Goal: Information Seeking & Learning: Learn about a topic

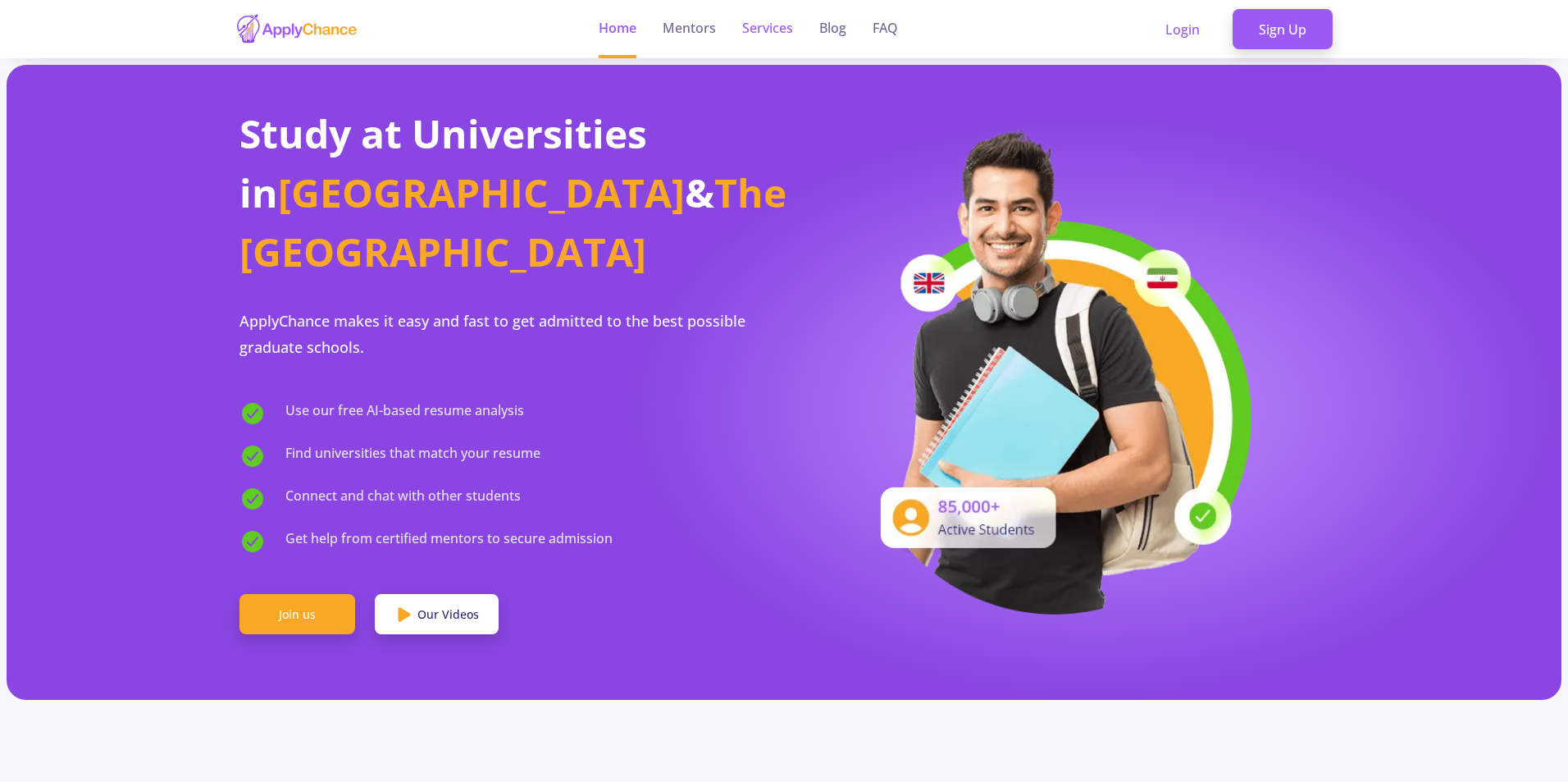
click at [769, 23] on link "Services" at bounding box center [768, 29] width 51 height 58
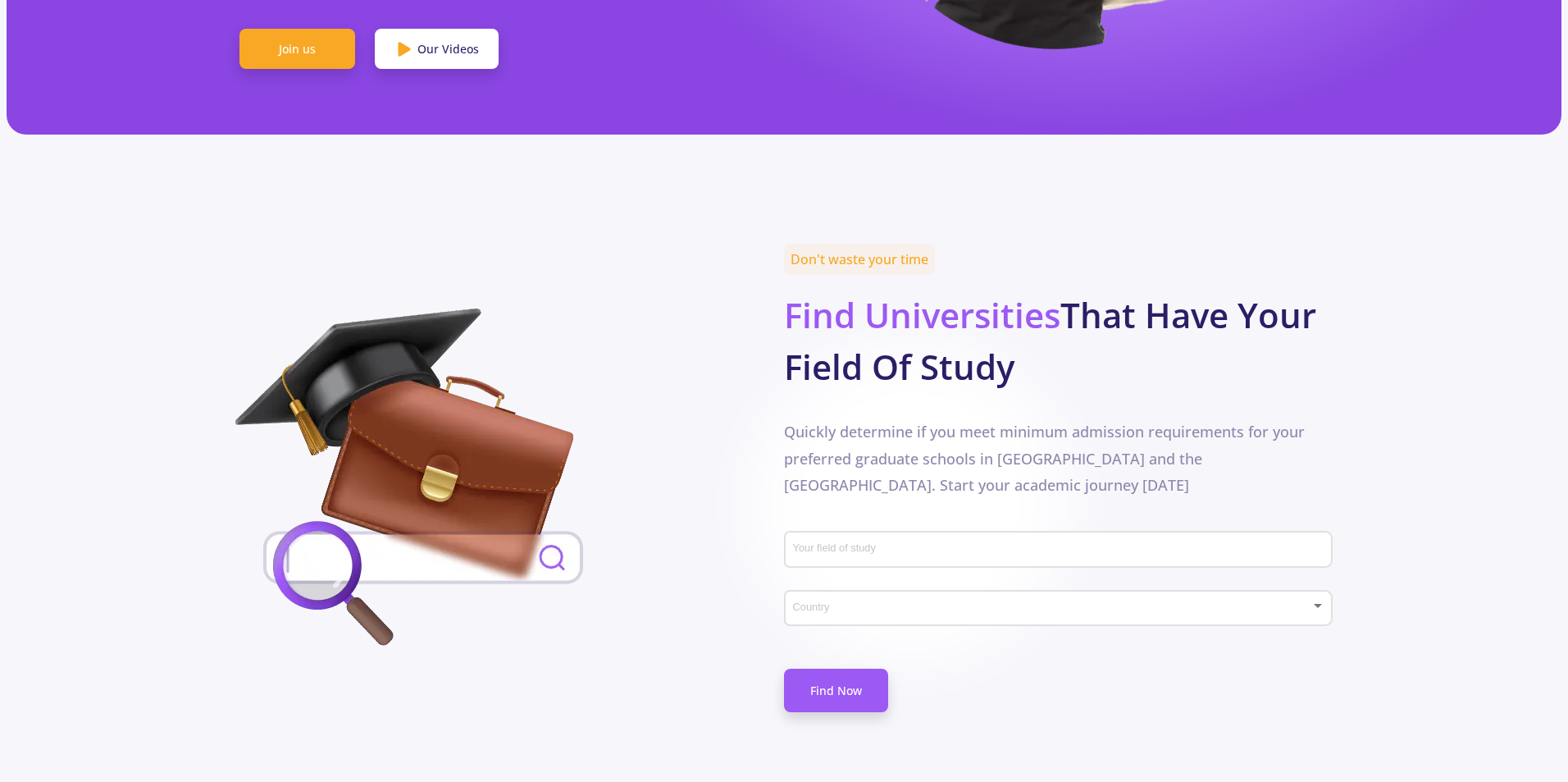
scroll to position [574, 0]
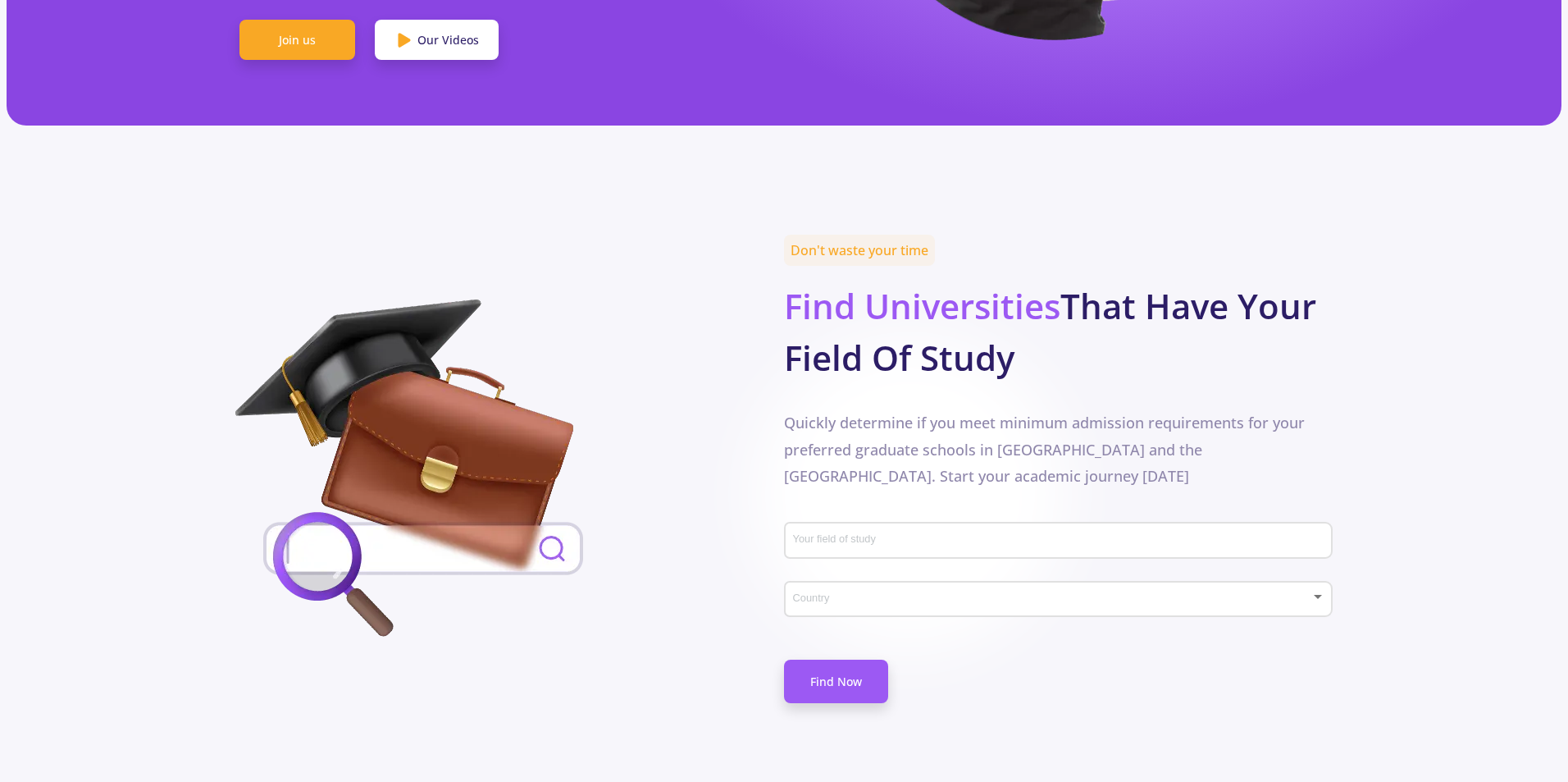
click at [971, 519] on div "Your field of study" at bounding box center [1058, 546] width 548 height 55
click at [964, 516] on div "Your field of study" at bounding box center [1058, 536] width 533 height 42
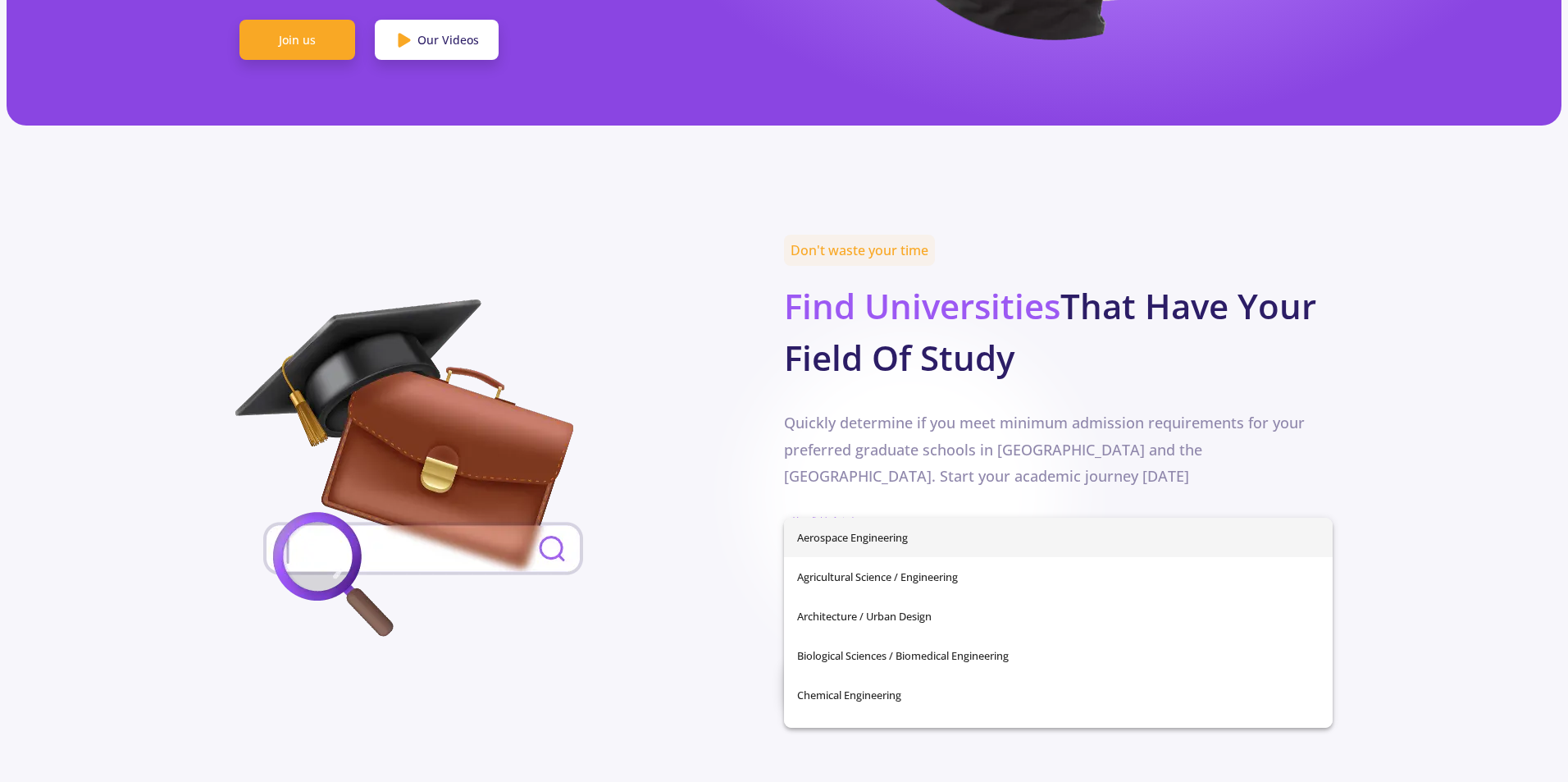
click at [962, 535] on input "Your field of study" at bounding box center [1060, 542] width 537 height 15
click at [696, 456] on div at bounding box center [509, 471] width 548 height 344
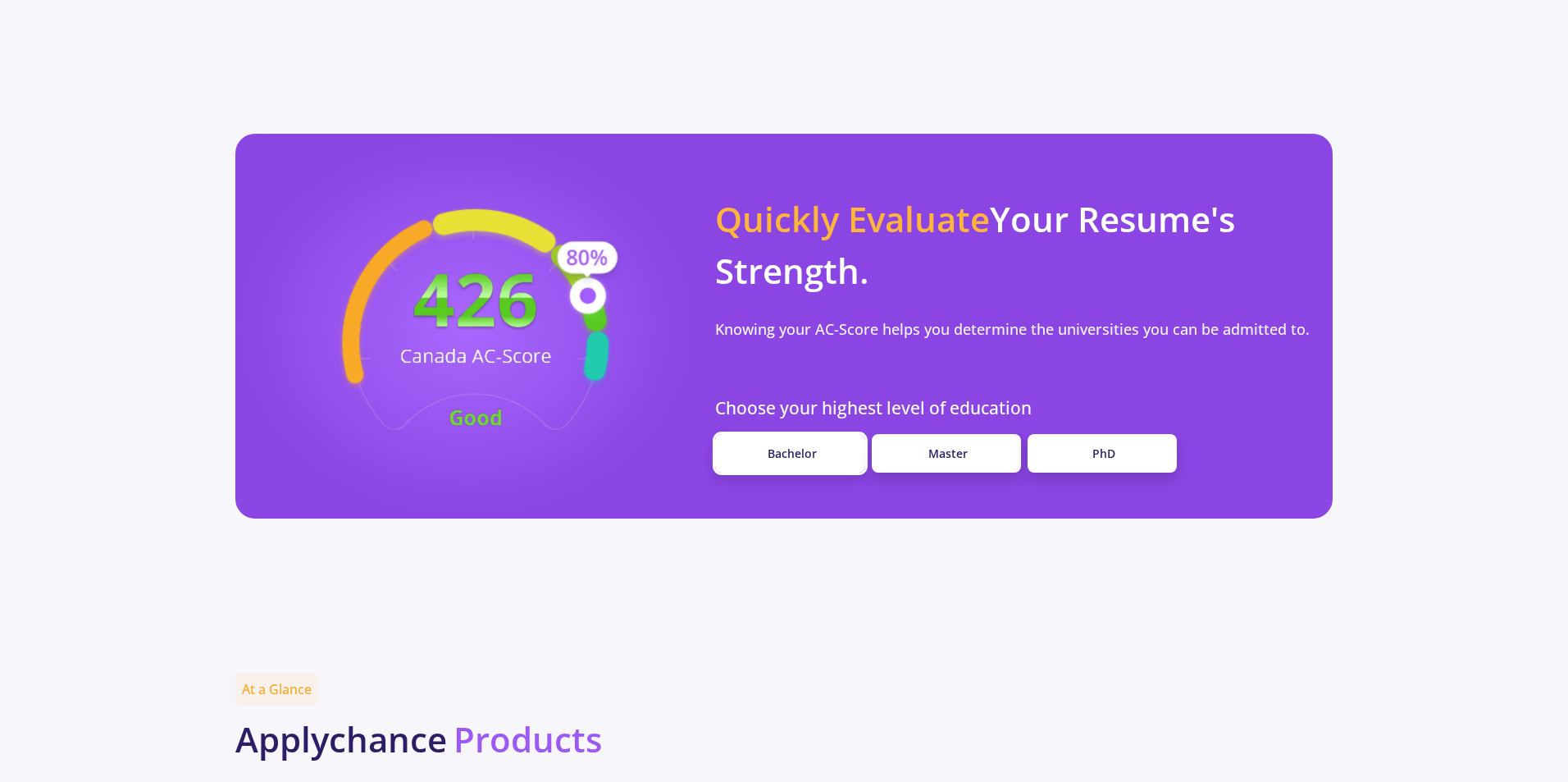
scroll to position [1313, 0]
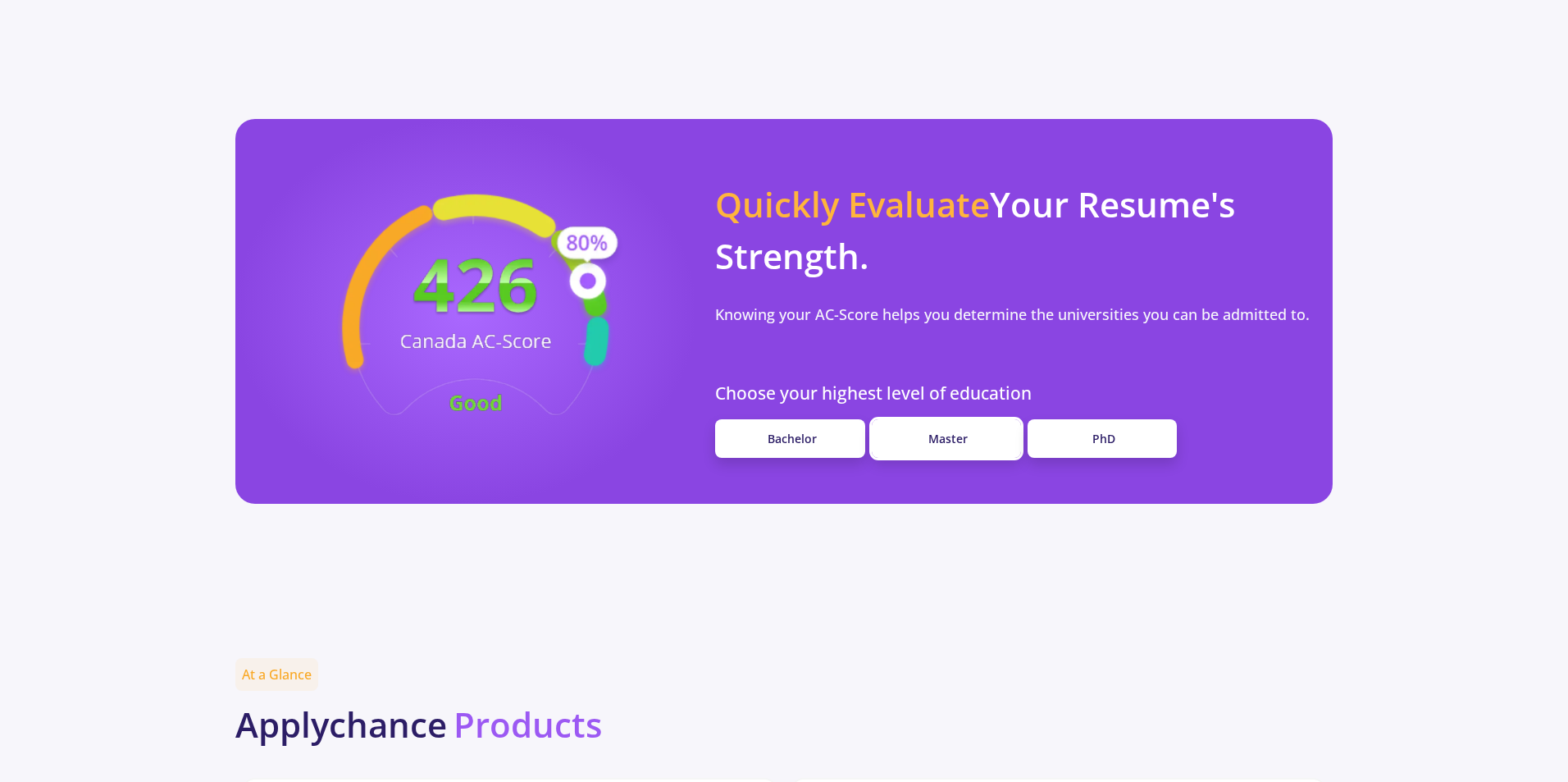
click at [929, 431] on span "Master" at bounding box center [948, 439] width 40 height 16
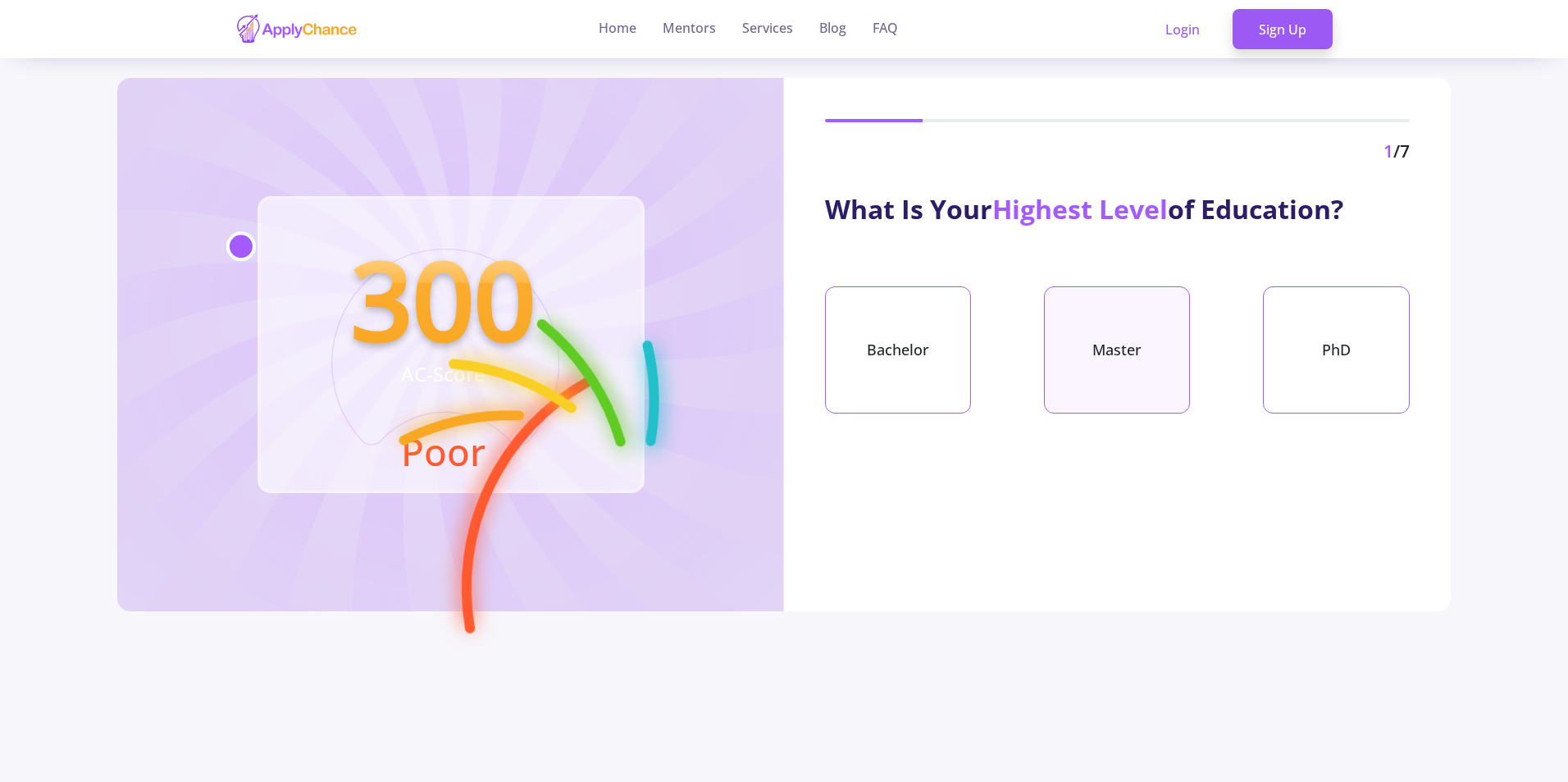
click at [1107, 349] on div "Master" at bounding box center [1117, 349] width 146 height 127
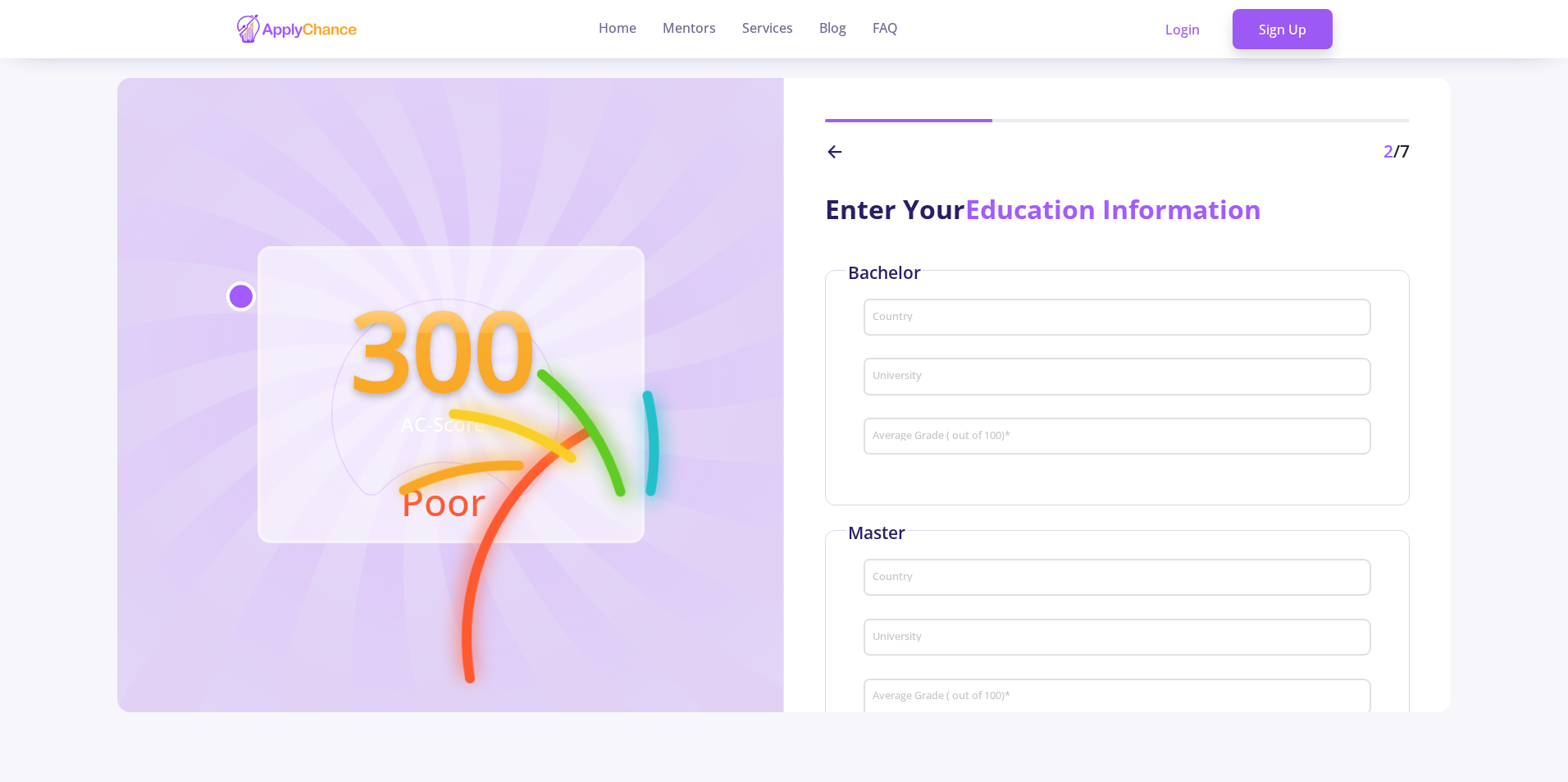
click at [837, 150] on icon at bounding box center [834, 152] width 20 height 20
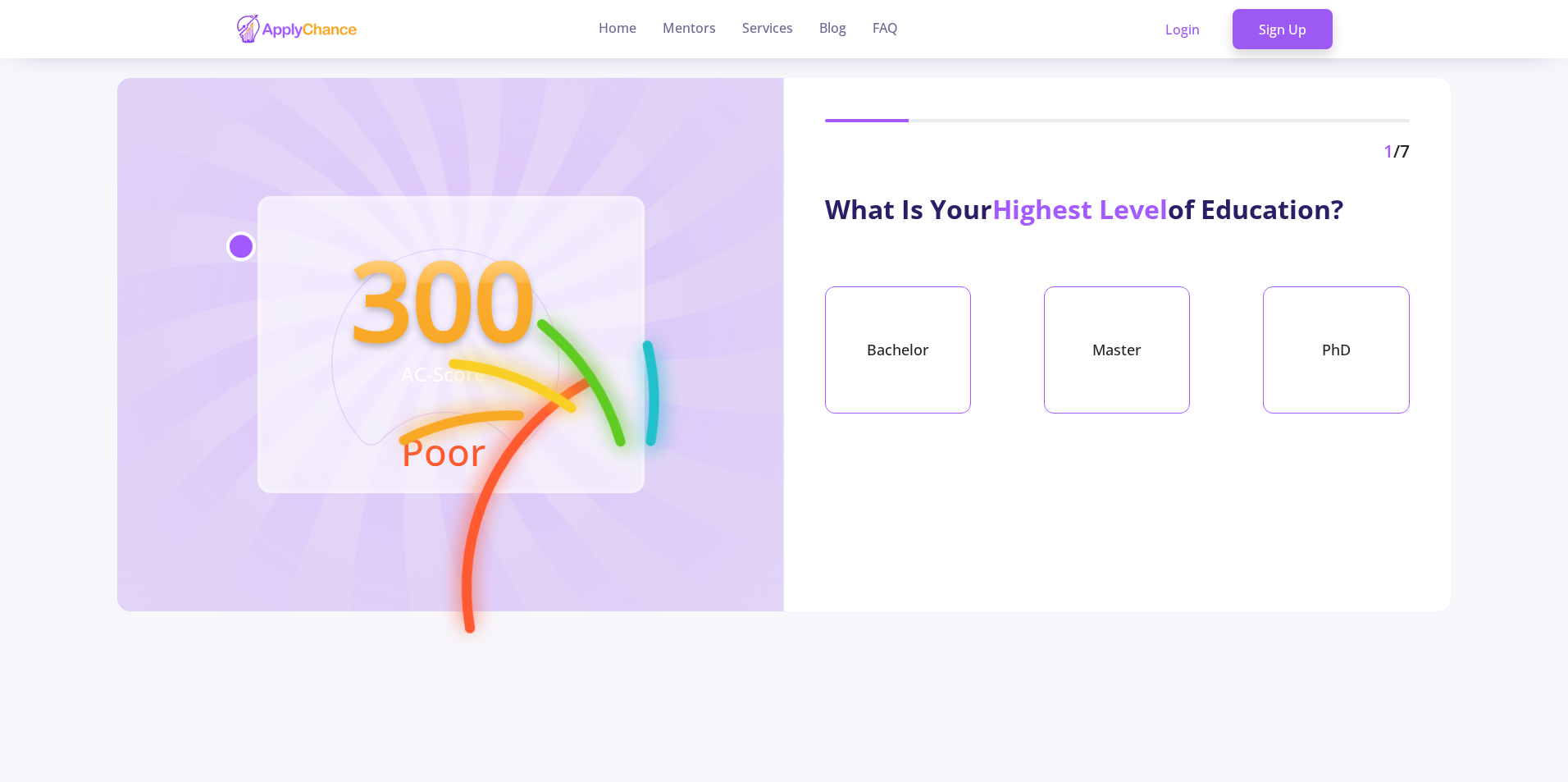
click at [293, 25] on img at bounding box center [296, 29] width 123 height 32
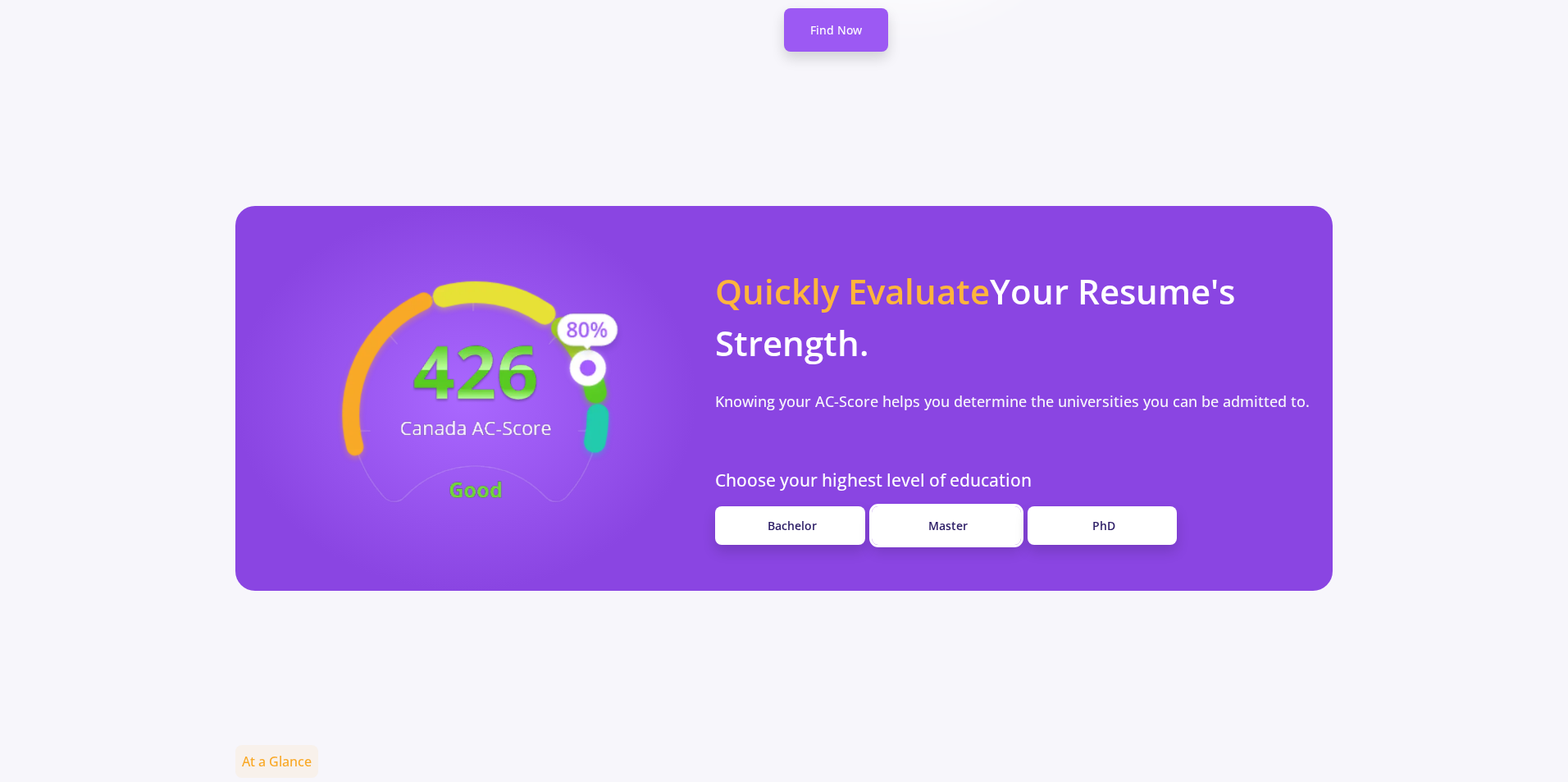
scroll to position [1231, 0]
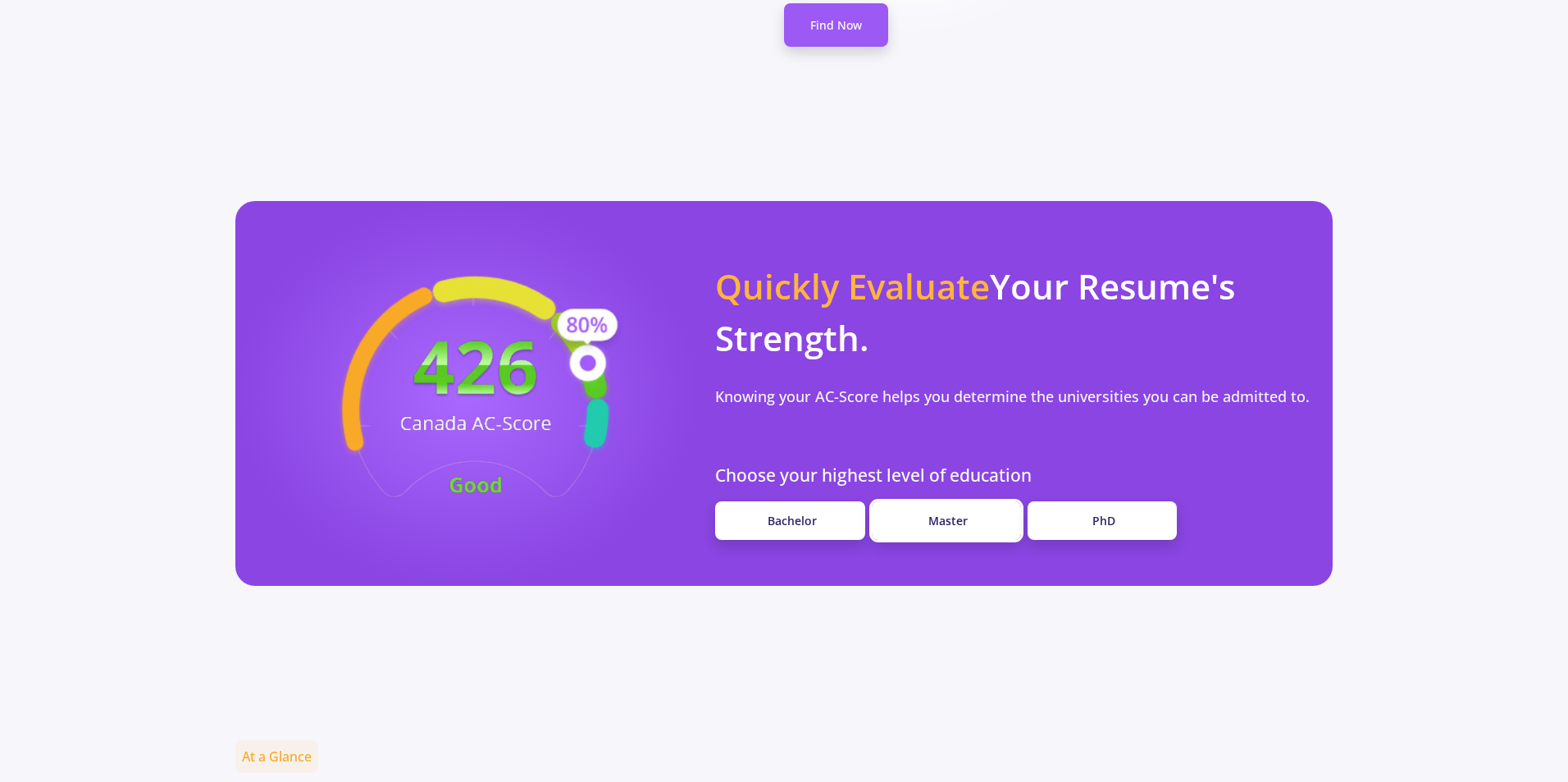
click at [958, 502] on link "Master" at bounding box center [946, 520] width 150 height 39
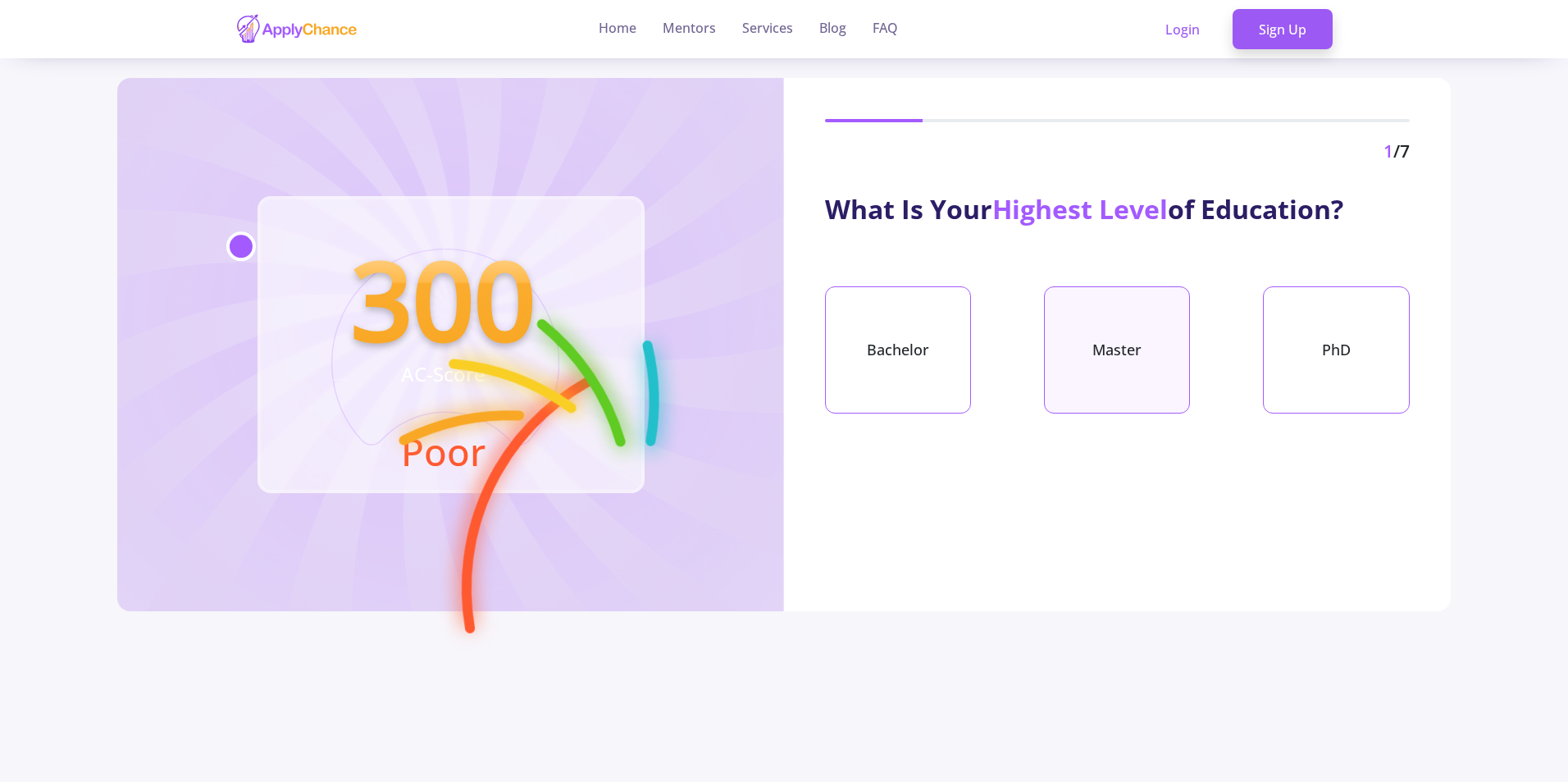
click at [1125, 363] on div "Master" at bounding box center [1117, 349] width 146 height 127
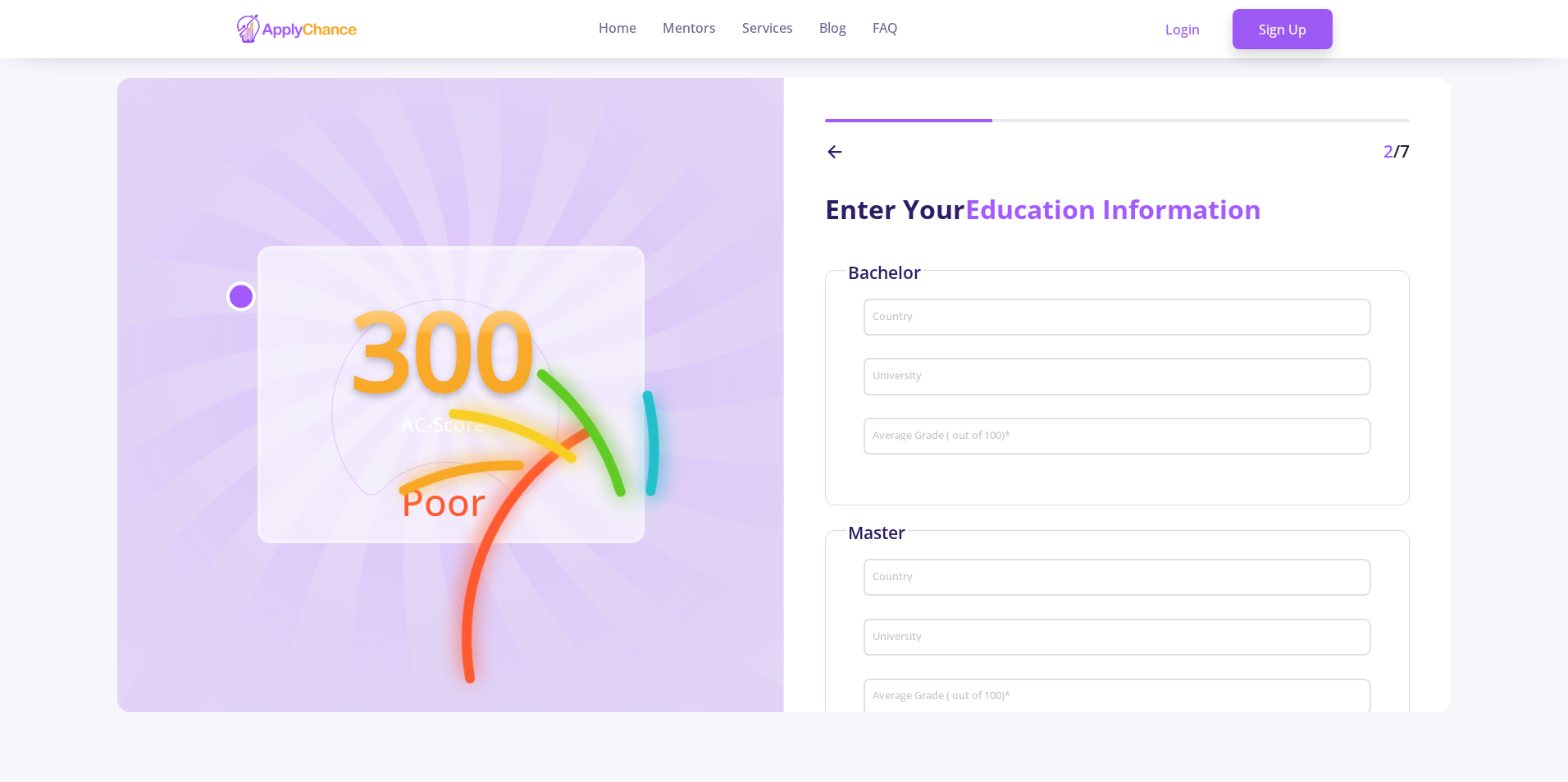
click at [1002, 317] on input "Country" at bounding box center [1119, 318] width 496 height 15
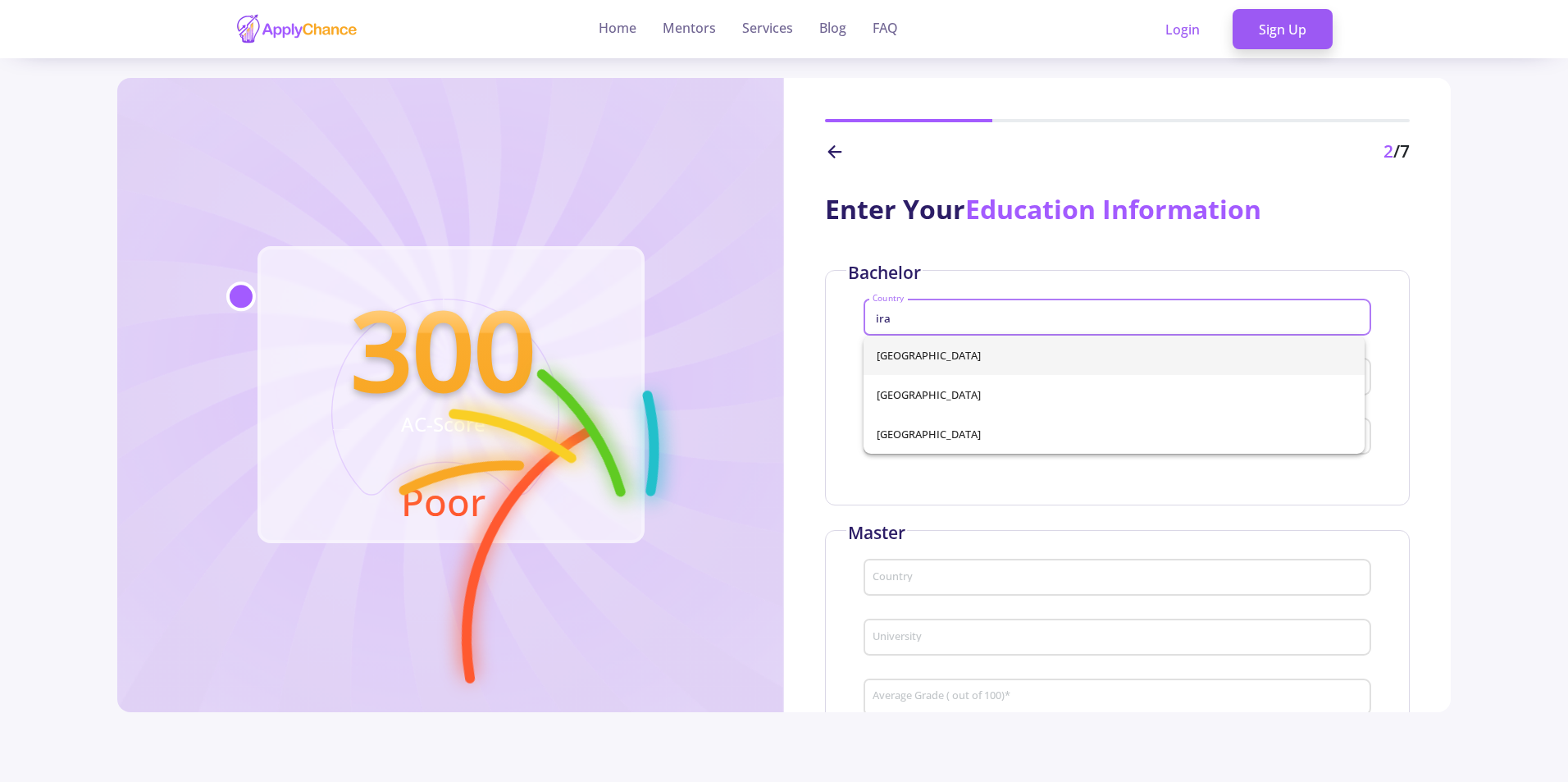
click at [919, 366] on span "Iran" at bounding box center [1114, 356] width 475 height 40
type input "Iran"
click at [945, 388] on div "University" at bounding box center [1117, 373] width 491 height 42
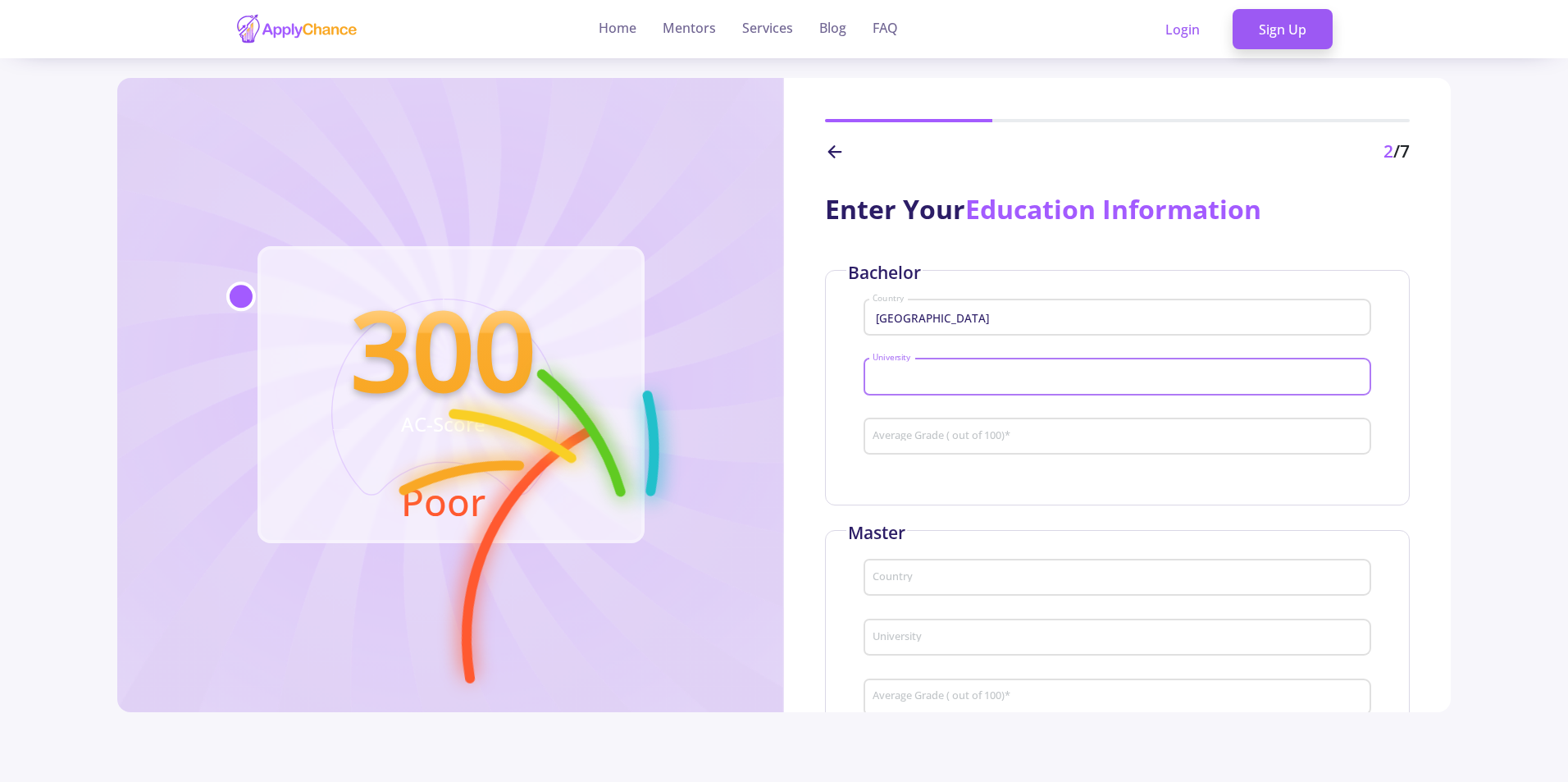
type input "d"
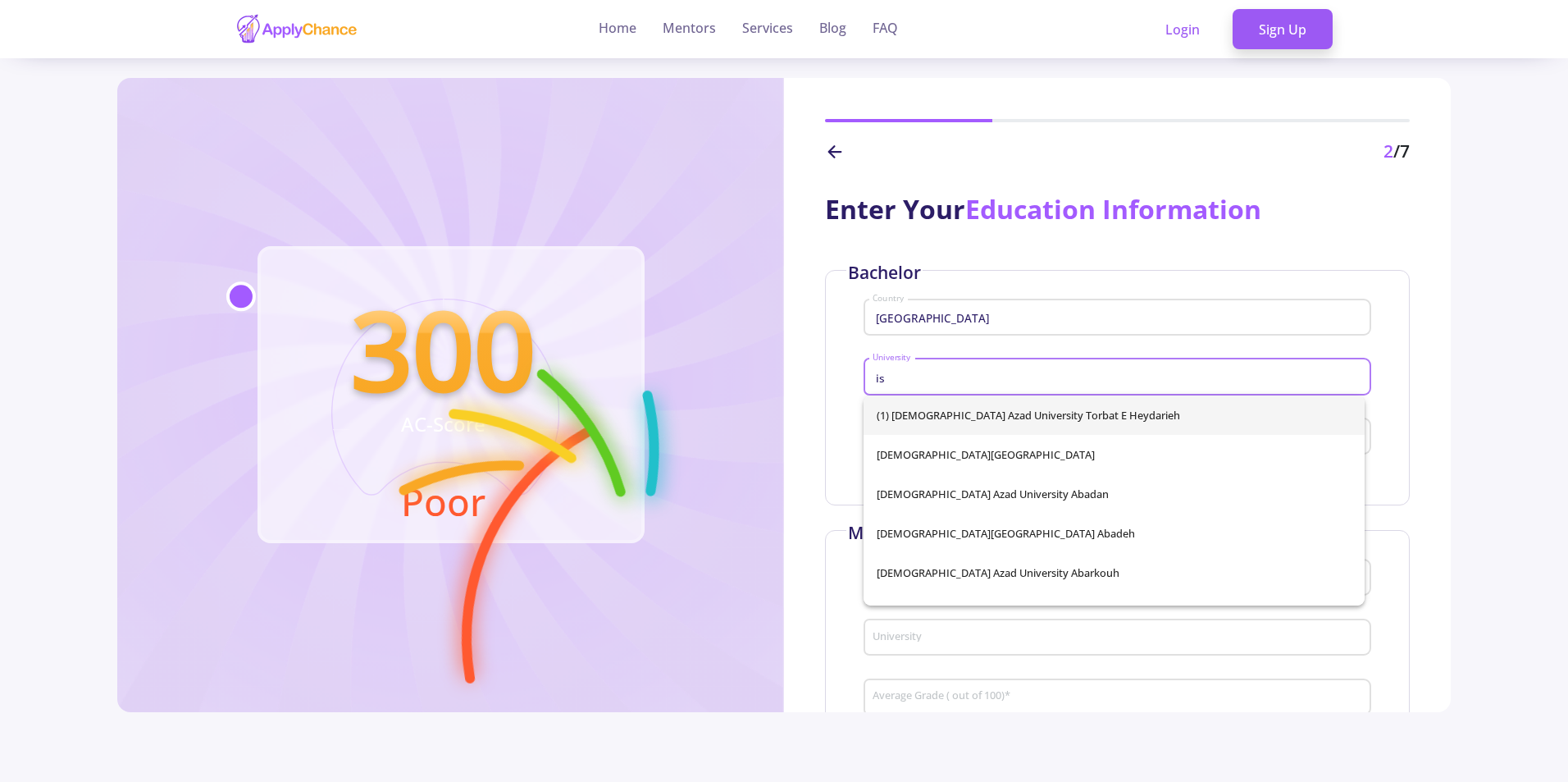
type input "i"
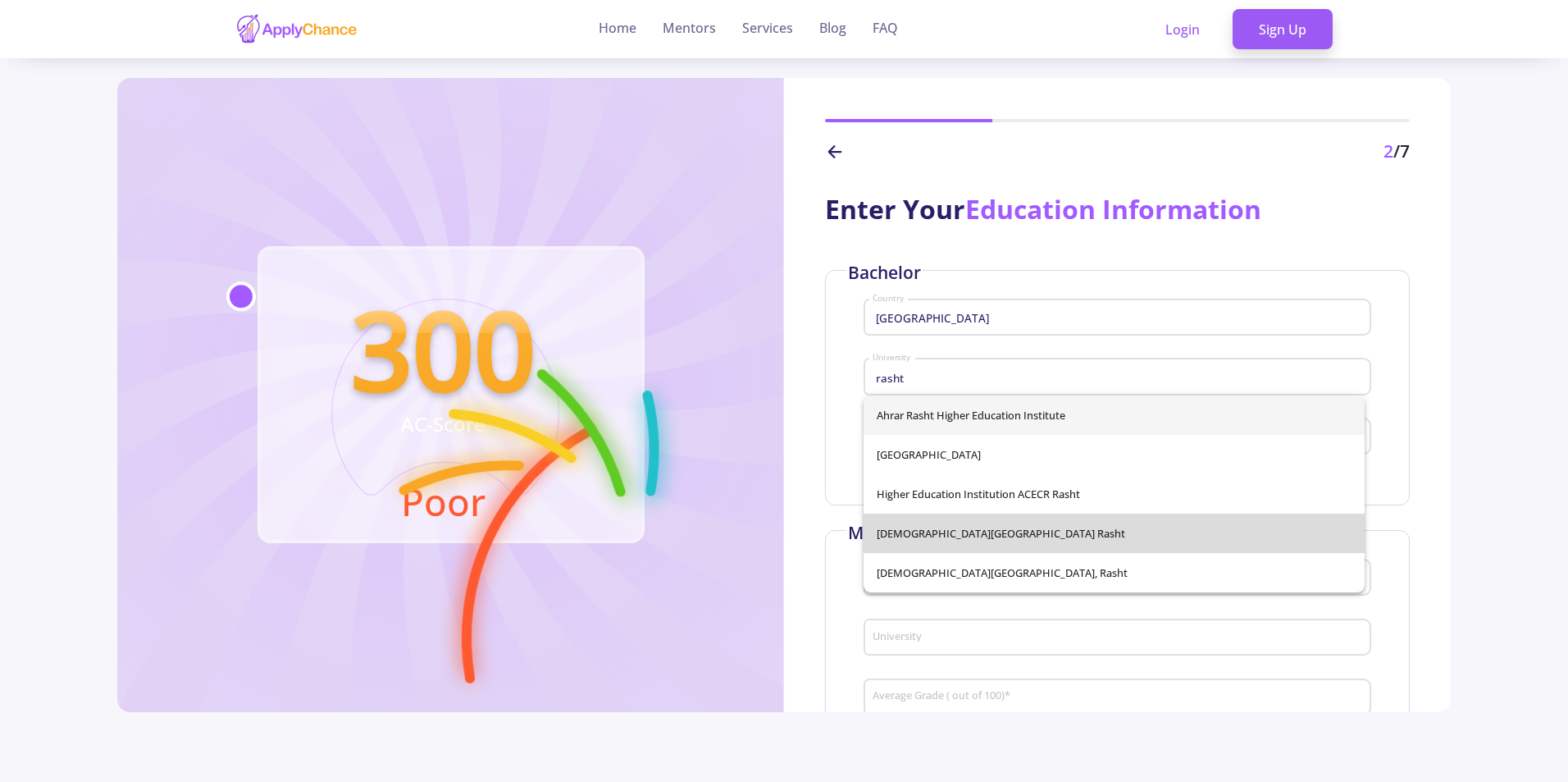
click at [1050, 536] on span "Islamic Azad University Rasht" at bounding box center [1114, 534] width 475 height 40
type input "Islamic Azad University Rasht"
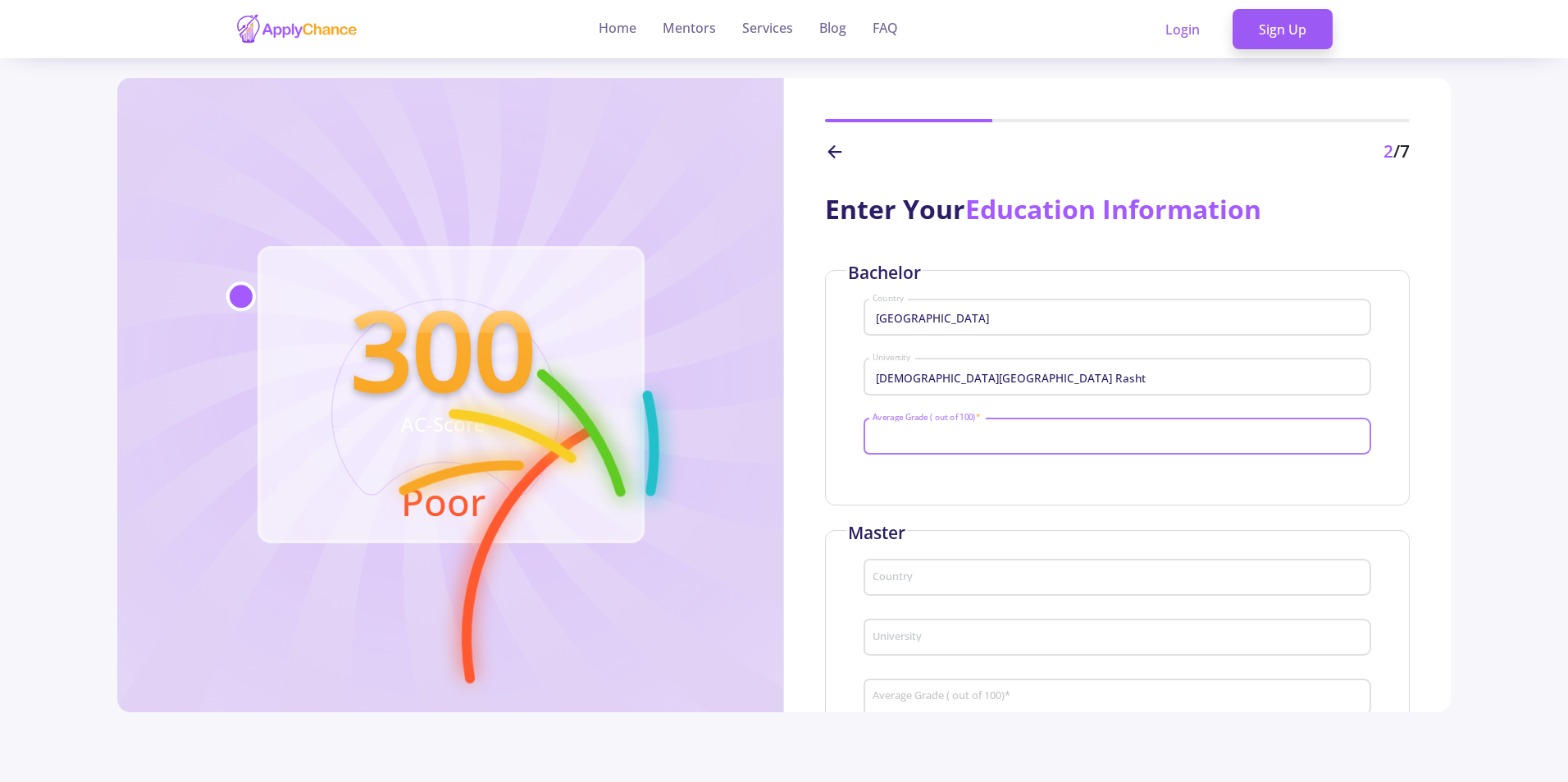
click at [1071, 440] on input "Average Grade ( out of 100) *" at bounding box center [1119, 438] width 496 height 15
click at [970, 435] on input "Average Grade ( out of 100) *" at bounding box center [1119, 438] width 496 height 15
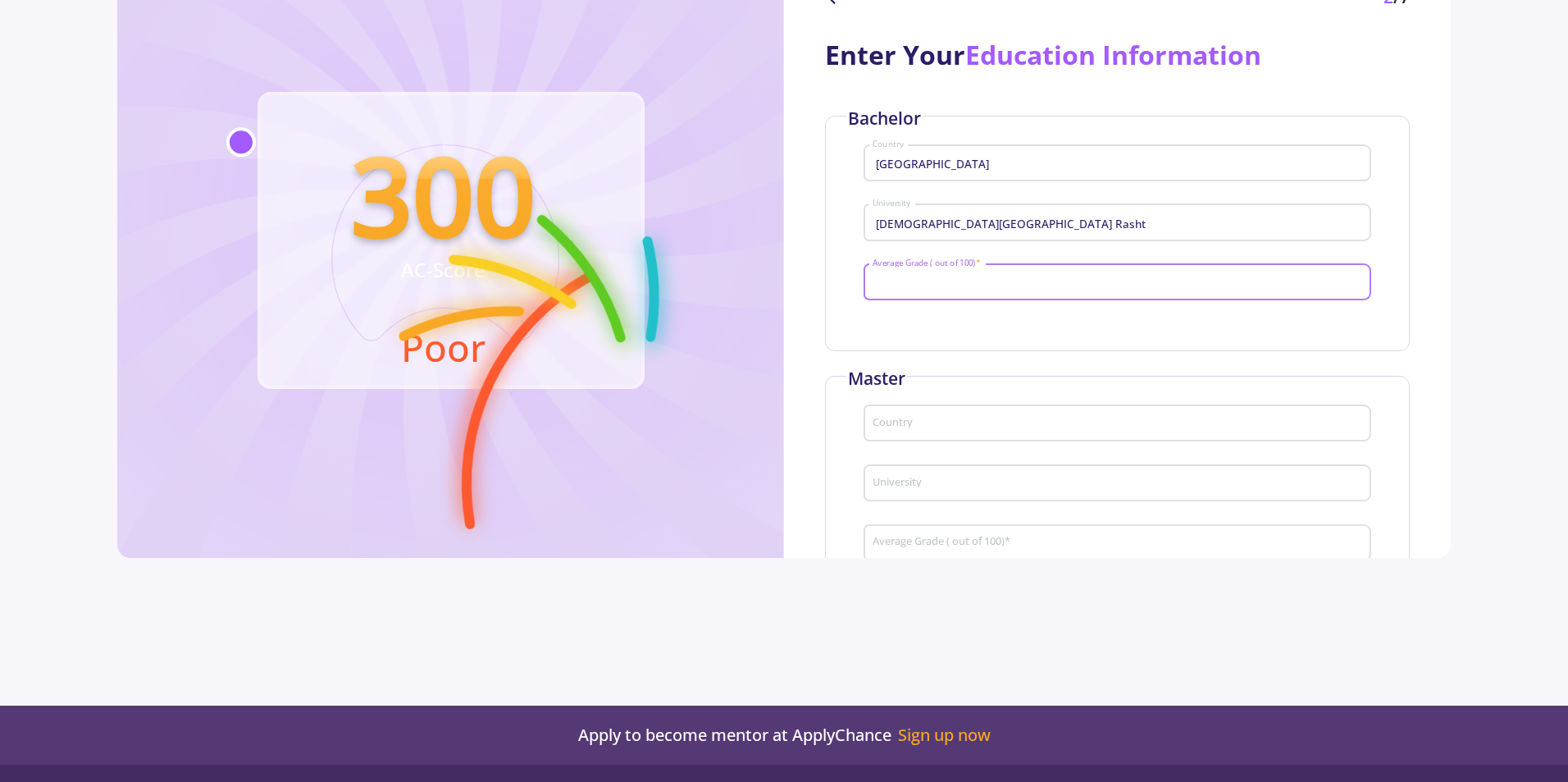
scroll to position [91, 0]
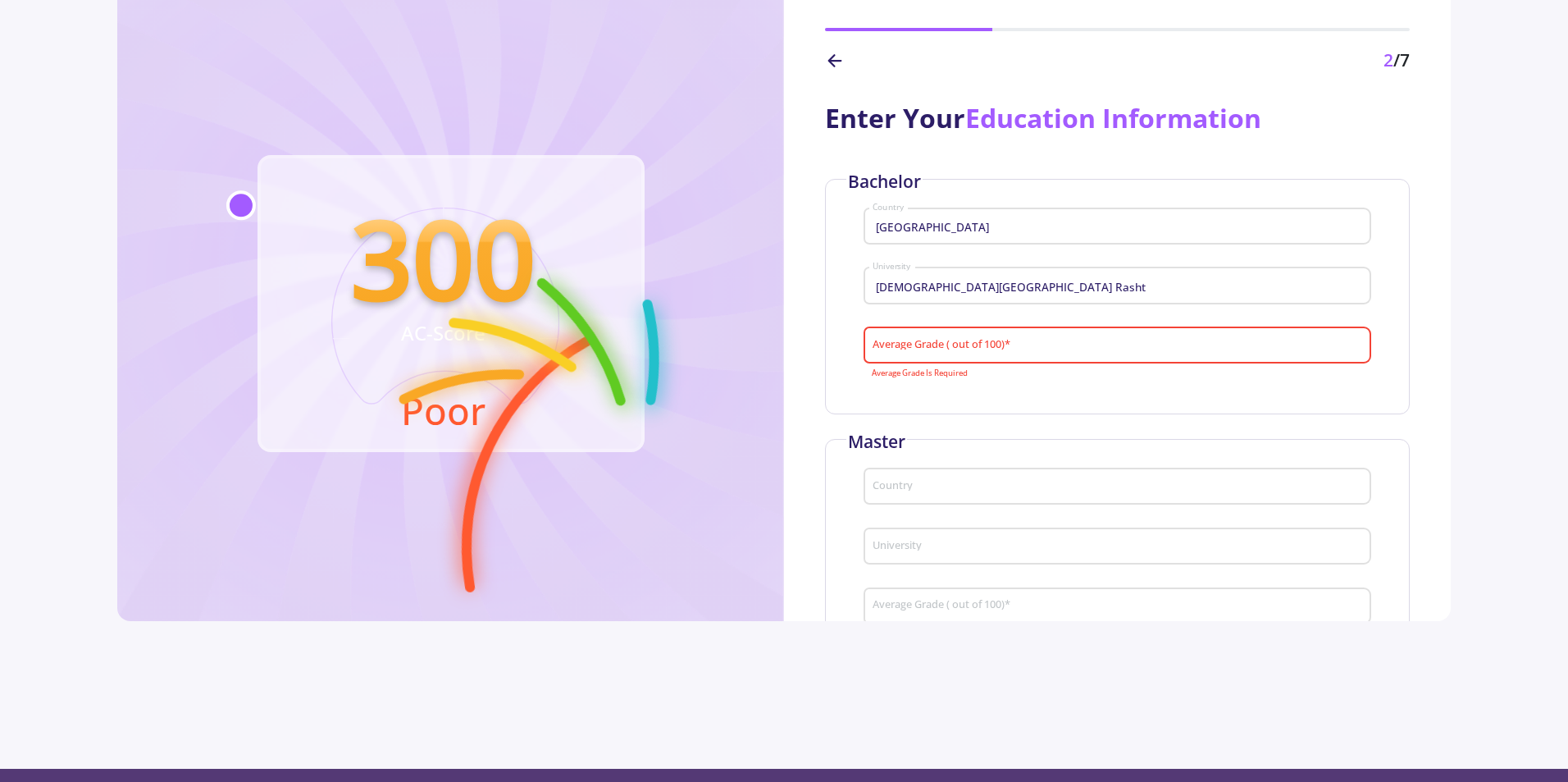
click at [877, 326] on div "Average Grade ( out of 100) *" at bounding box center [1117, 342] width 491 height 42
click at [939, 345] on input "Average Grade ( out of 100) *" at bounding box center [1119, 346] width 496 height 15
type input "15.55"
click at [927, 492] on input "Country" at bounding box center [1119, 487] width 496 height 15
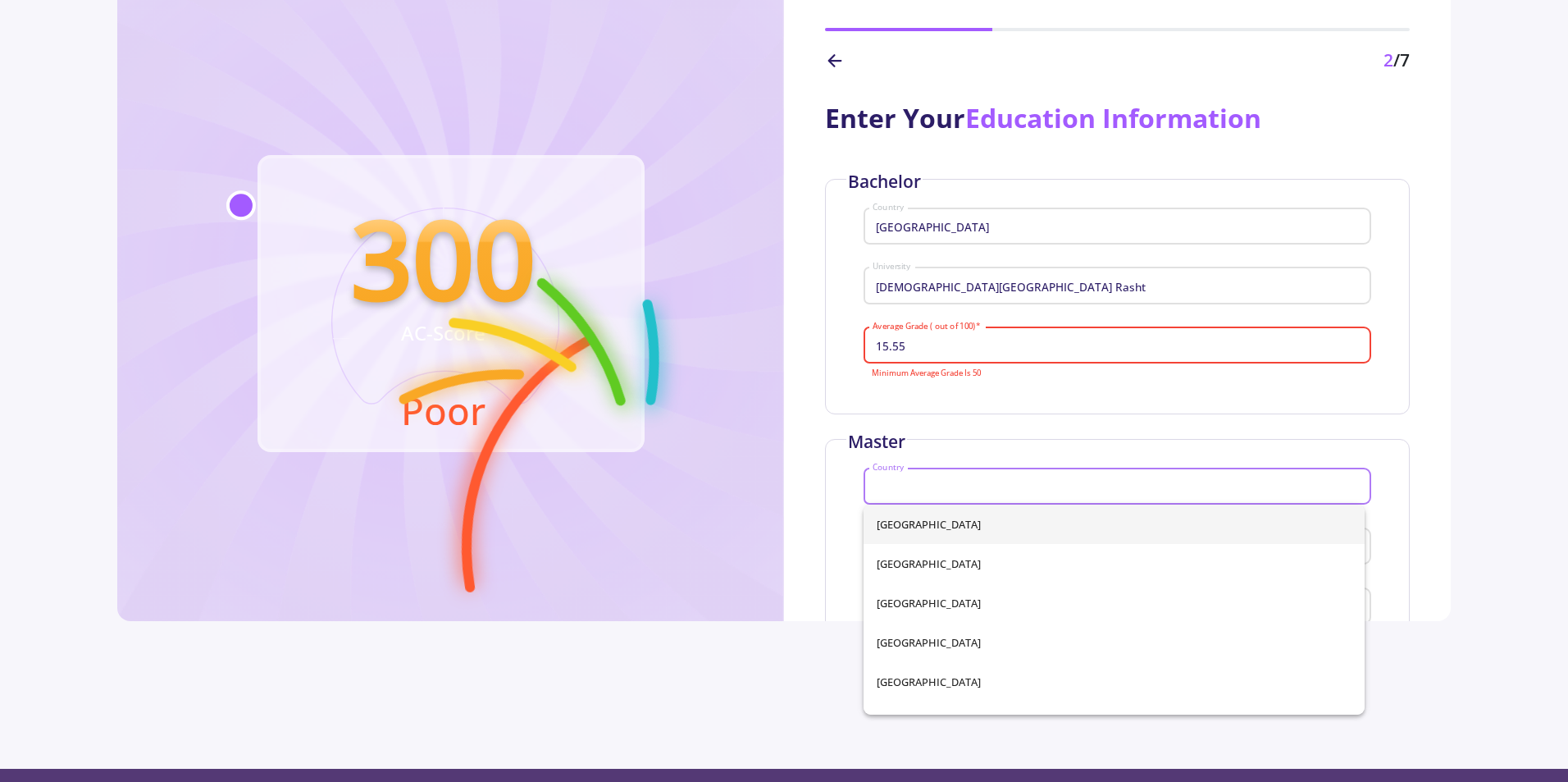
type input "ه"
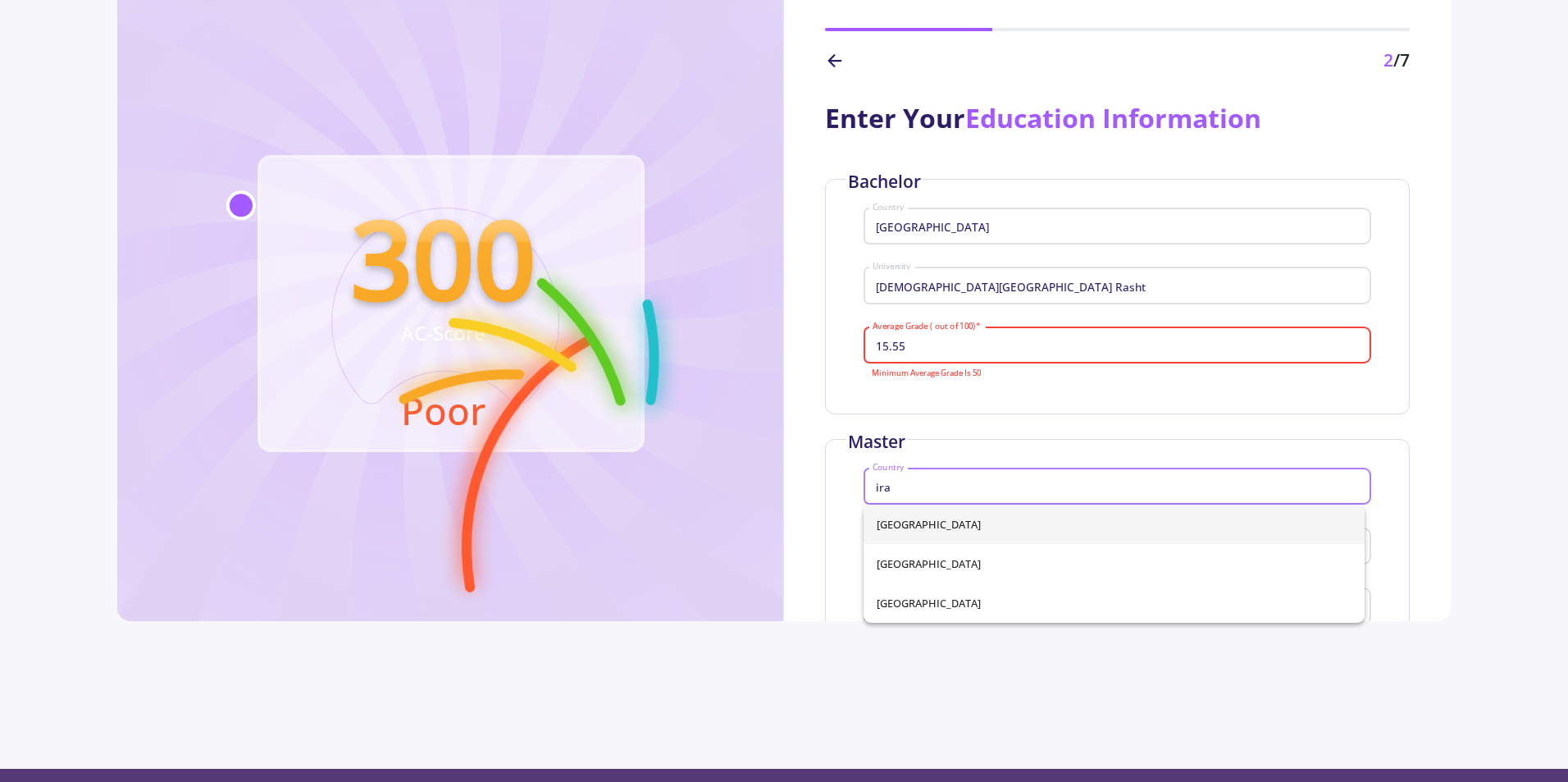
click at [947, 529] on span "Iran" at bounding box center [1114, 524] width 475 height 40
type input "Iran"
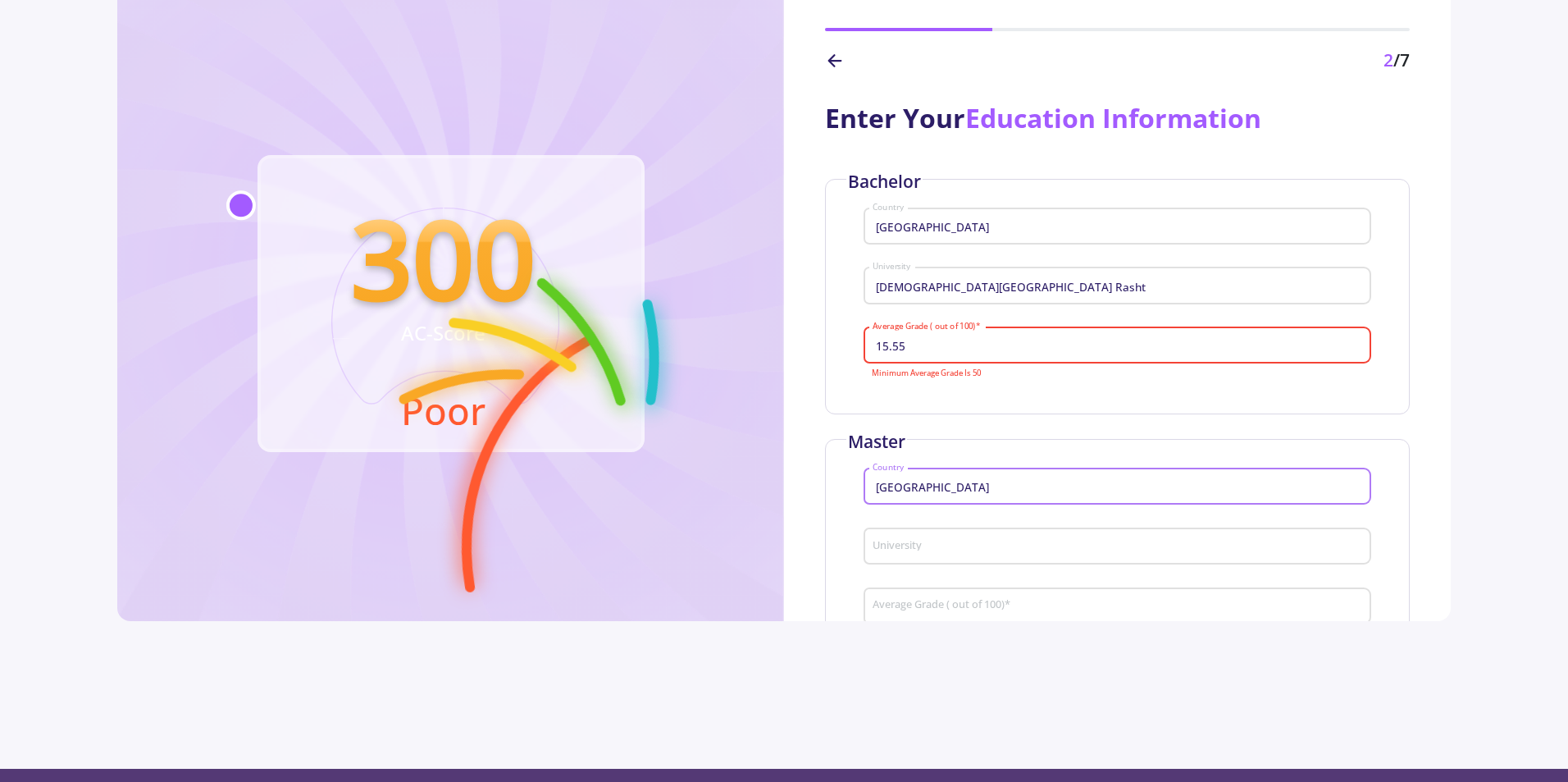
click at [941, 554] on div "University" at bounding box center [1117, 543] width 491 height 42
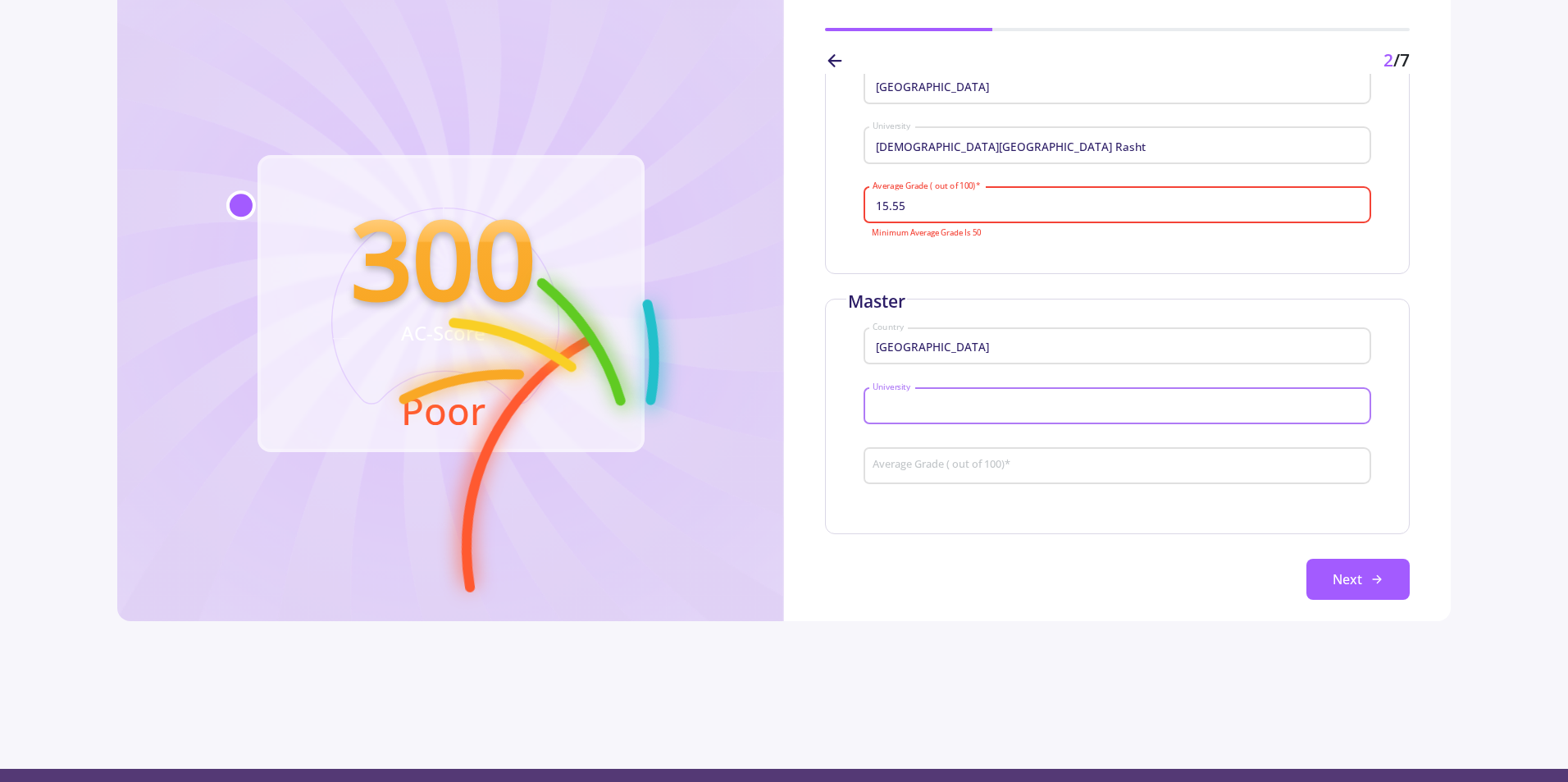
scroll to position [144, 0]
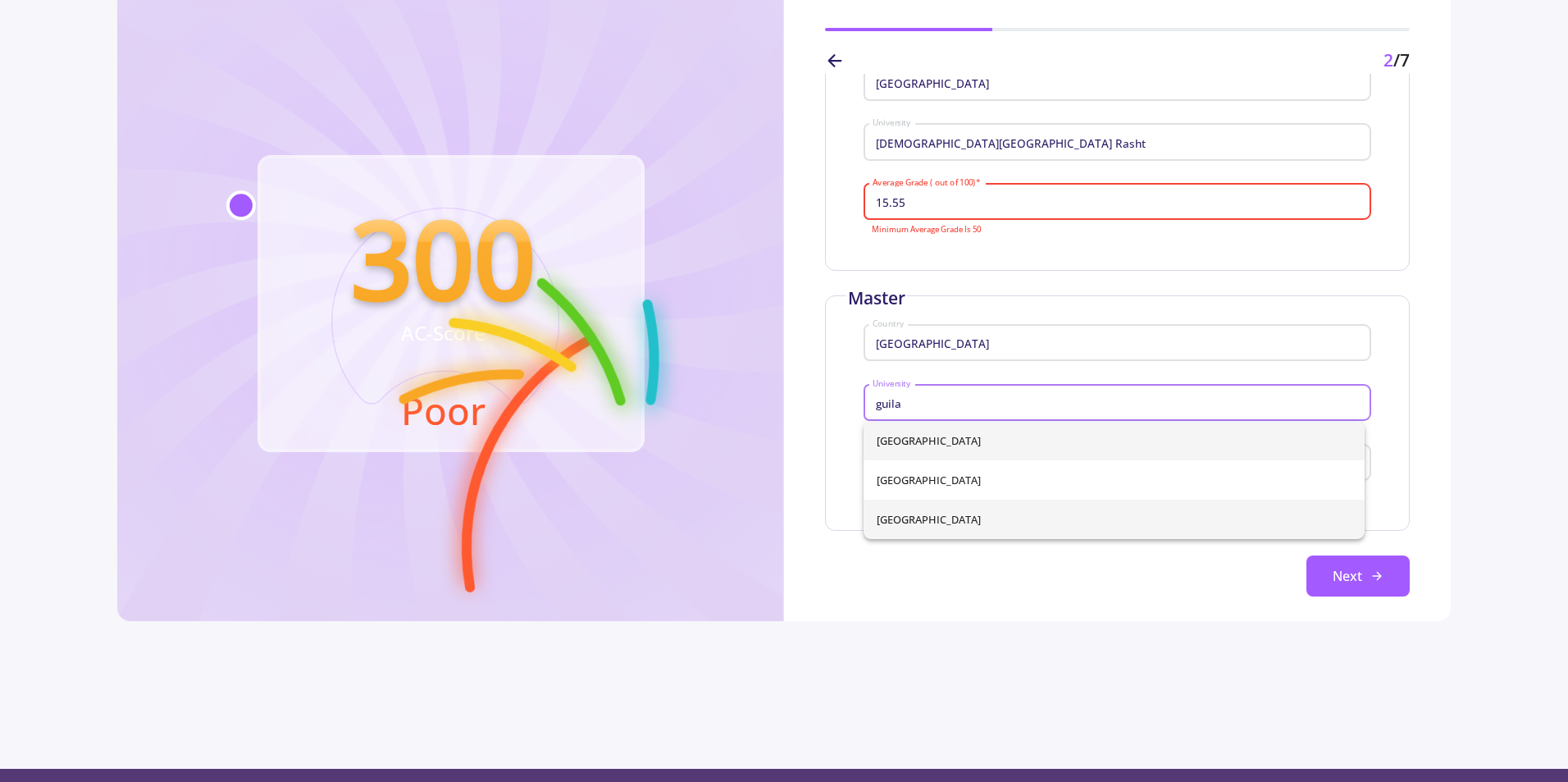
click at [957, 520] on span "University of Guilan" at bounding box center [1114, 519] width 475 height 40
type input "University of Guilan"
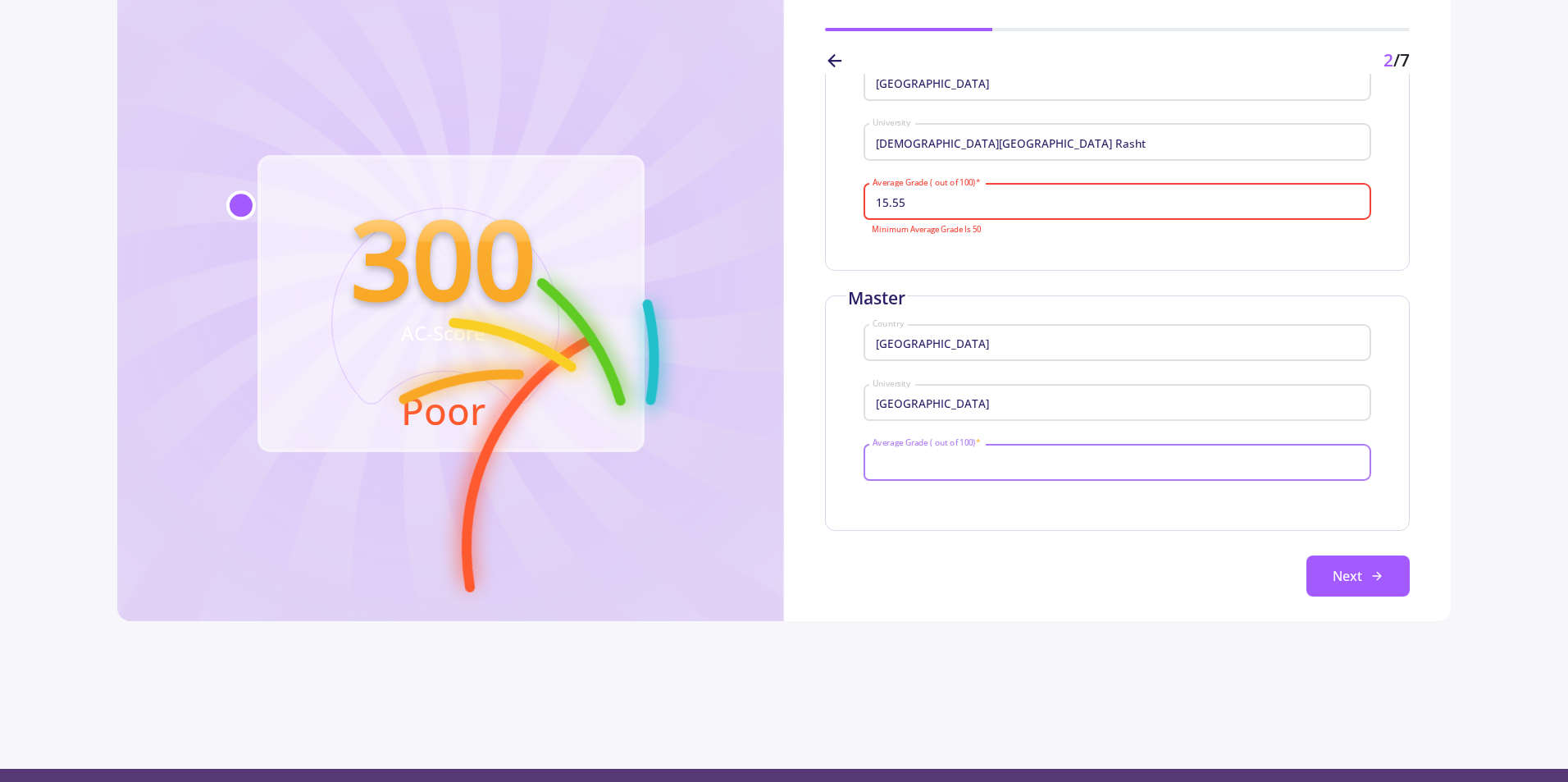
click at [960, 470] on input "Average Grade ( out of 100) *" at bounding box center [1119, 463] width 496 height 15
click at [955, 460] on input "14.48" at bounding box center [1119, 463] width 496 height 15
type input "14.48"
click at [942, 197] on input "15.55" at bounding box center [1119, 203] width 496 height 15
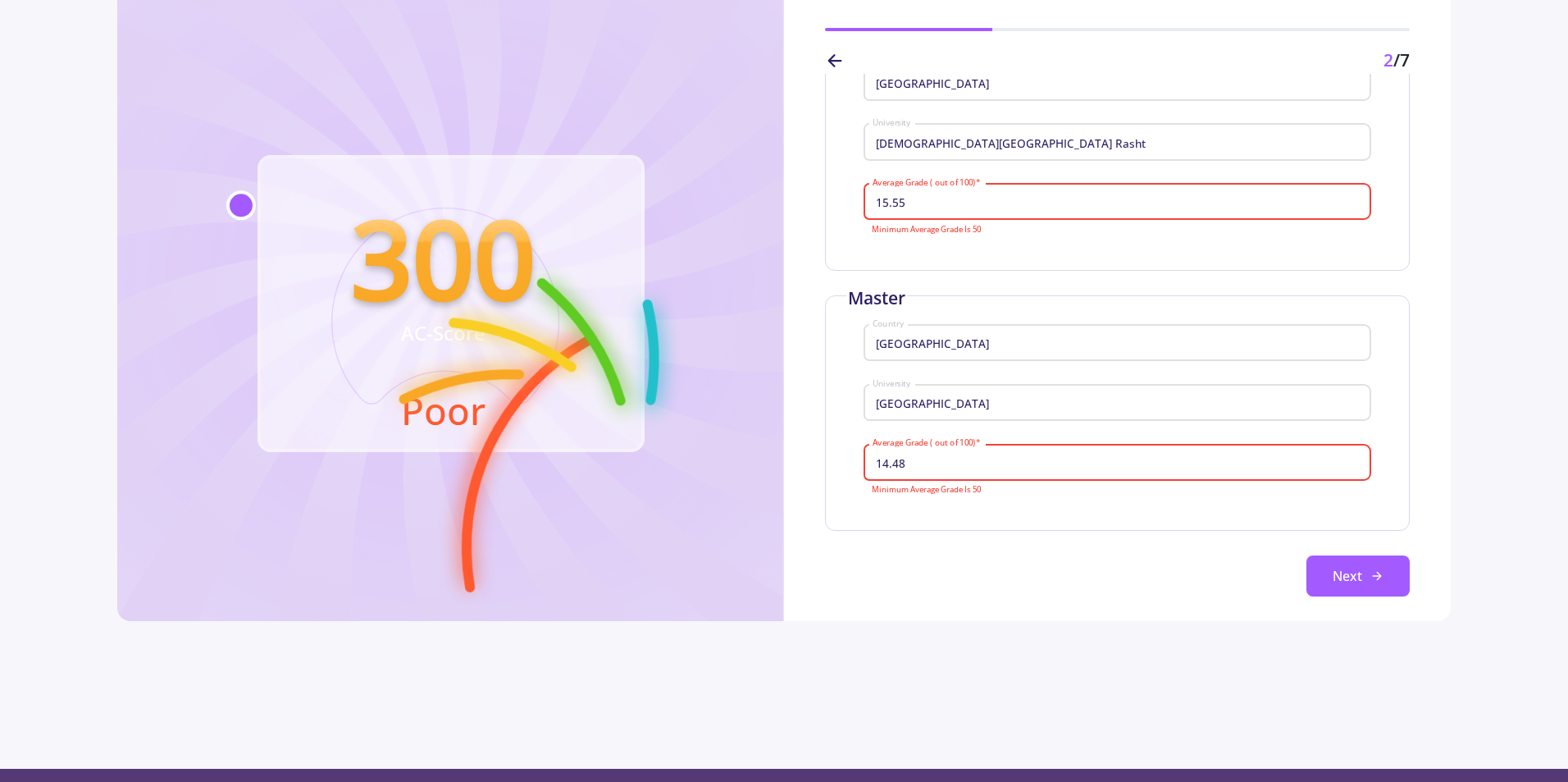
click at [940, 477] on div "14.48 Average Grade ( out of 100) *" at bounding box center [1117, 459] width 491 height 42
click at [935, 458] on input "14.48" at bounding box center [1119, 463] width 496 height 15
click at [949, 210] on div "15.55 Average Grade ( out of 100) *" at bounding box center [1117, 198] width 491 height 42
drag, startPoint x: 872, startPoint y: 232, endPoint x: 941, endPoint y: 230, distance: 69.0
click at [941, 230] on mat-error "Minimum Average Grade Is 50" at bounding box center [1117, 231] width 491 height 9
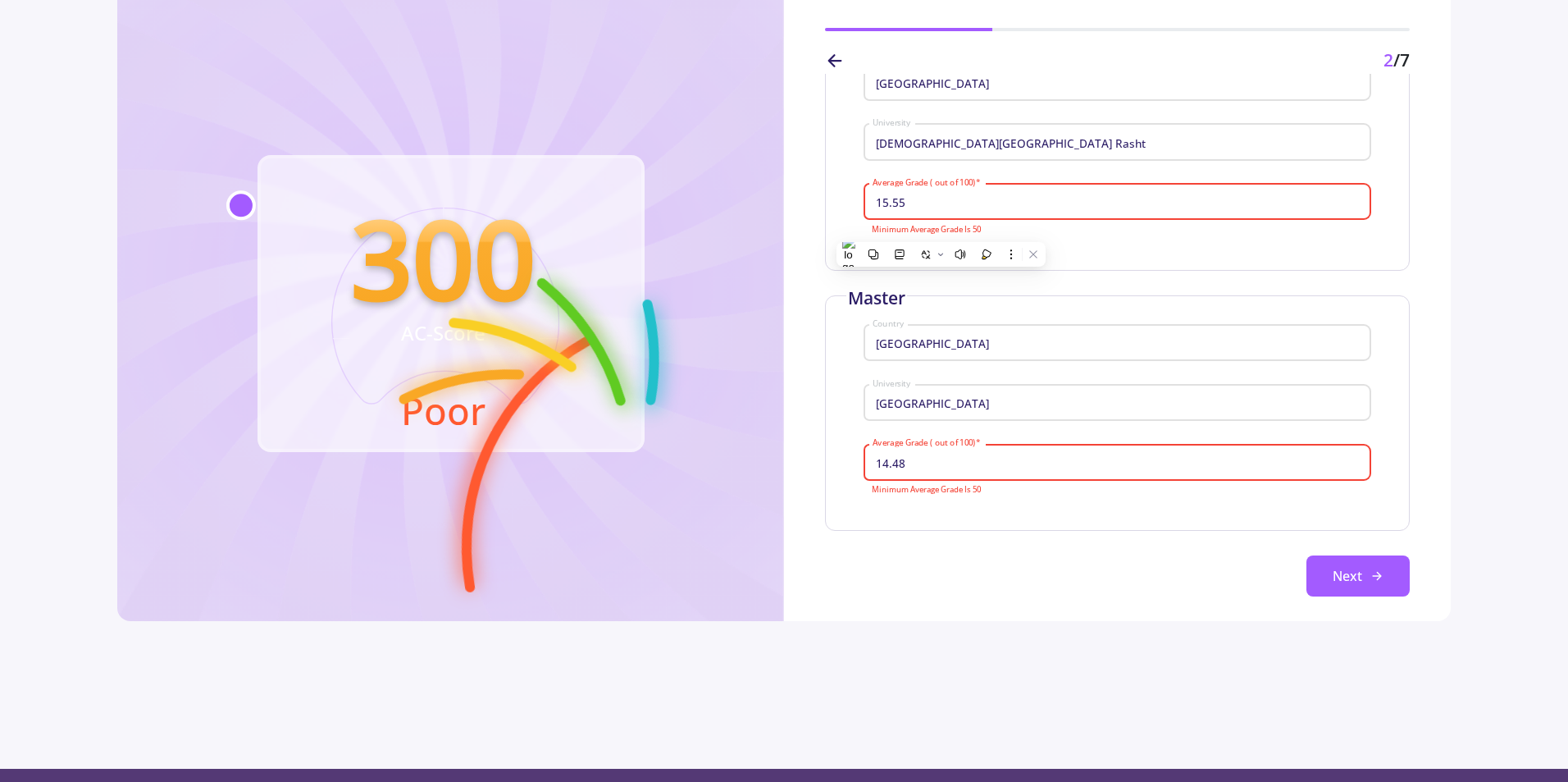
click at [934, 200] on input "15.55" at bounding box center [1119, 203] width 496 height 15
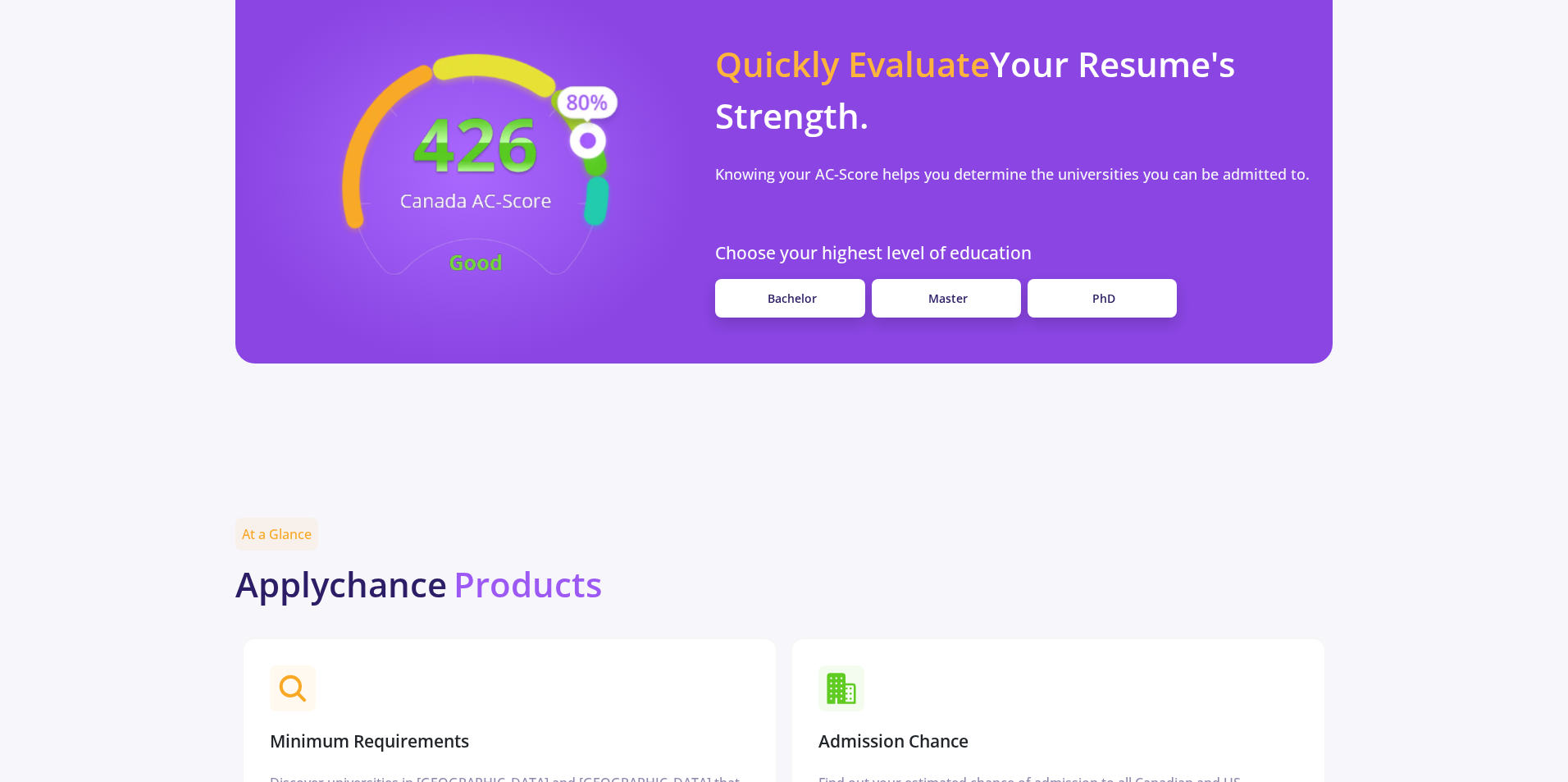
scroll to position [1559, 0]
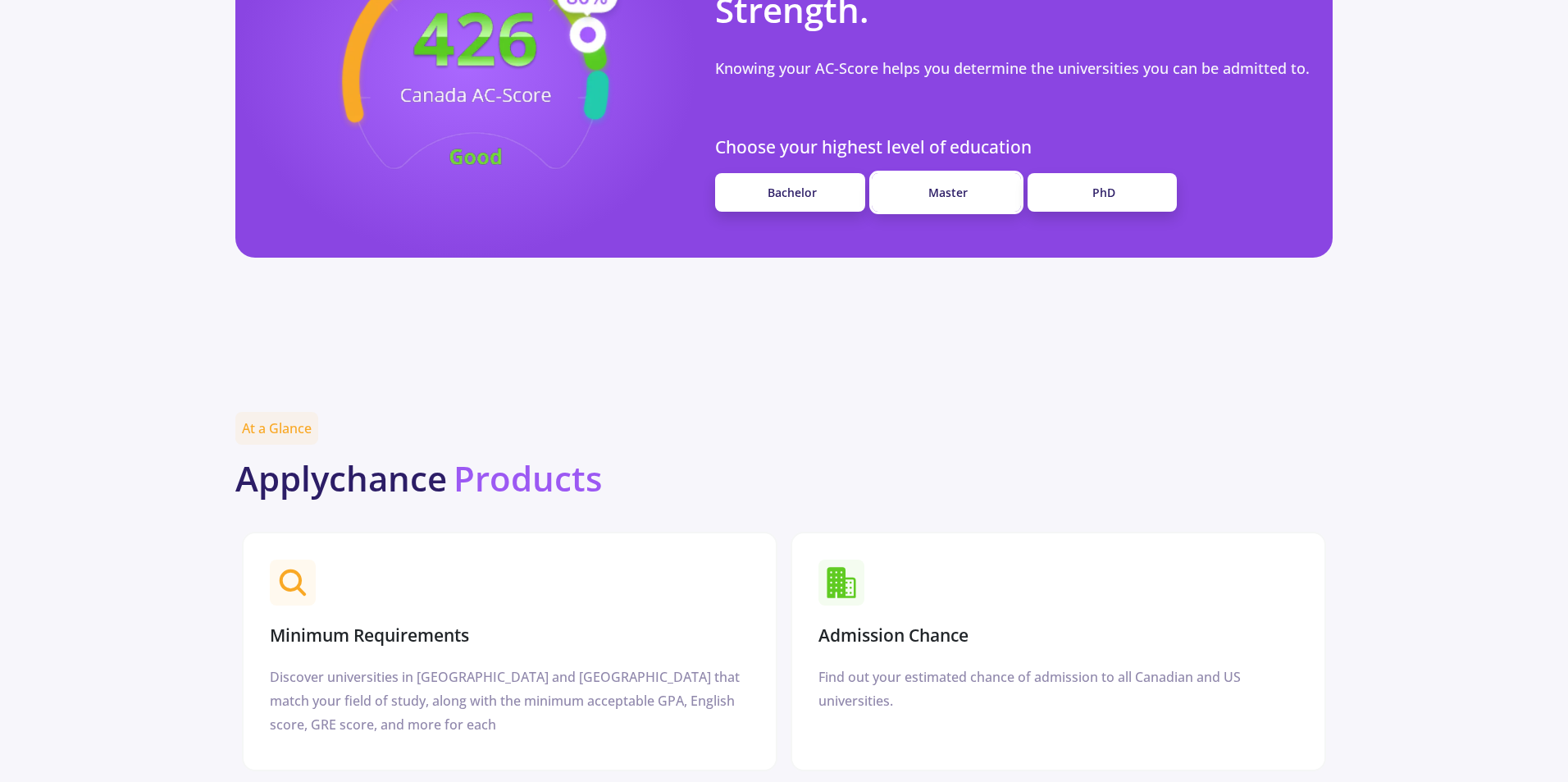
click at [974, 173] on link "Master" at bounding box center [946, 192] width 150 height 39
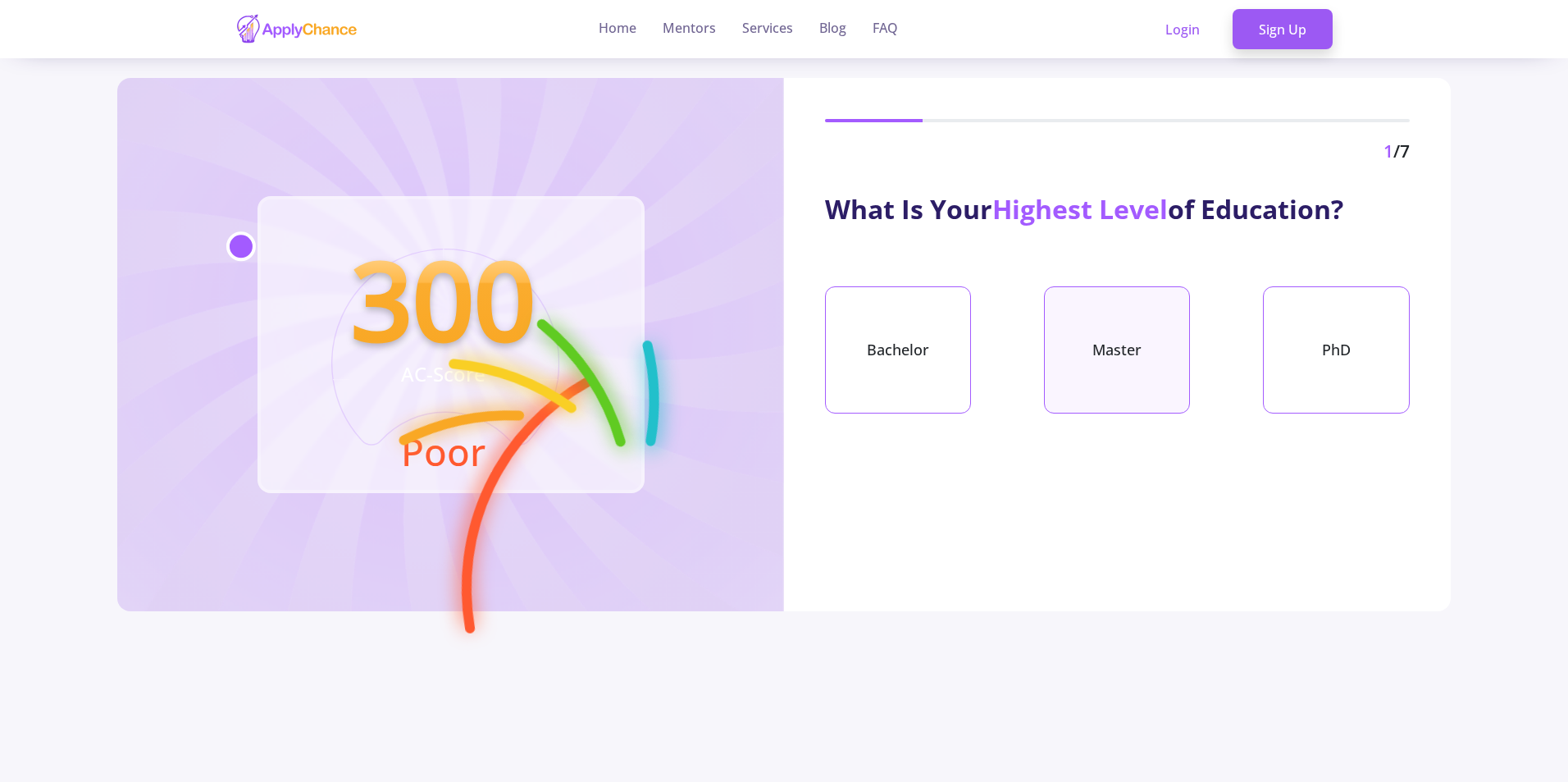
click at [1096, 346] on div "Master" at bounding box center [1117, 349] width 146 height 127
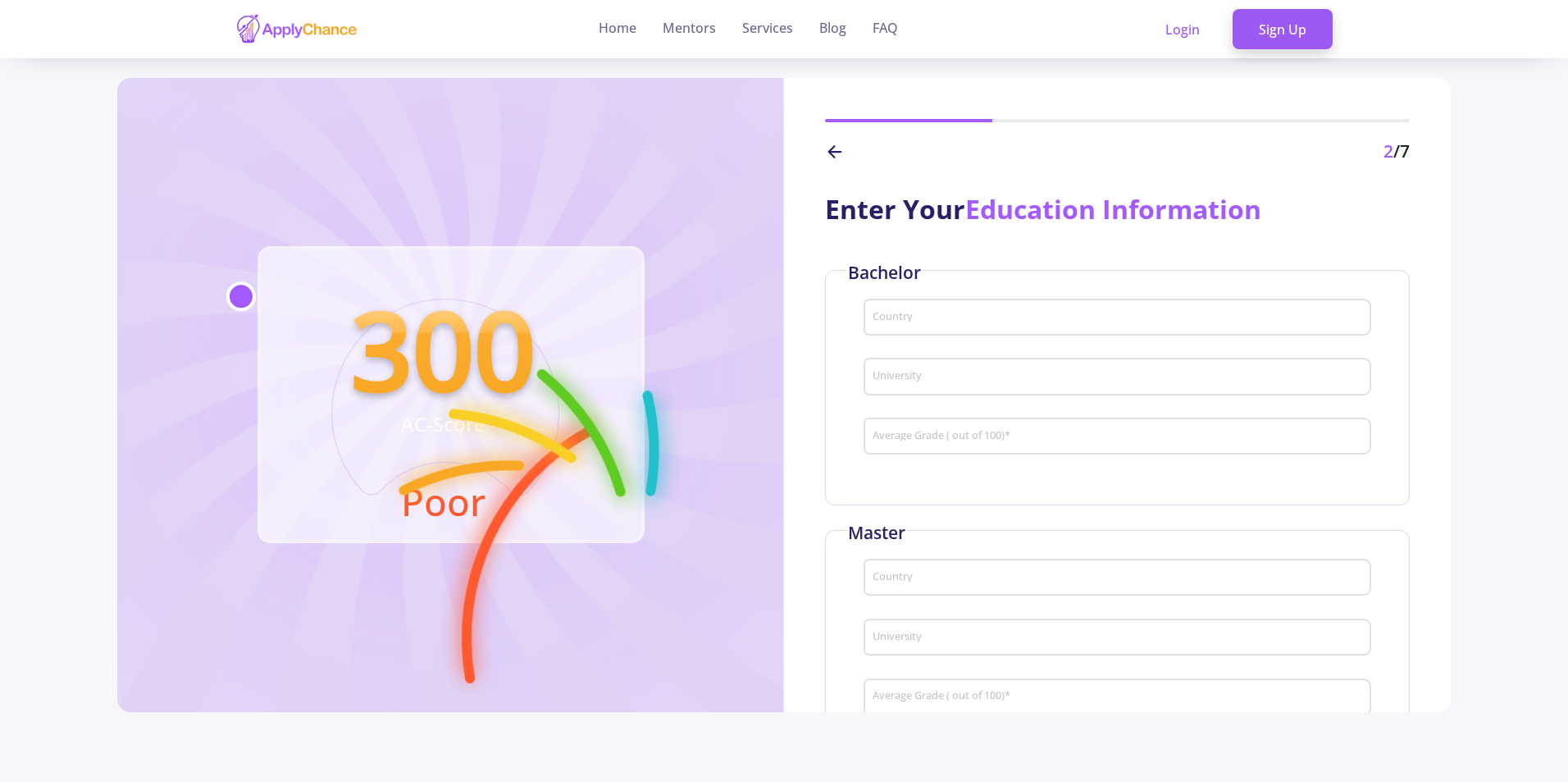
click at [1020, 305] on div "Country" at bounding box center [1117, 313] width 491 height 42
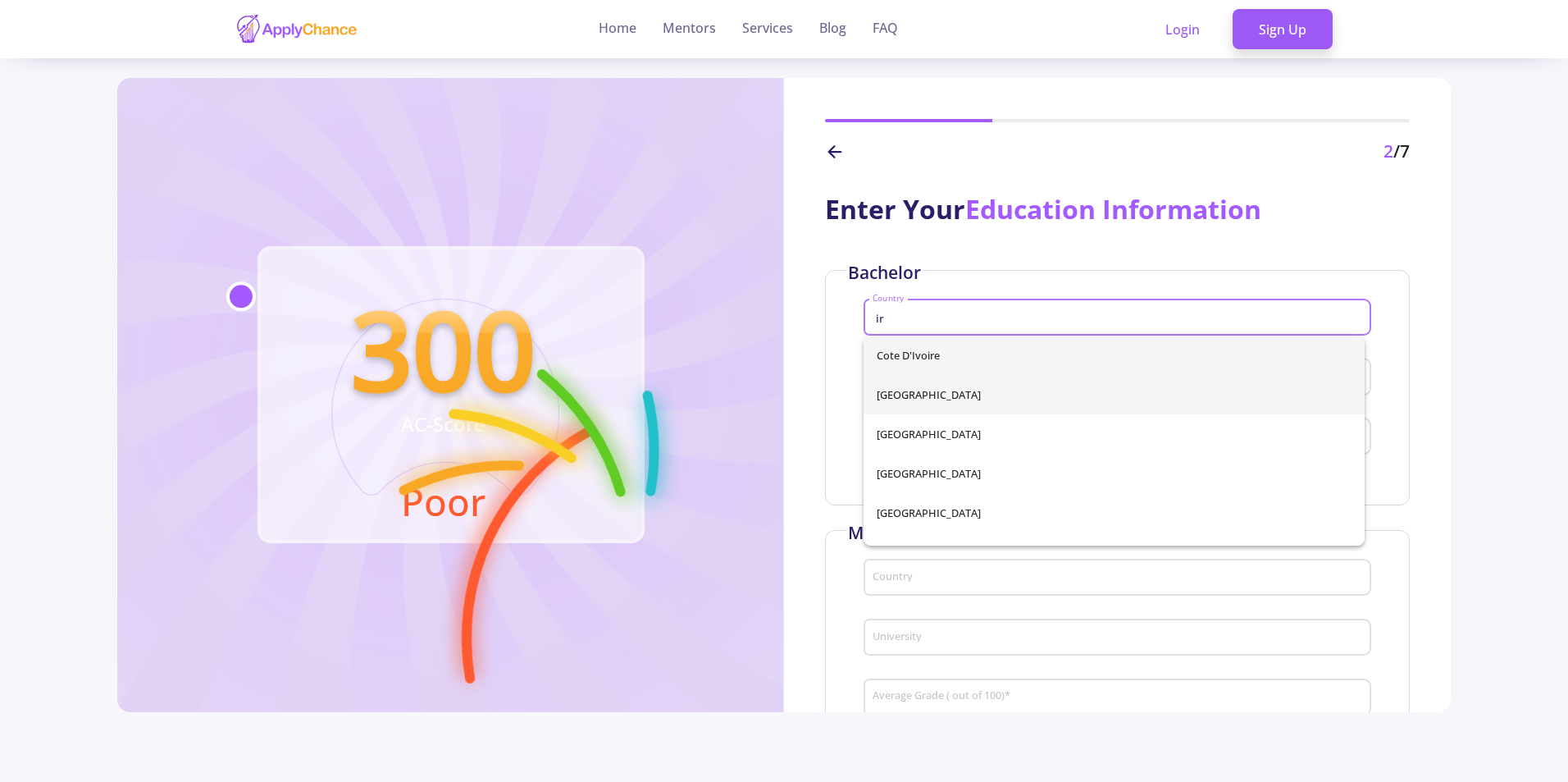
click at [912, 401] on span "Iran" at bounding box center [1114, 394] width 475 height 40
type input "Iran"
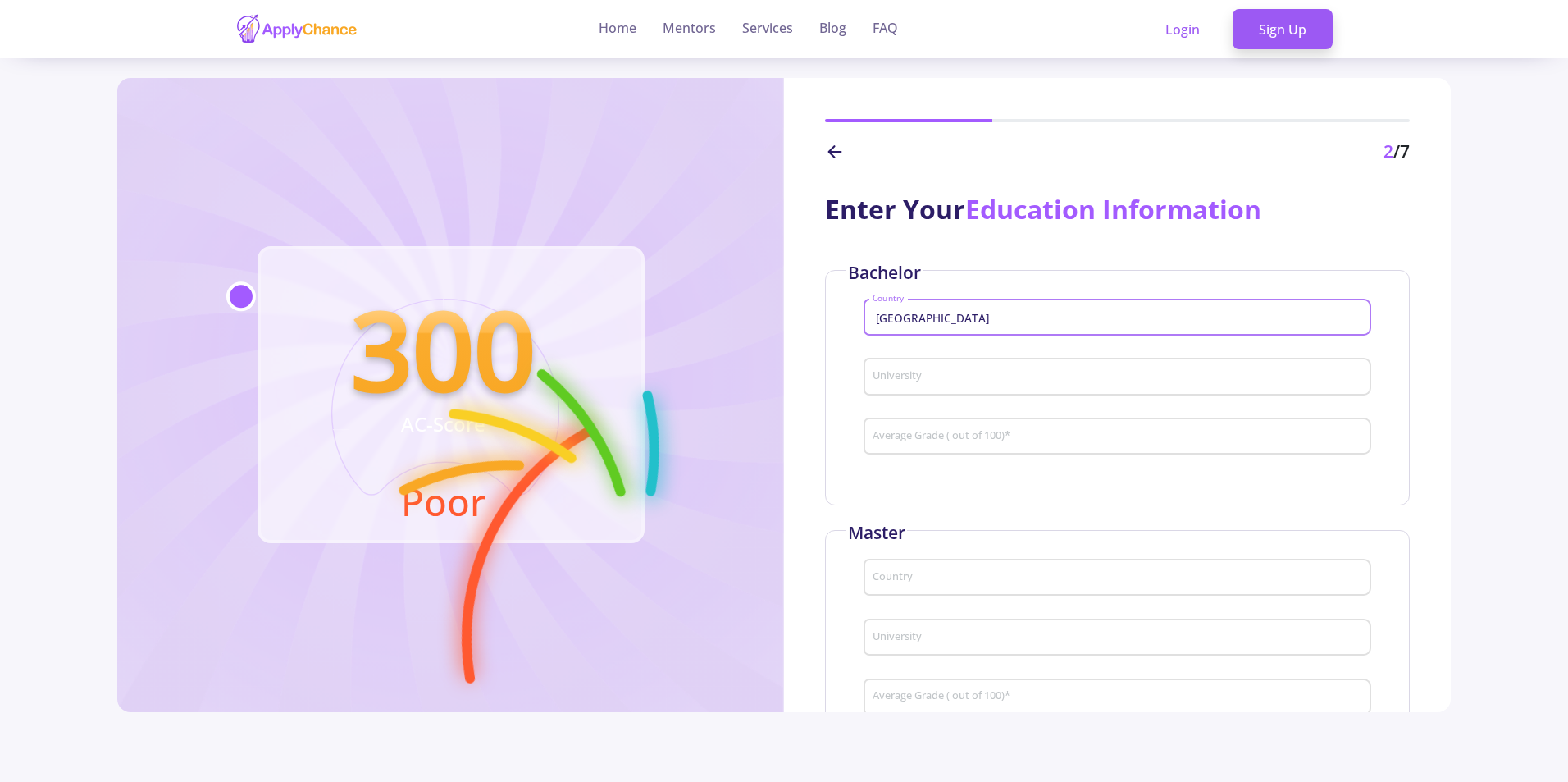
click at [943, 383] on input "University" at bounding box center [1119, 377] width 496 height 15
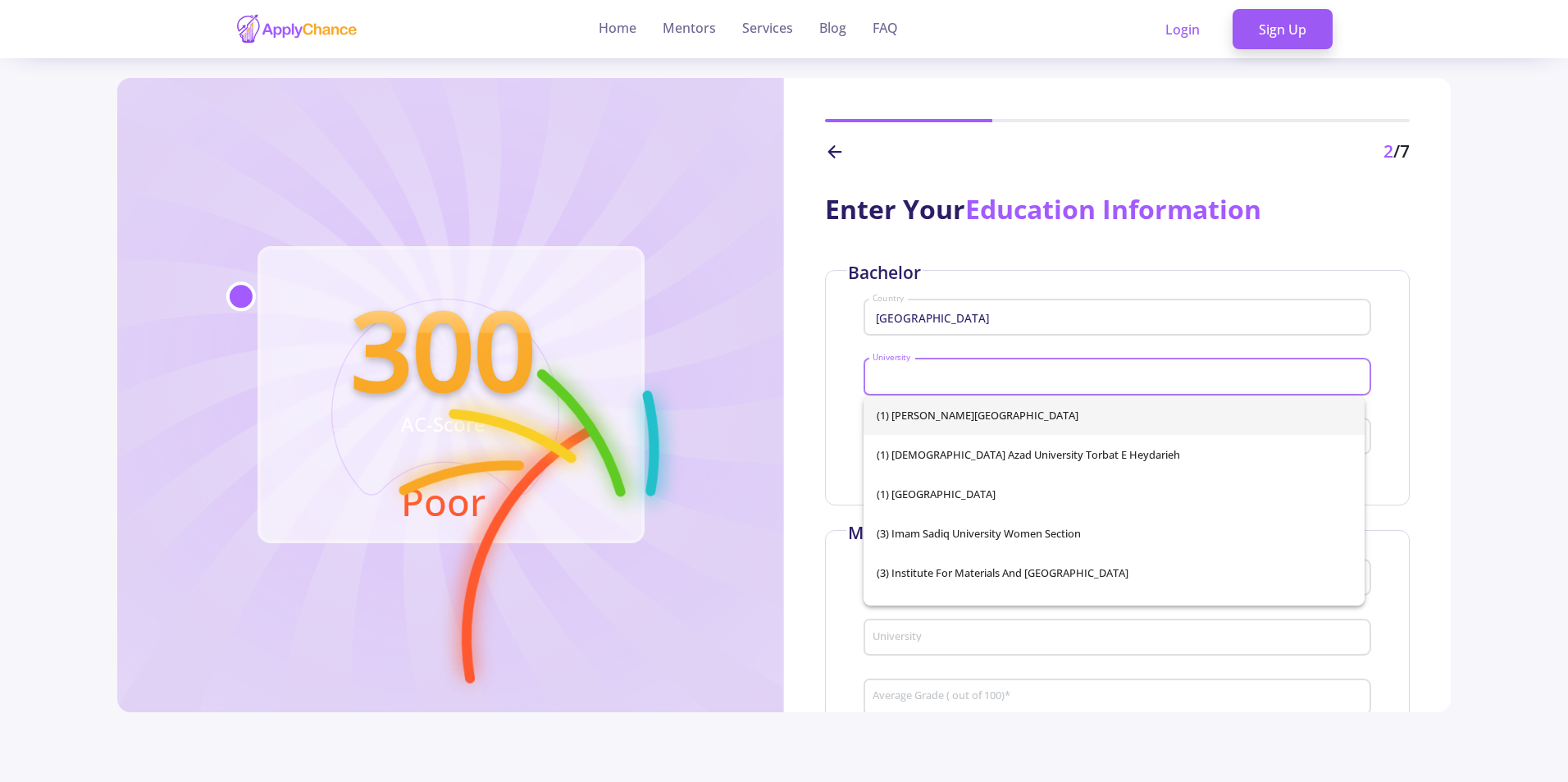
type input "D"
type input "A"
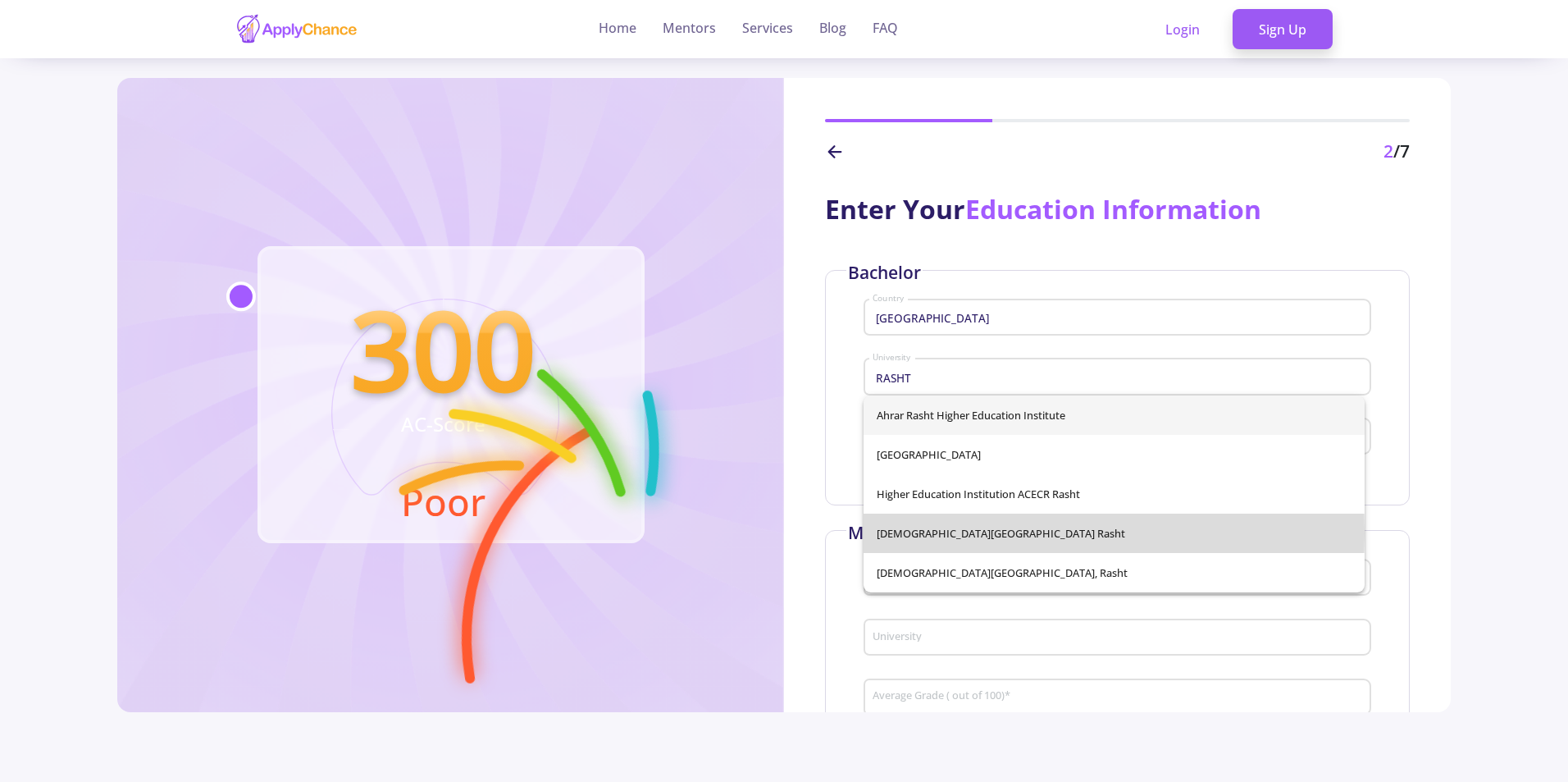
click at [984, 534] on span "Islamic Azad University Rasht" at bounding box center [1114, 534] width 475 height 40
type input "Islamic Azad University Rasht"
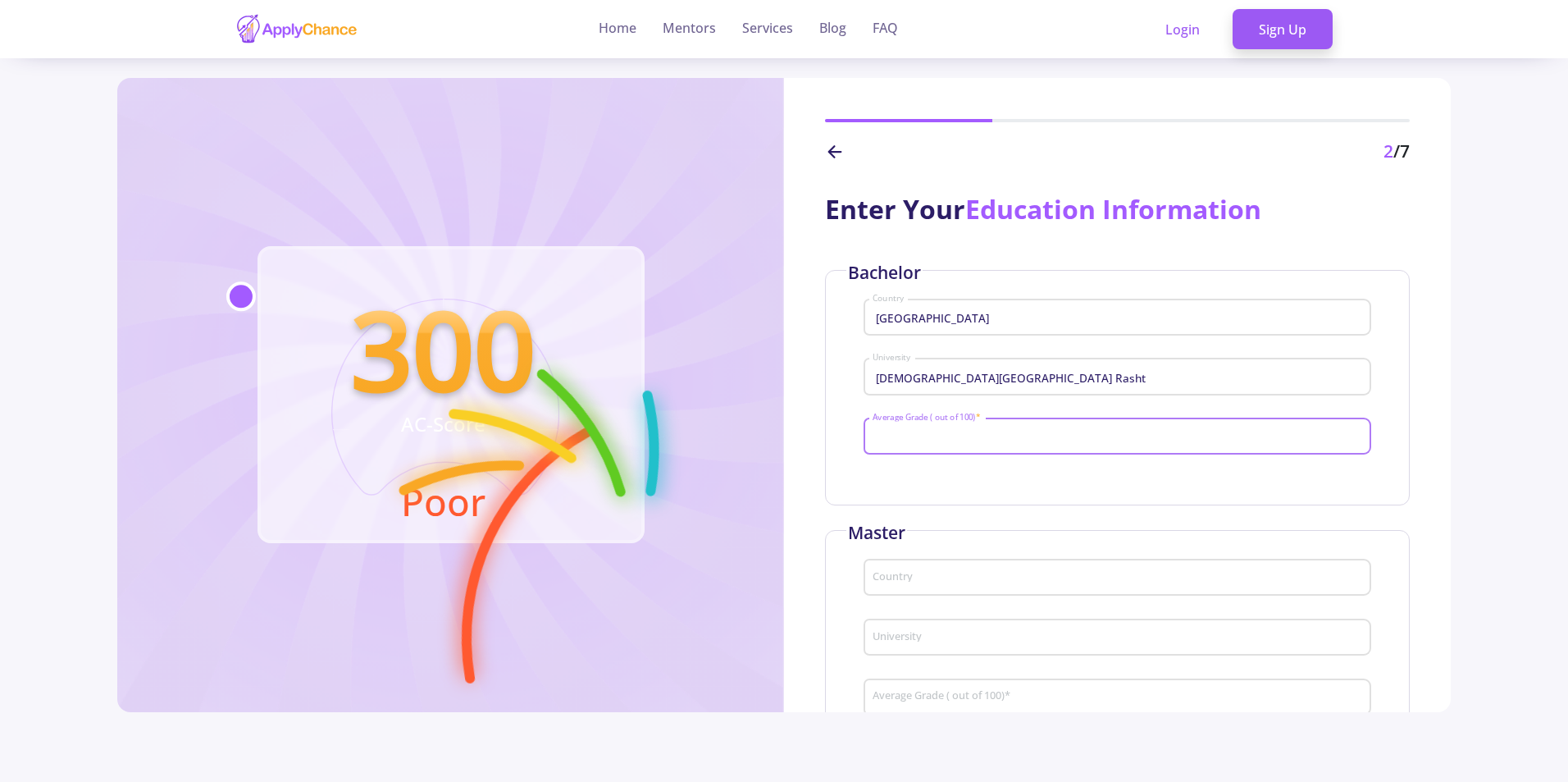
click at [958, 436] on input "Average Grade ( out of 100) *" at bounding box center [1119, 438] width 496 height 15
click at [964, 572] on input "Country" at bounding box center [1119, 579] width 496 height 15
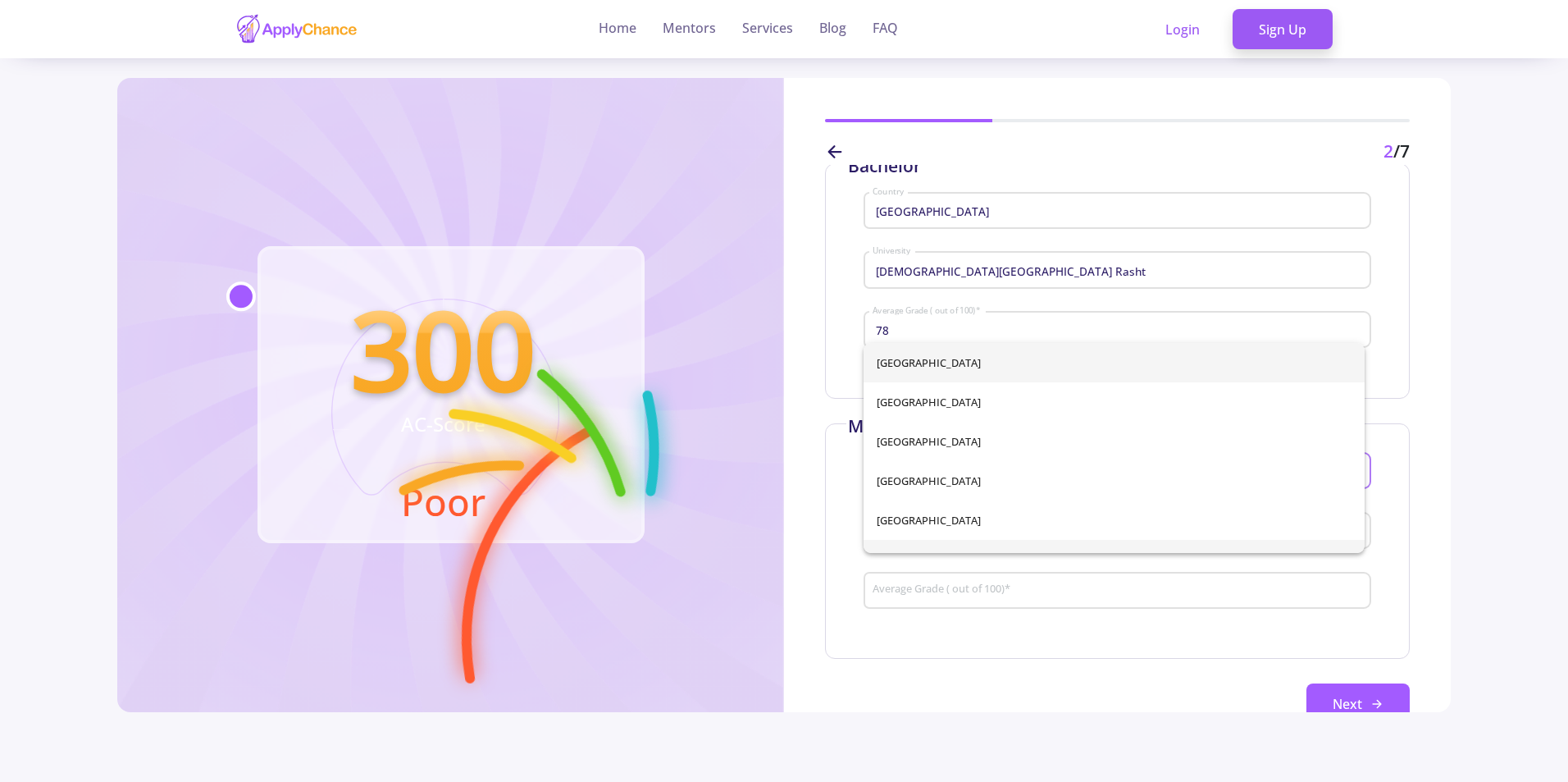
scroll to position [144, 0]
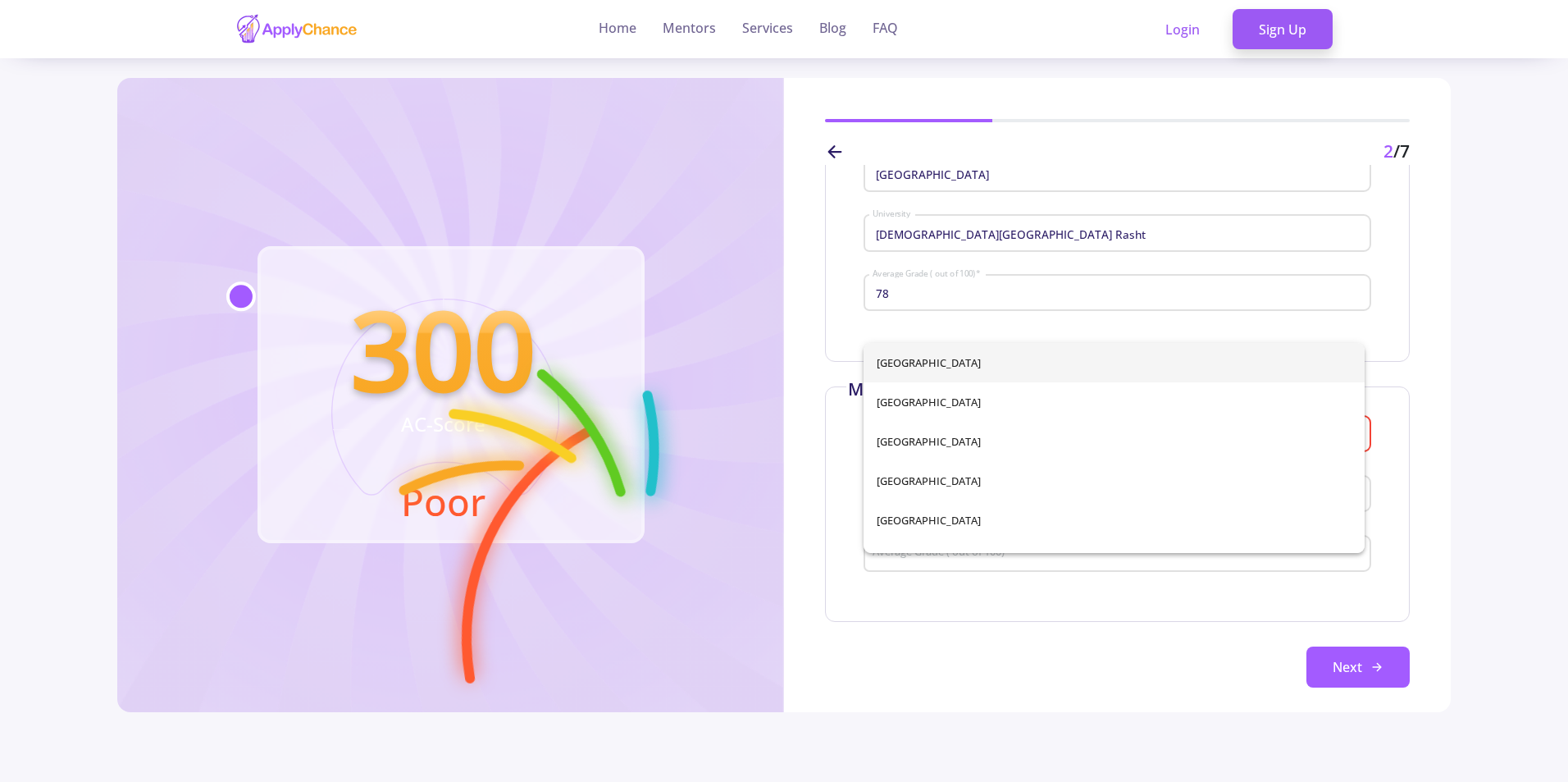
click at [1112, 567] on div "Average Grade ( out of 100) *" at bounding box center [1117, 550] width 491 height 42
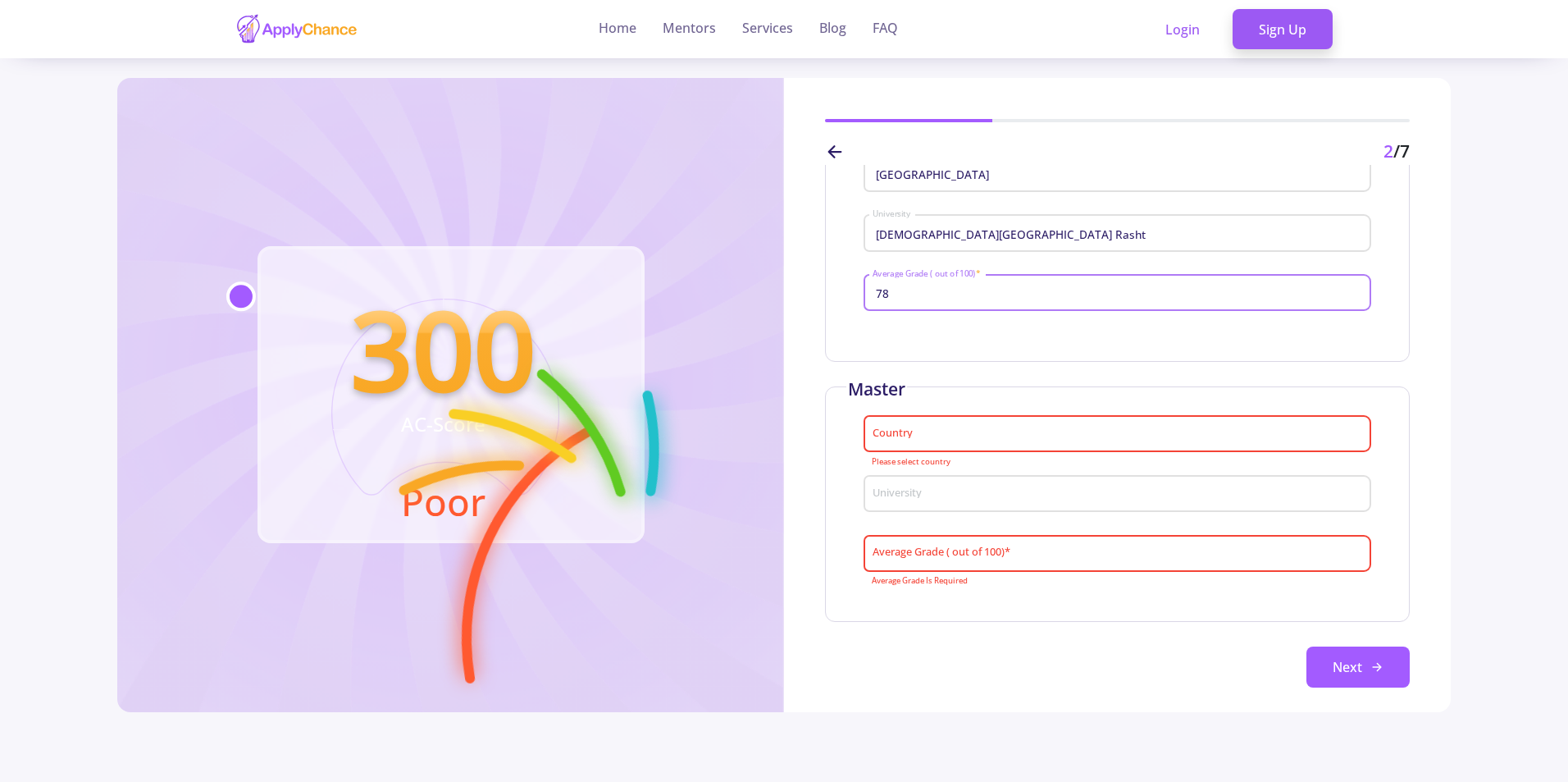
drag, startPoint x: 916, startPoint y: 291, endPoint x: 850, endPoint y: 290, distance: 66.0
click at [850, 290] on div "Bachelor Iran Country Islamic Azad University Rasht University 78 Average Grade…" at bounding box center [1117, 244] width 585 height 235
type input "81"
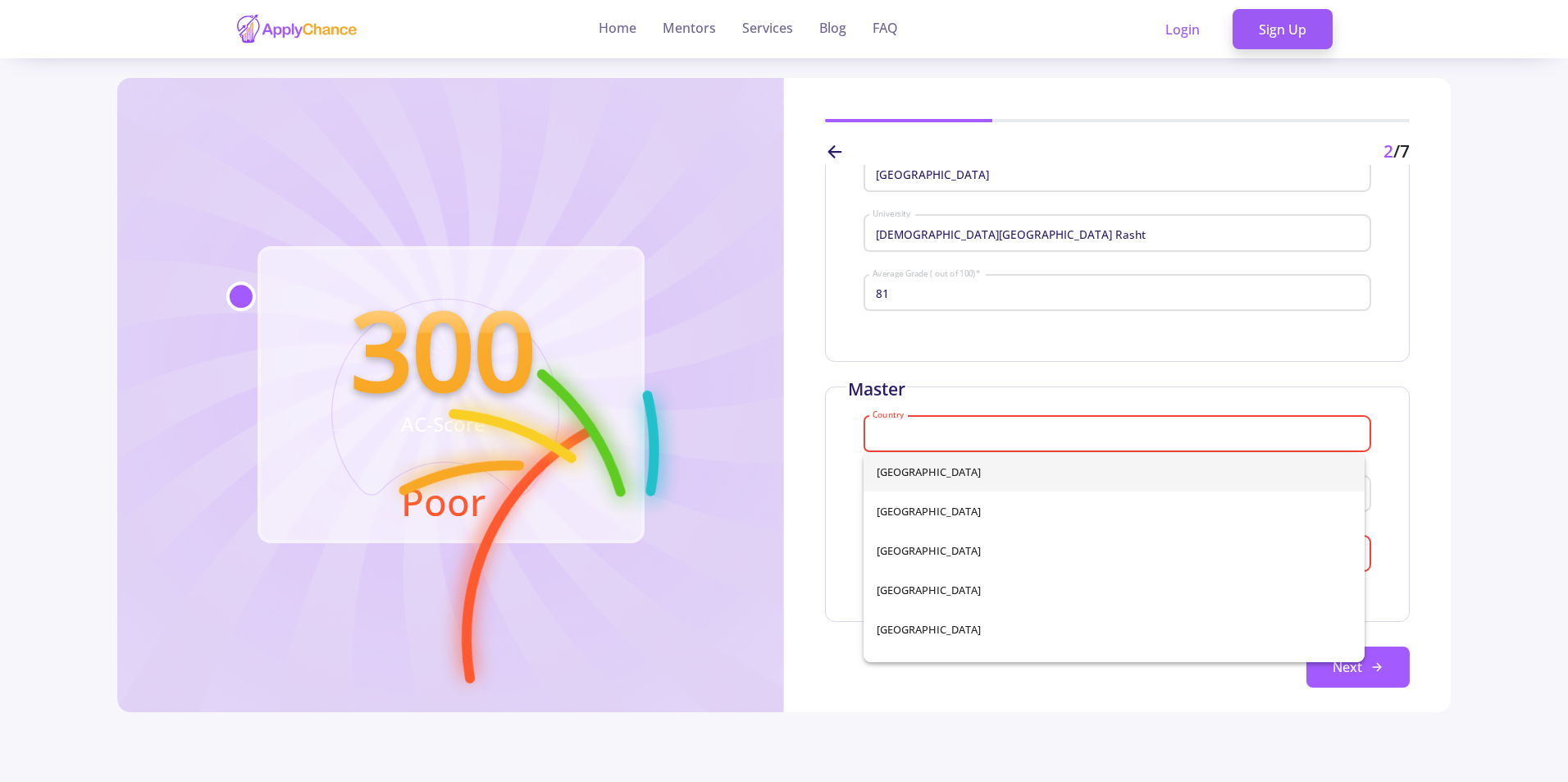
click at [949, 434] on input "Country" at bounding box center [1119, 435] width 496 height 15
type input "Iran"
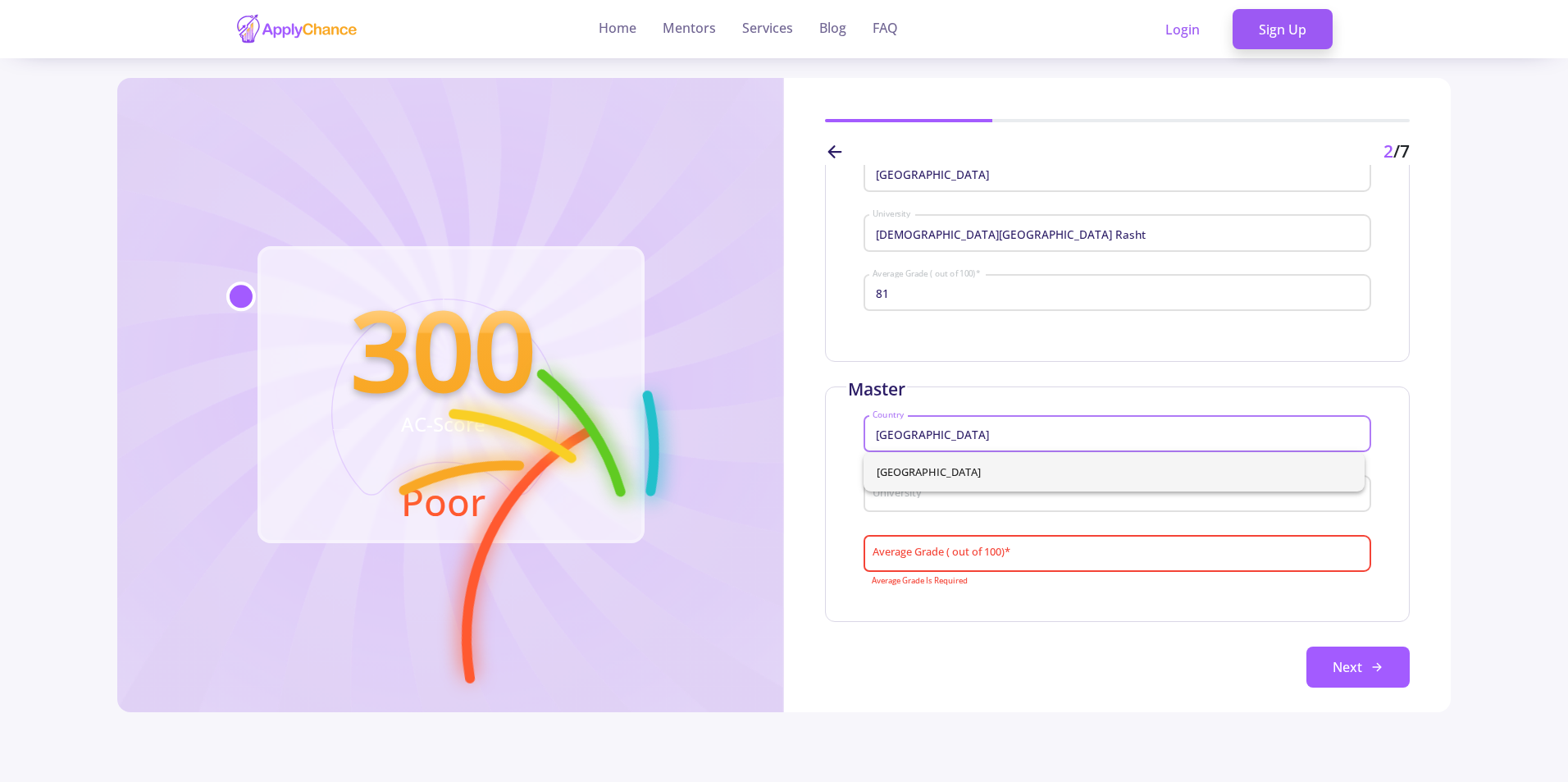
click at [944, 499] on input "University" at bounding box center [1119, 495] width 496 height 15
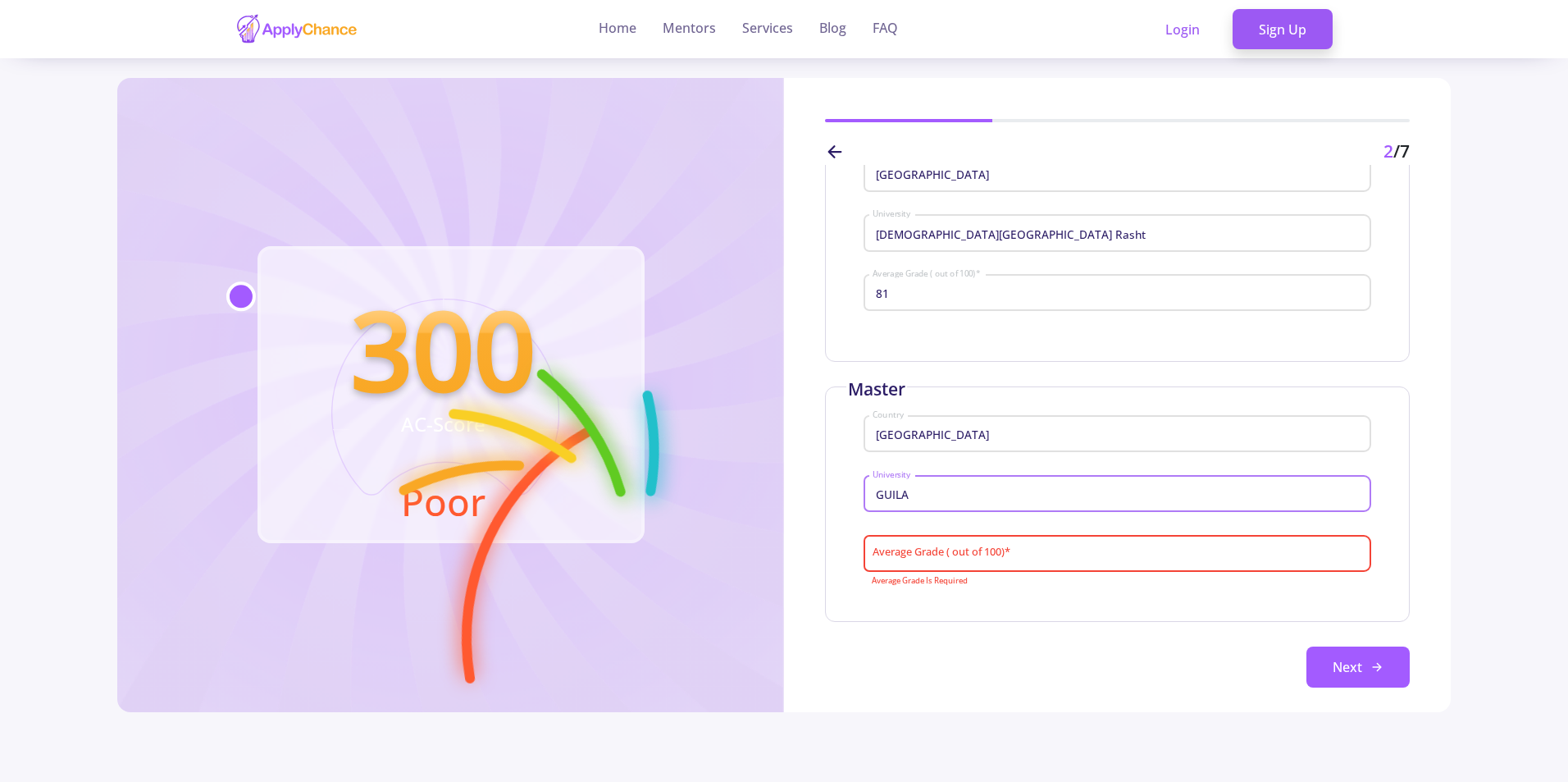
drag, startPoint x: 936, startPoint y: 493, endPoint x: 811, endPoint y: 498, distance: 125.1
click at [814, 497] on div "Enter Your Education Information Bachelor Iran Country Islamic Azad University …" at bounding box center [1117, 439] width 667 height 548
type input "GUILA"
type input "D"
drag, startPoint x: 952, startPoint y: 493, endPoint x: 704, endPoint y: 492, distance: 248.0
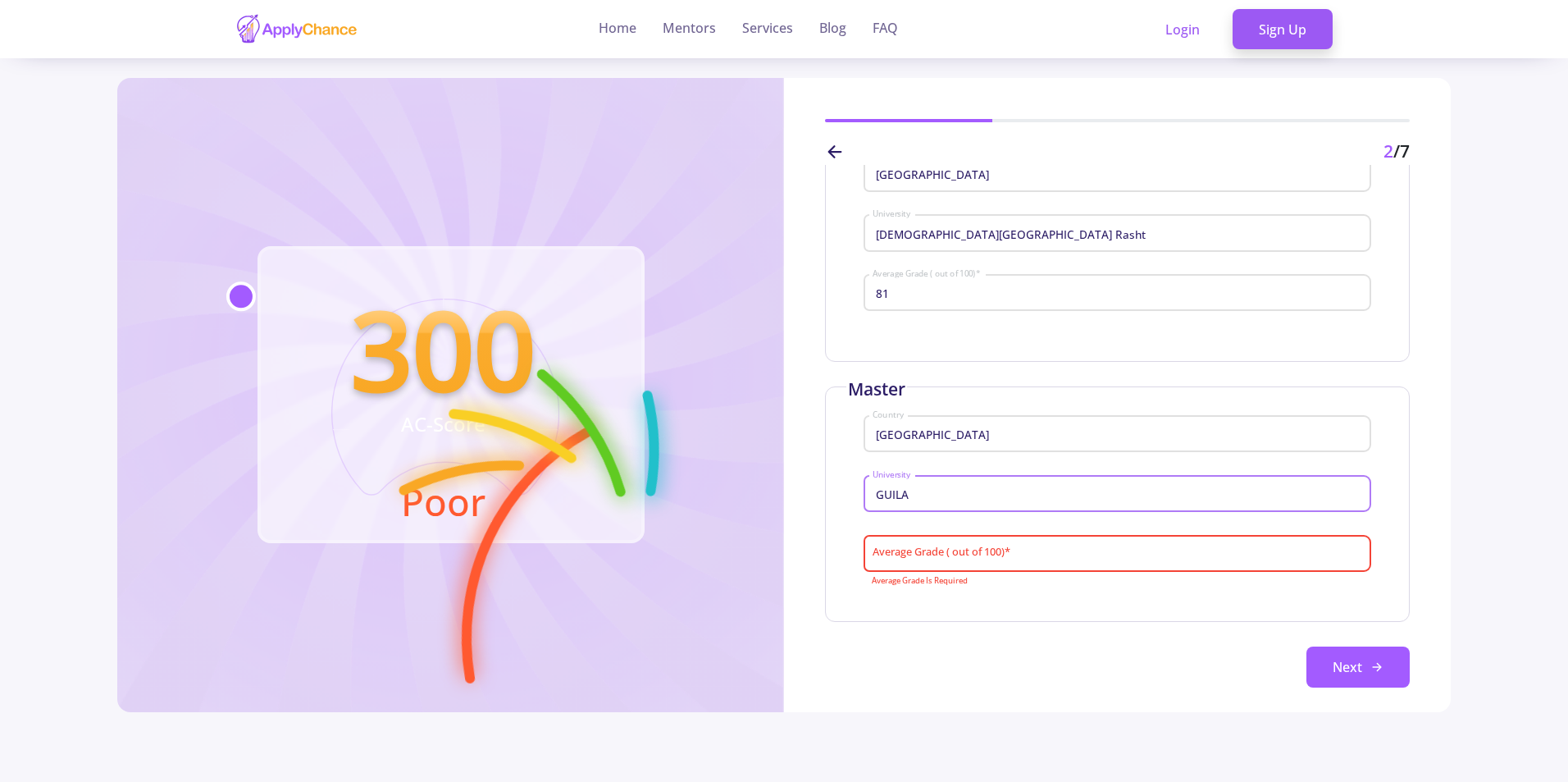
click at [704, 492] on div "300 AC-Score Poor 2 /7 Enter Your Education Information Bachelor Iran Country I…" at bounding box center [784, 395] width 1333 height 634
type input "g"
click at [977, 504] on div "gulan University" at bounding box center [1117, 490] width 491 height 42
click at [971, 493] on input "gulan" at bounding box center [1119, 495] width 496 height 15
click at [1040, 579] on mat-error "Average Grade Is Required" at bounding box center [1117, 582] width 491 height 9
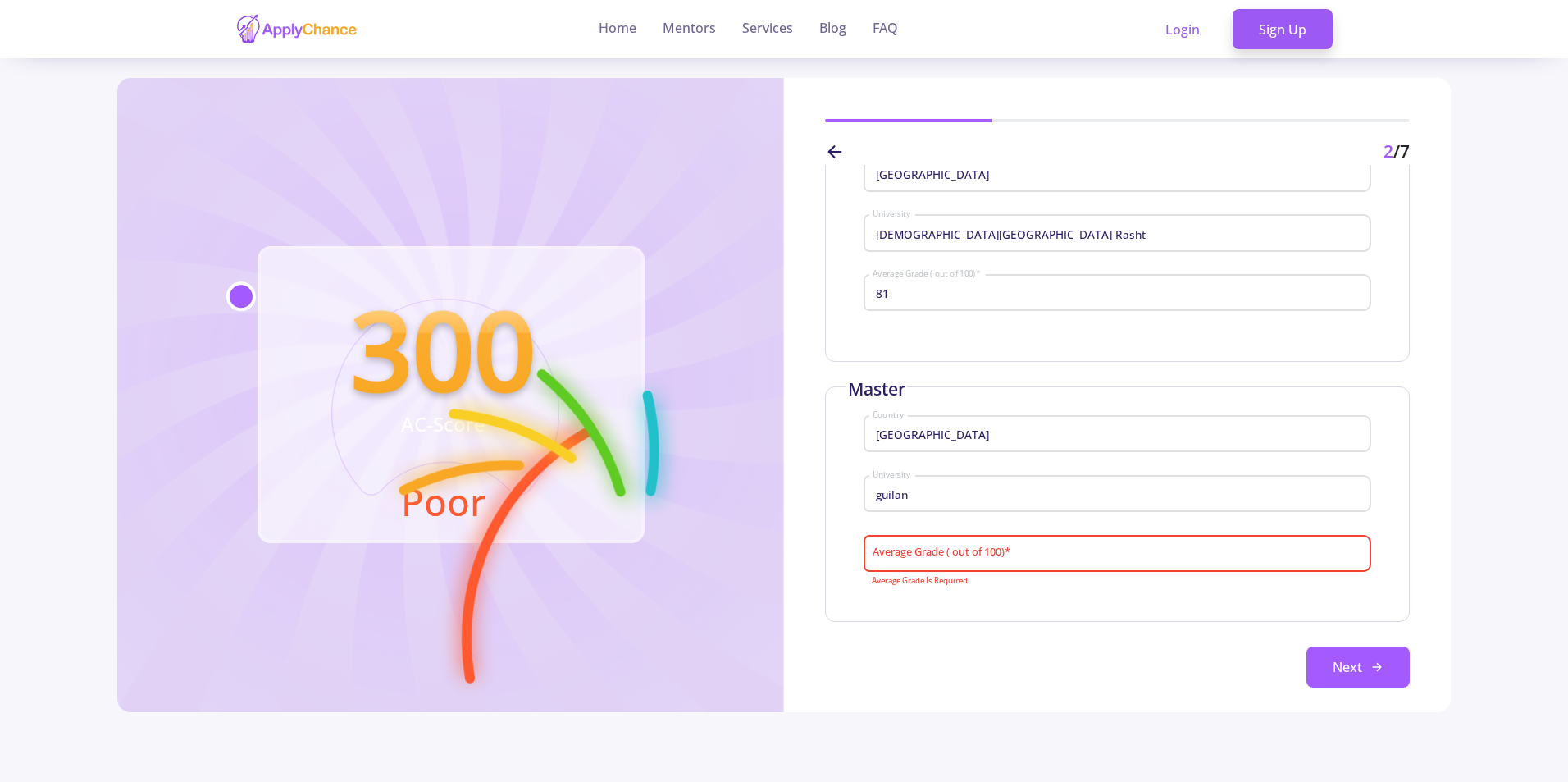
click at [1012, 566] on div "Average Grade ( out of 100) *" at bounding box center [1117, 550] width 491 height 42
click at [991, 509] on div "guilan University" at bounding box center [1117, 490] width 491 height 42
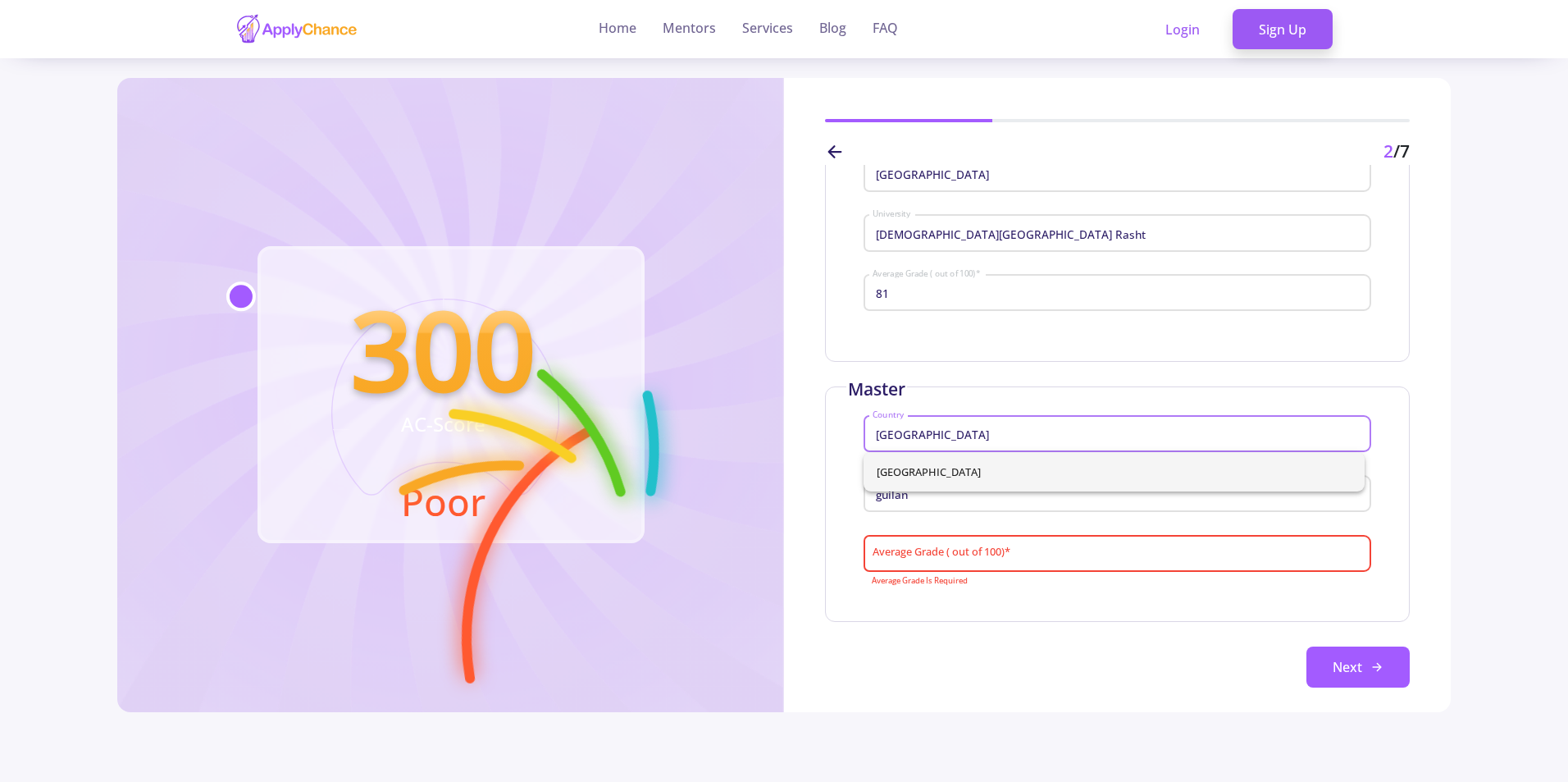
click at [970, 433] on input "Iran" at bounding box center [1119, 435] width 496 height 15
click at [928, 503] on div "guilan University" at bounding box center [1117, 490] width 491 height 42
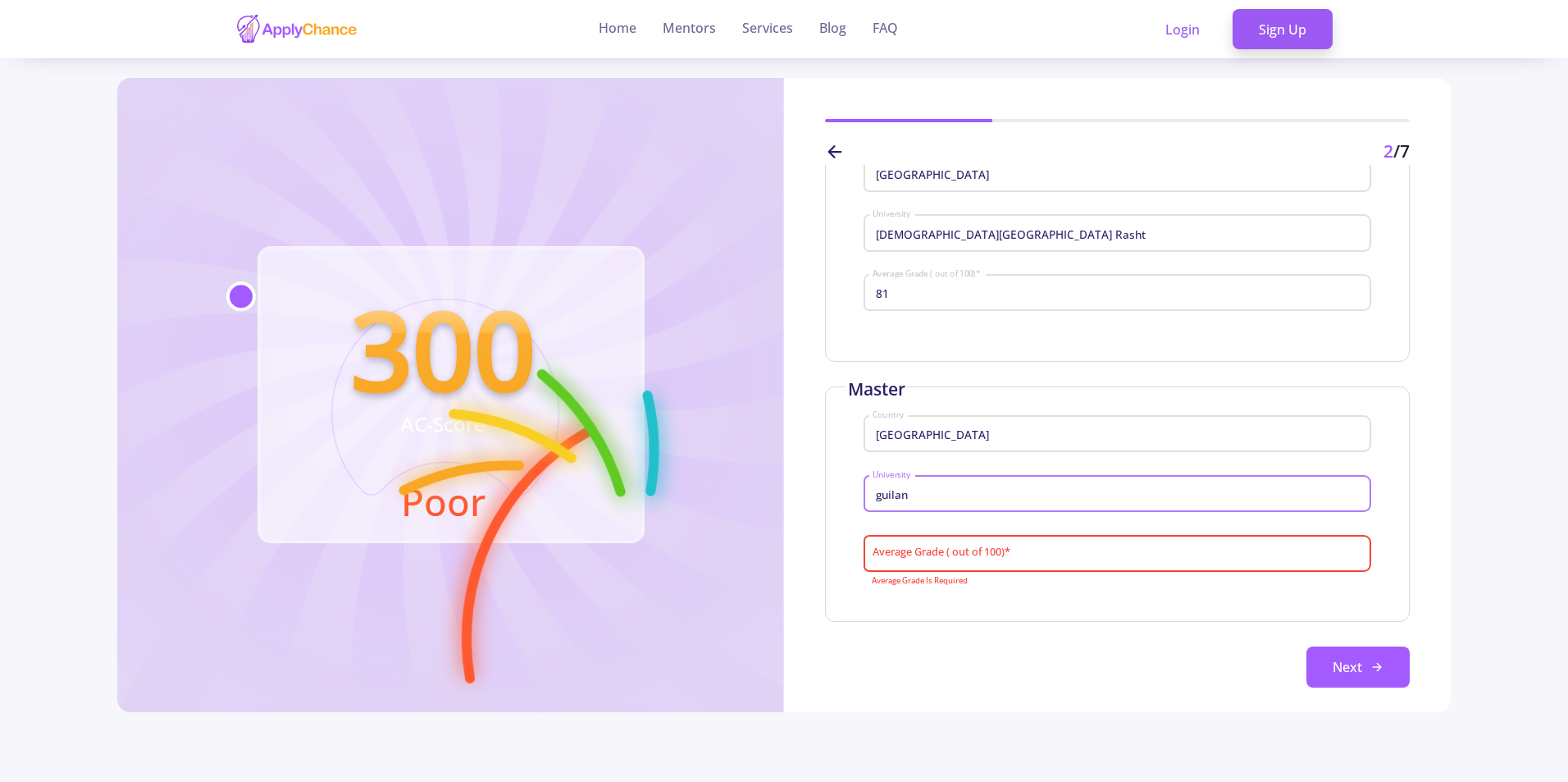
click at [926, 497] on input "guilan" at bounding box center [1119, 495] width 496 height 15
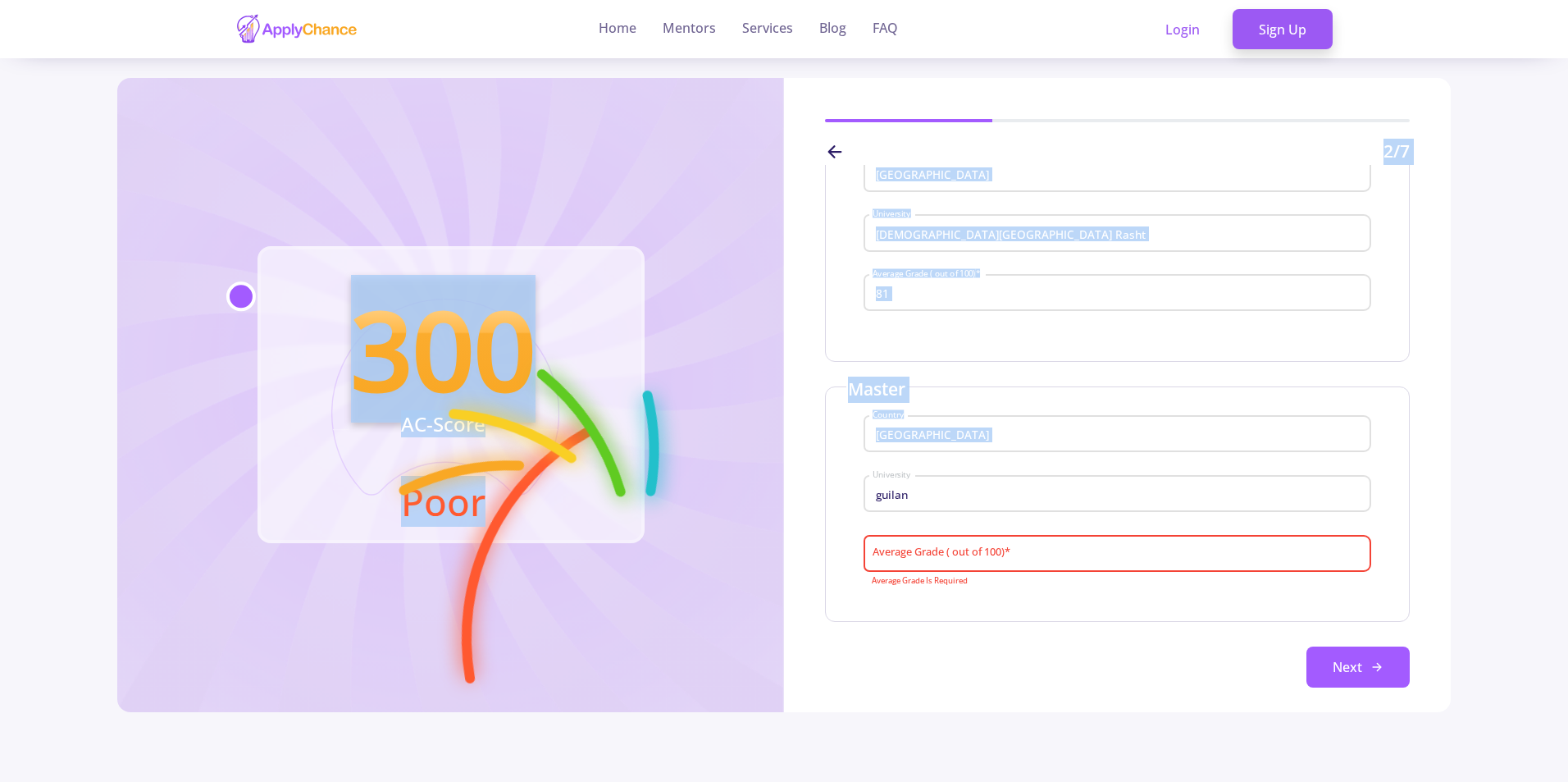
drag, startPoint x: 857, startPoint y: 491, endPoint x: 746, endPoint y: 471, distance: 112.8
click at [746, 471] on div "300 AC-Score Poor 2 /7 Enter Your Education Information Bachelor Iran Country I…" at bounding box center [784, 395] width 1333 height 634
drag, startPoint x: 944, startPoint y: 502, endPoint x: 939, endPoint y: 493, distance: 10.3
click at [942, 502] on input "guilan" at bounding box center [1119, 495] width 496 height 15
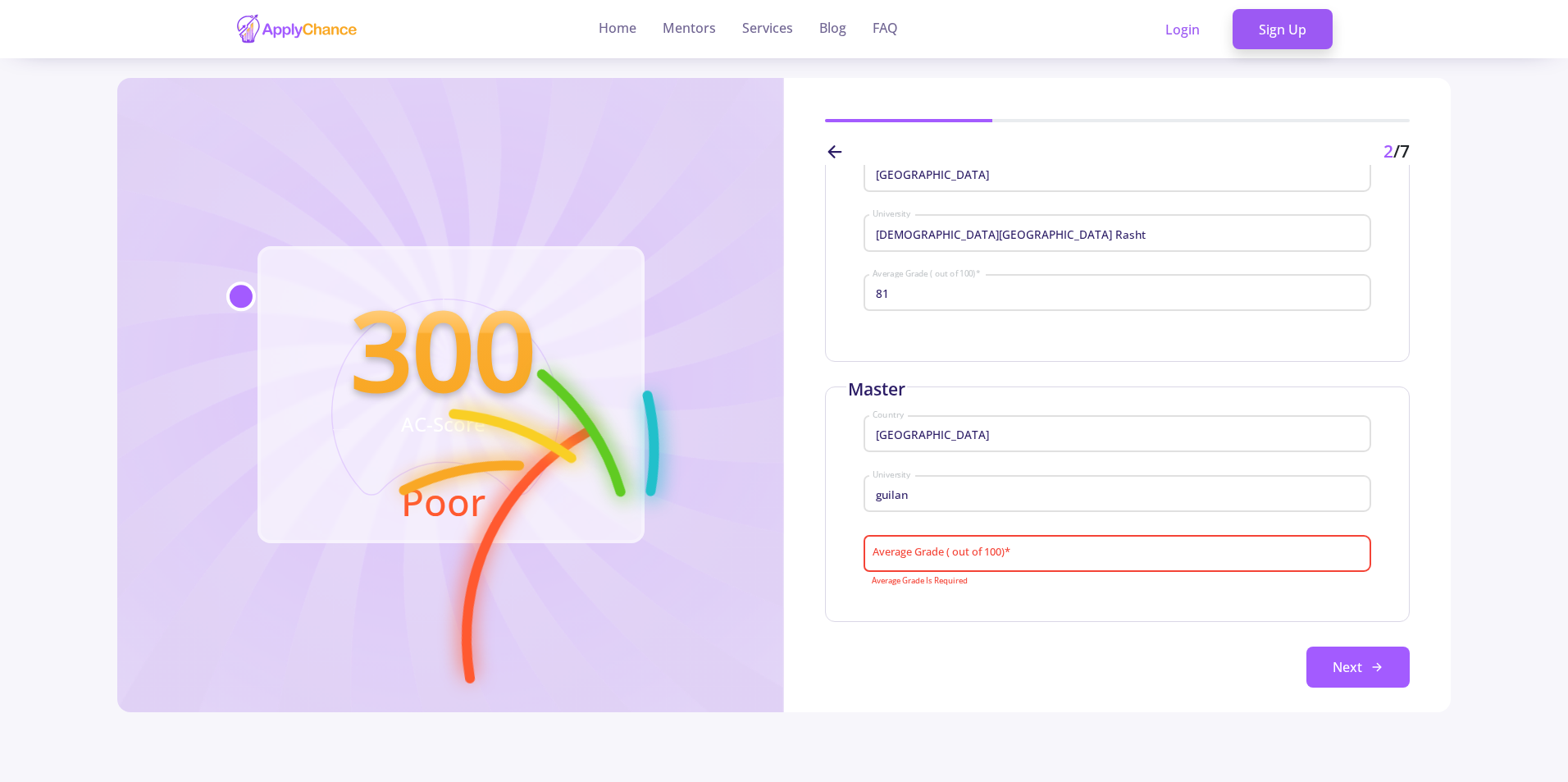
drag, startPoint x: 705, startPoint y: 168, endPoint x: 707, endPoint y: 177, distance: 9.2
click at [705, 171] on div "300 AC-Score Poor" at bounding box center [451, 395] width 667 height 634
click at [965, 501] on input "guilan" at bounding box center [1119, 495] width 496 height 15
type input "g"
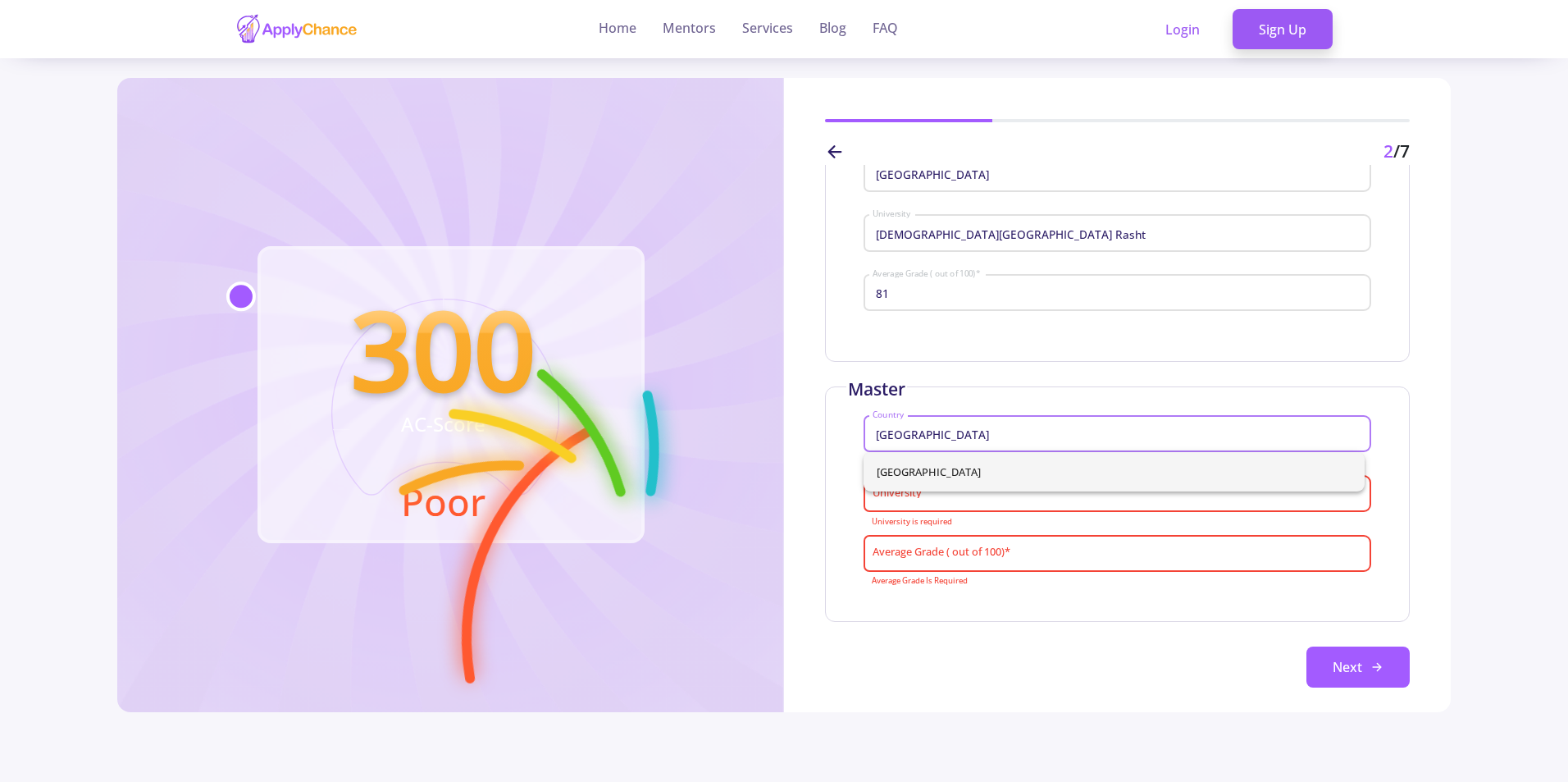
click at [932, 439] on input "Iran" at bounding box center [1119, 435] width 496 height 15
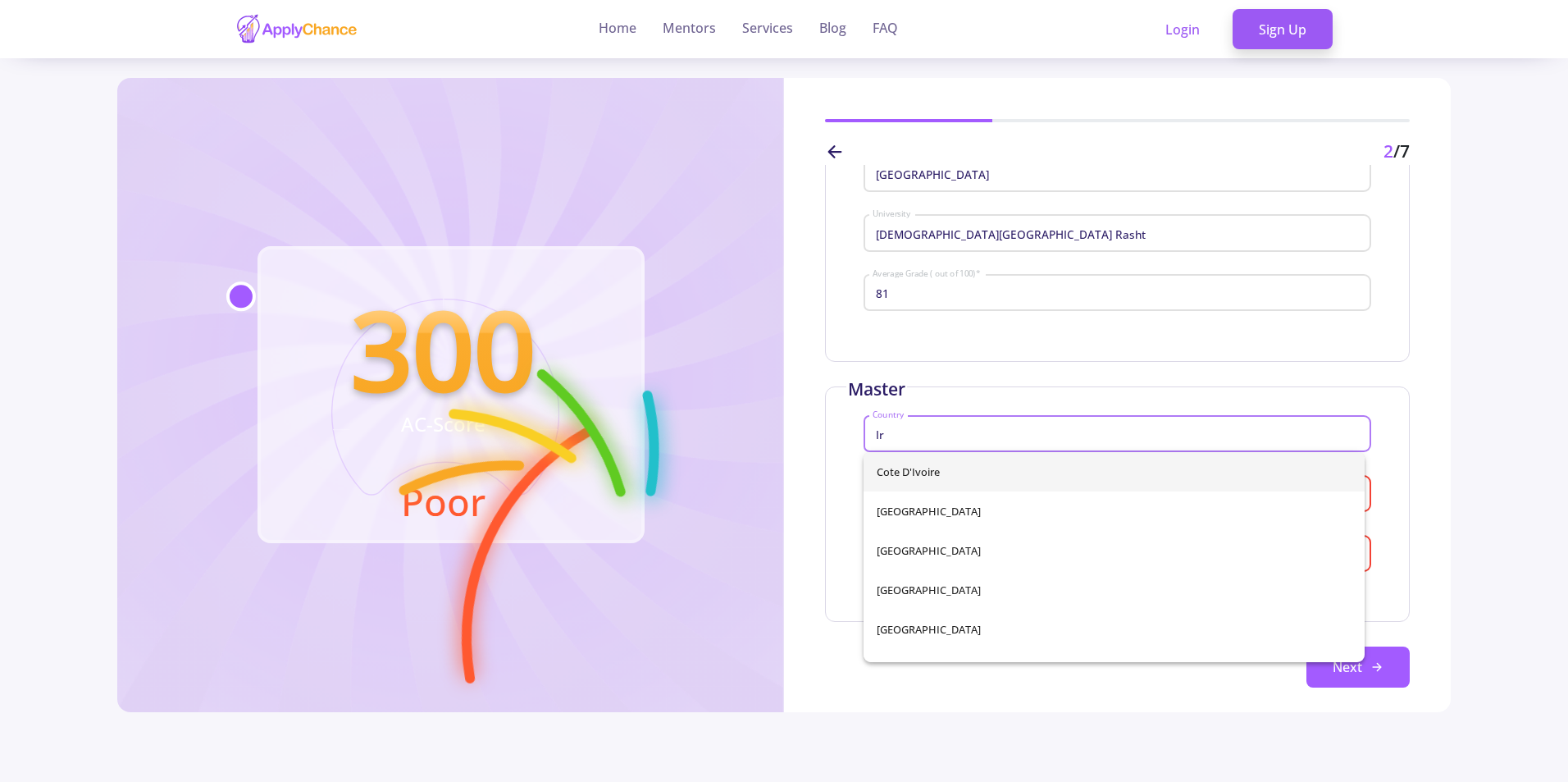
type input "I"
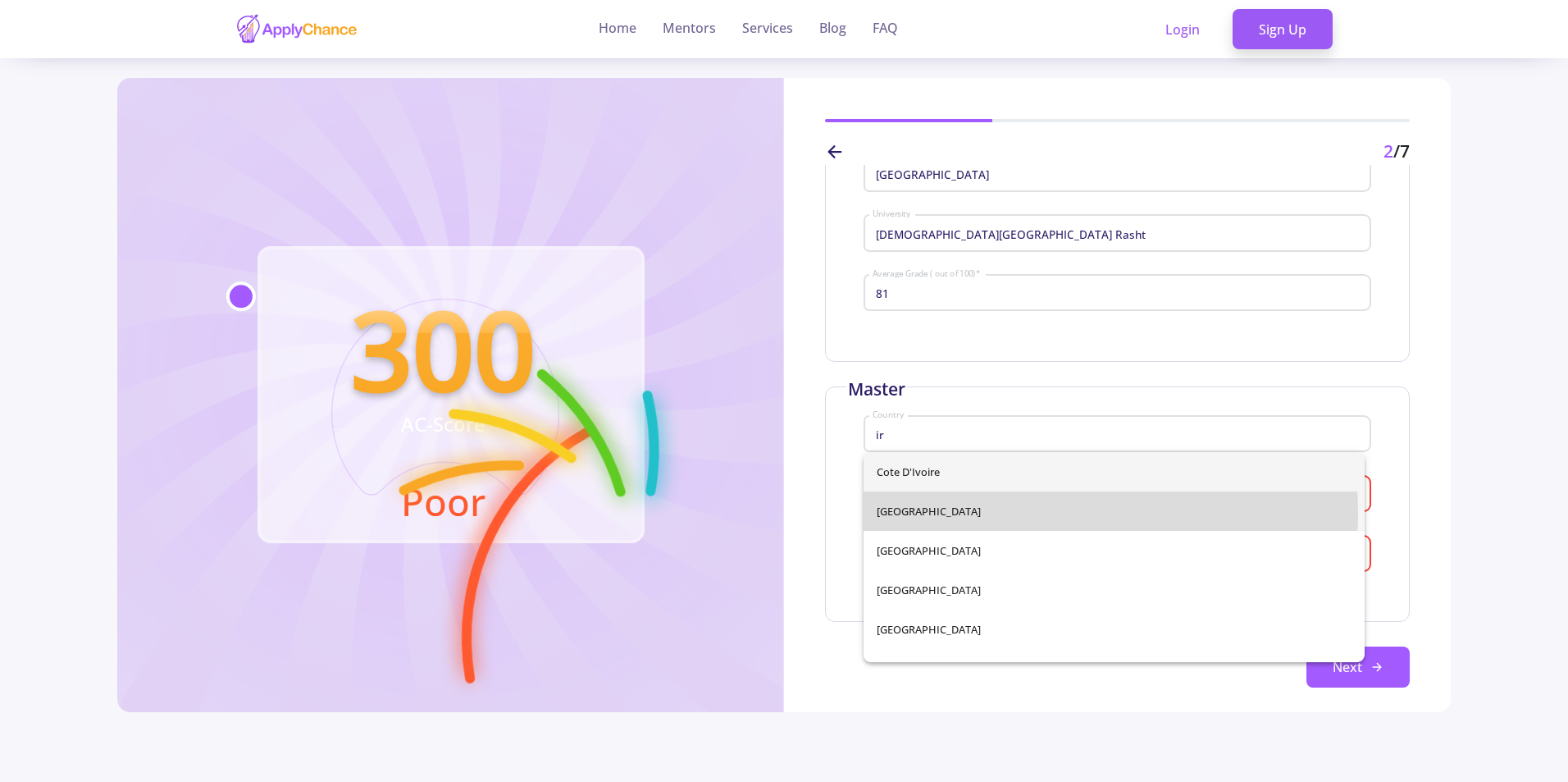
click at [913, 515] on span "Iran" at bounding box center [1114, 511] width 475 height 40
type input "Iran"
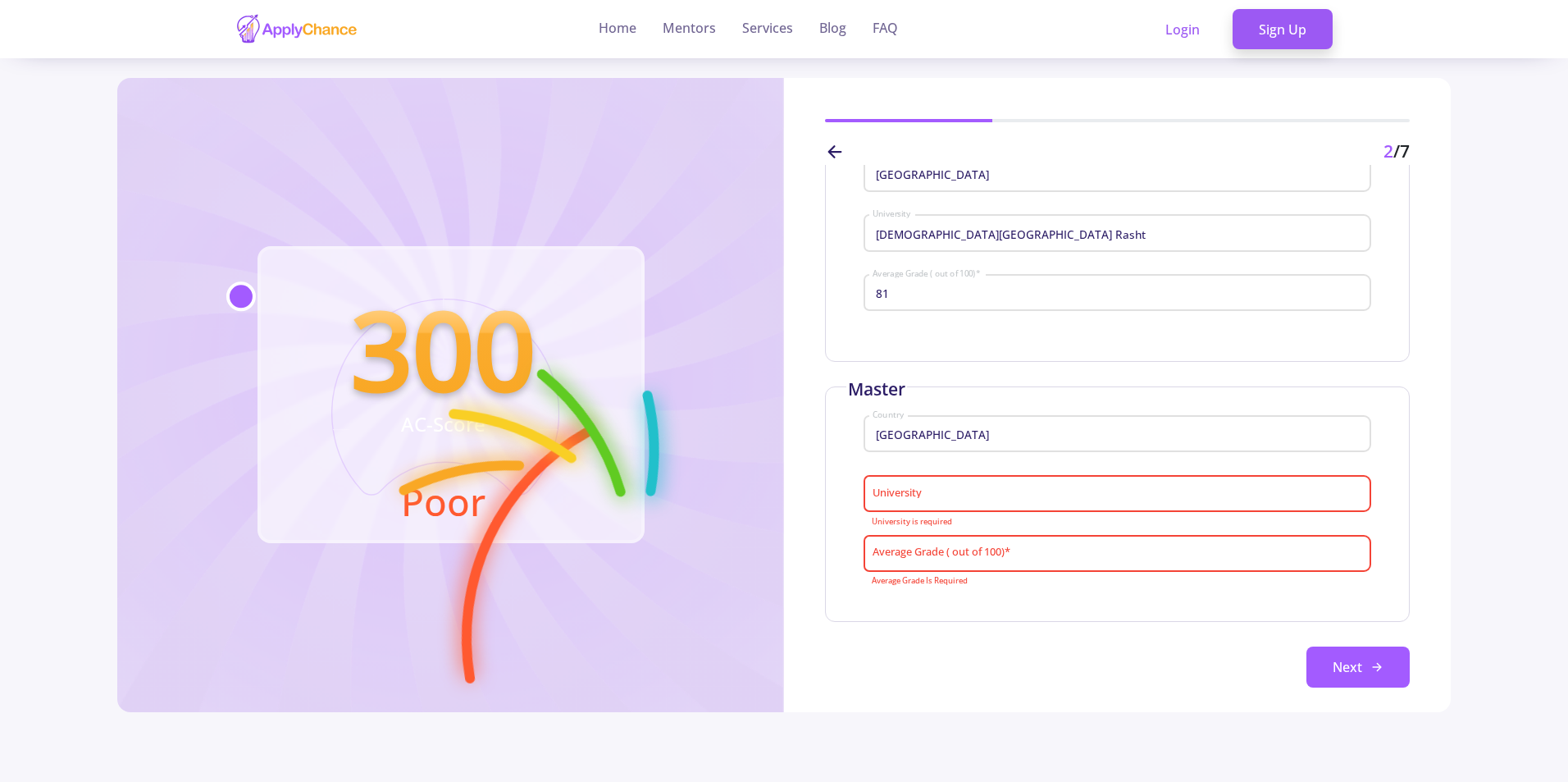
click at [931, 503] on div "University" at bounding box center [1117, 490] width 491 height 42
click at [930, 498] on input "University" at bounding box center [1119, 495] width 496 height 15
type input "D"
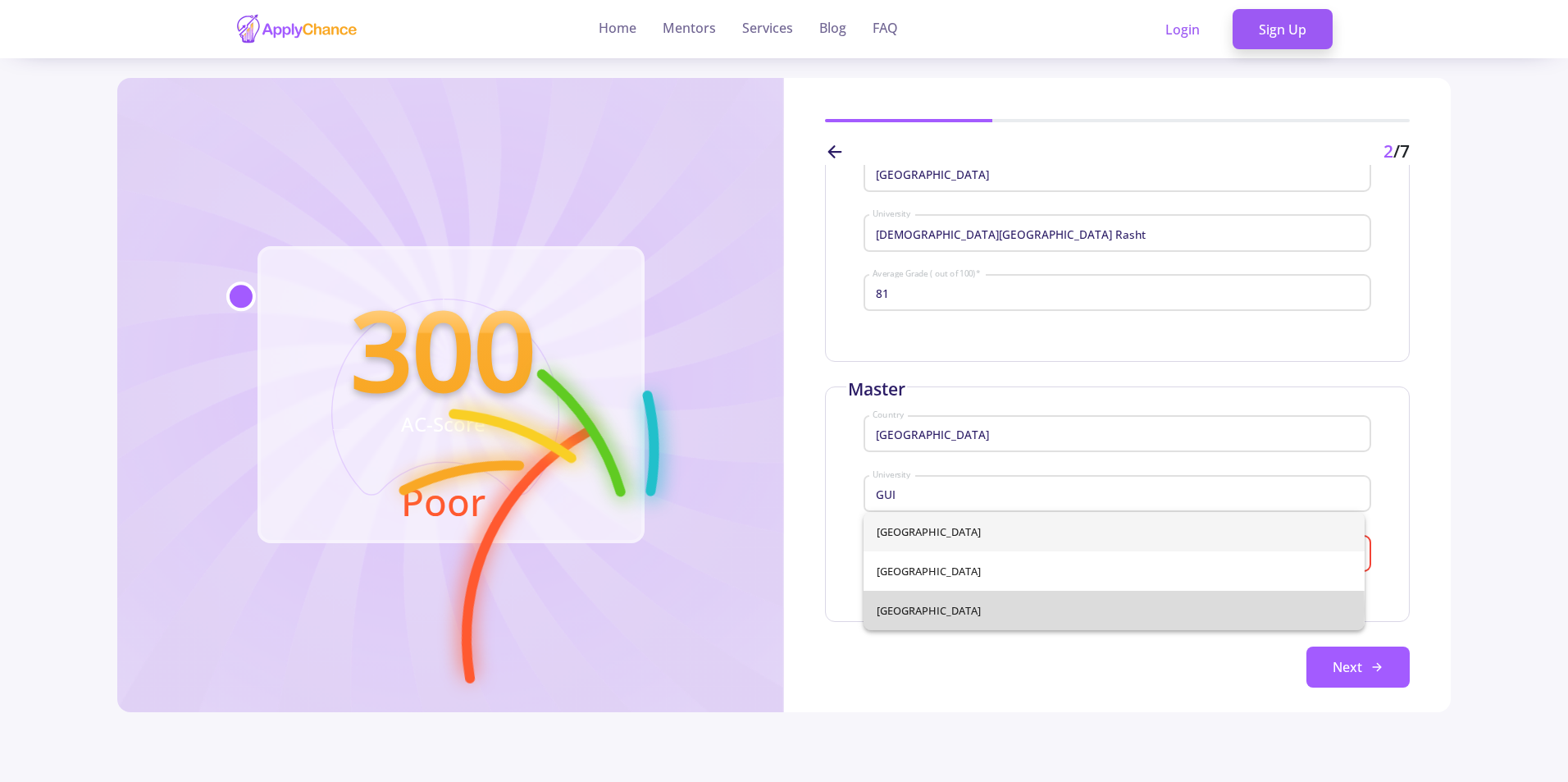
click at [953, 609] on span "University of Guilan" at bounding box center [1114, 611] width 475 height 40
type input "University of Guilan"
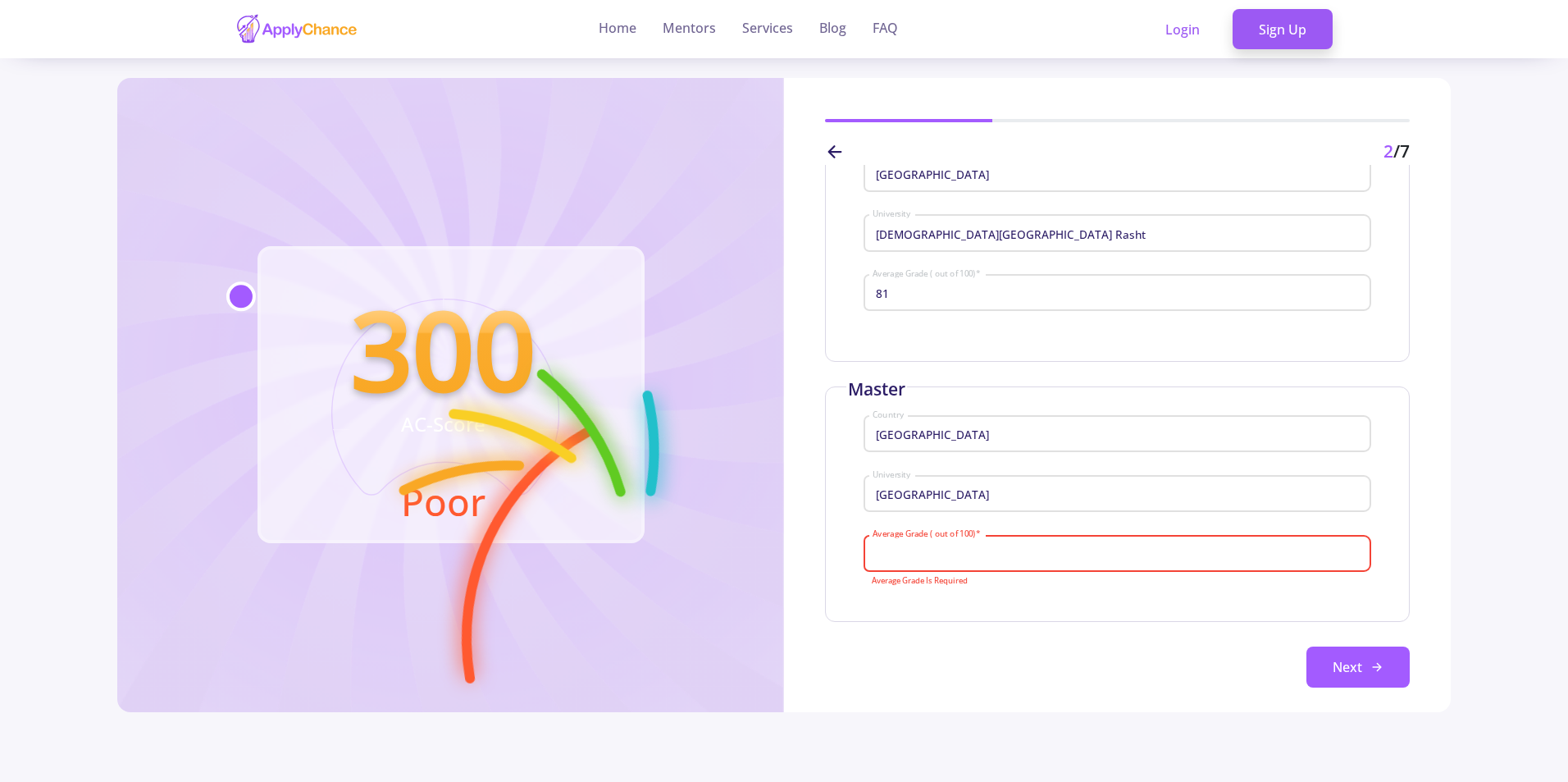
click at [942, 554] on input "Average Grade ( out of 100) *" at bounding box center [1119, 554] width 496 height 15
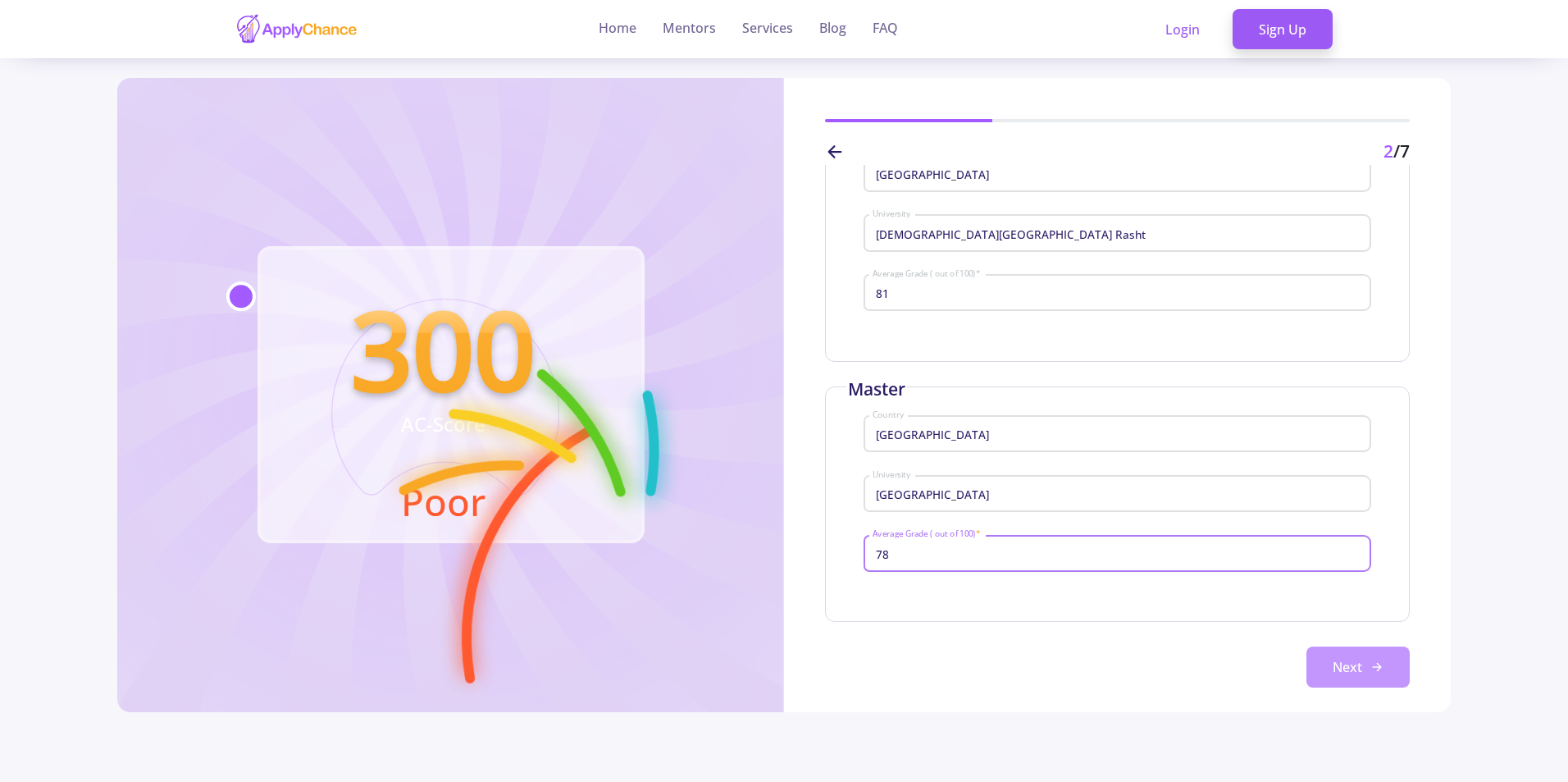
type input "78"
click at [1319, 659] on button "Next" at bounding box center [1358, 667] width 103 height 41
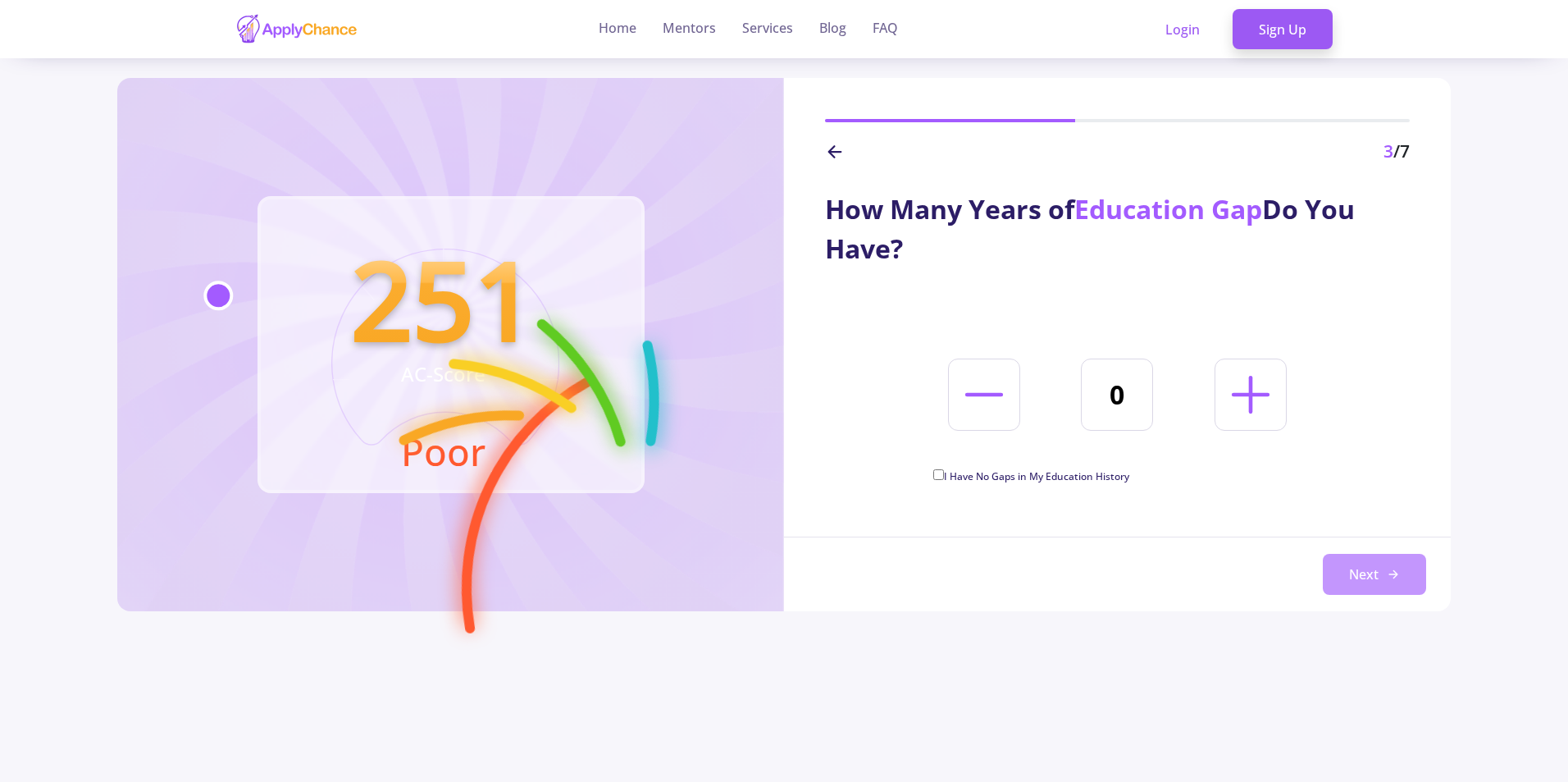
click at [1368, 582] on button "Next" at bounding box center [1375, 575] width 103 height 41
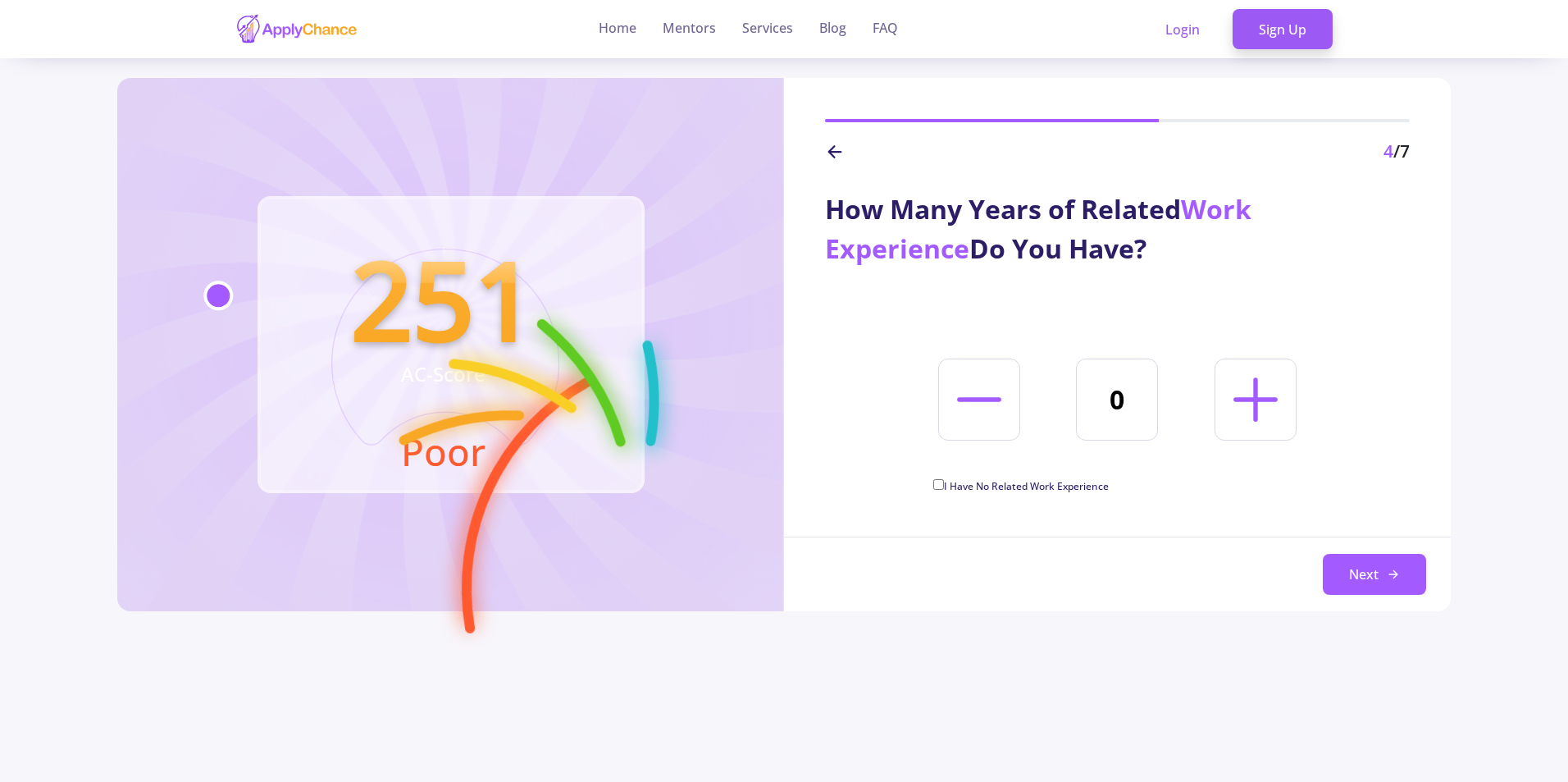
click at [833, 153] on icon at bounding box center [834, 152] width 20 height 20
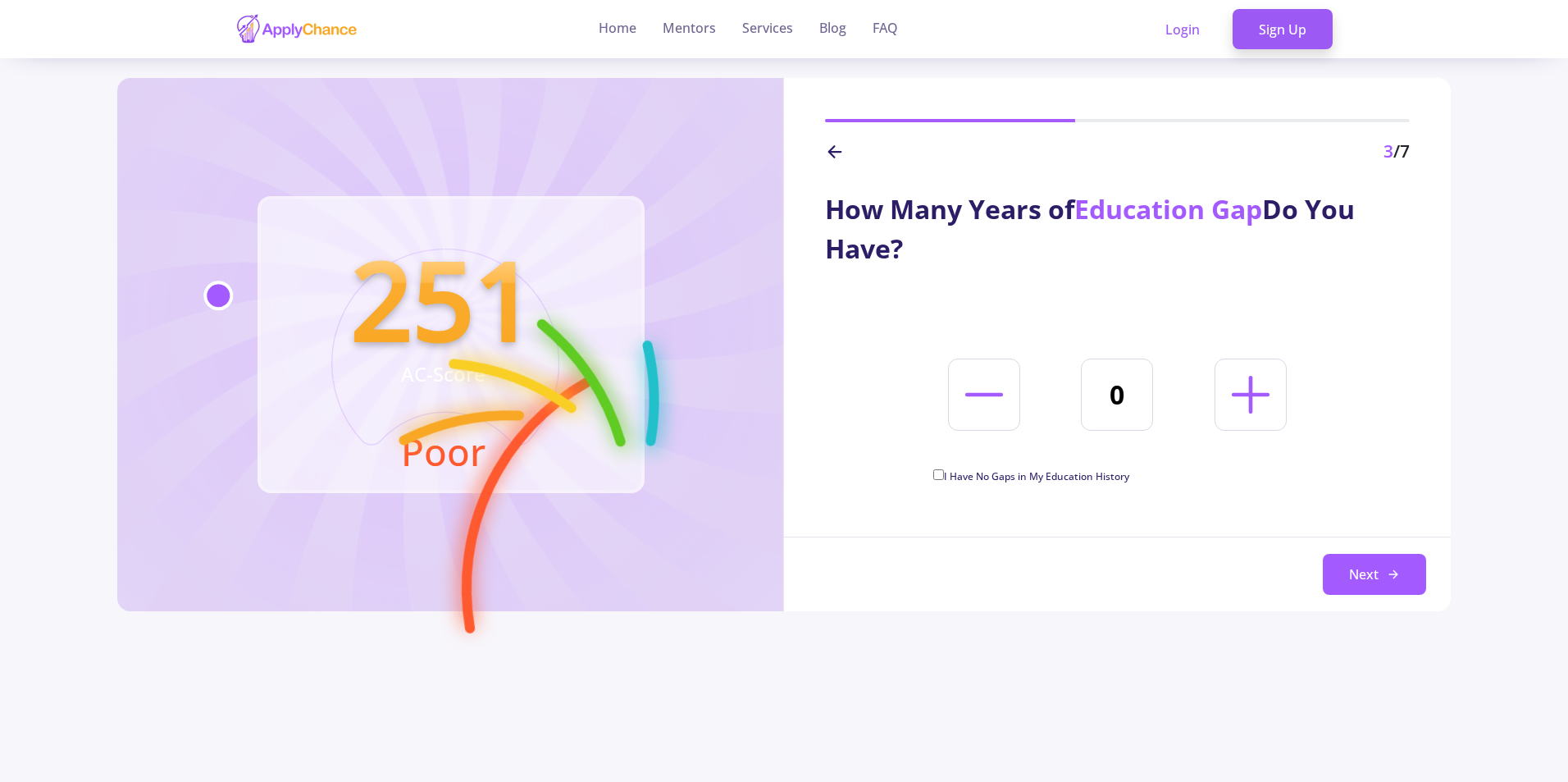
click at [955, 480] on span "I Have No Gaps in My Education History" at bounding box center [1037, 476] width 185 height 14
click at [944, 480] on input "I Have No Gaps in My Education History" at bounding box center [938, 474] width 10 height 10
checkbox input "true"
click at [1366, 567] on button "Next" at bounding box center [1375, 575] width 103 height 41
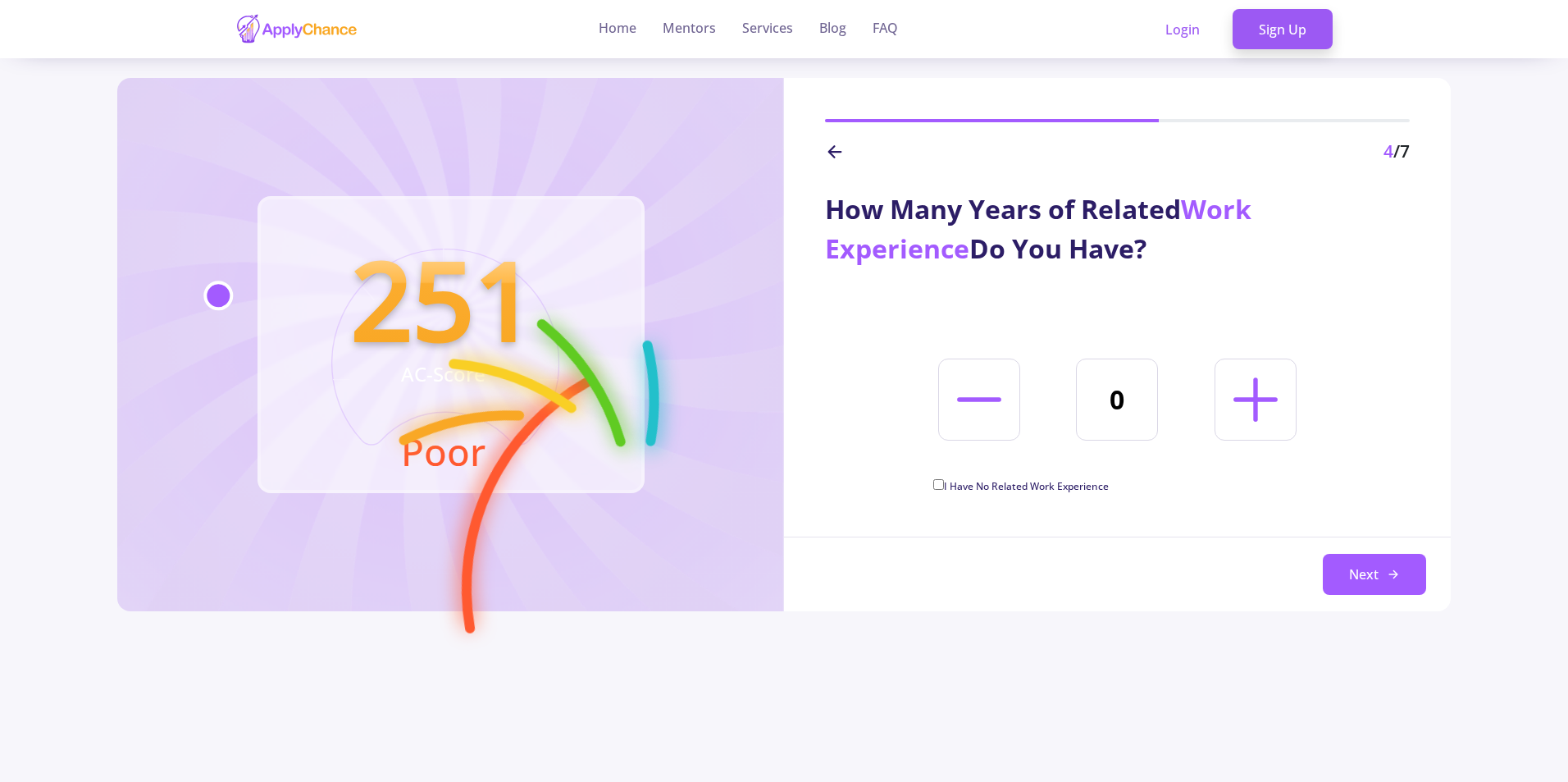
click at [1253, 392] on icon at bounding box center [1256, 399] width 71 height 71
click at [1252, 392] on icon at bounding box center [1256, 399] width 71 height 71
click at [1250, 392] on icon at bounding box center [1256, 399] width 71 height 71
click at [1251, 392] on icon at bounding box center [1256, 399] width 71 height 71
click at [1253, 392] on icon at bounding box center [1256, 399] width 71 height 71
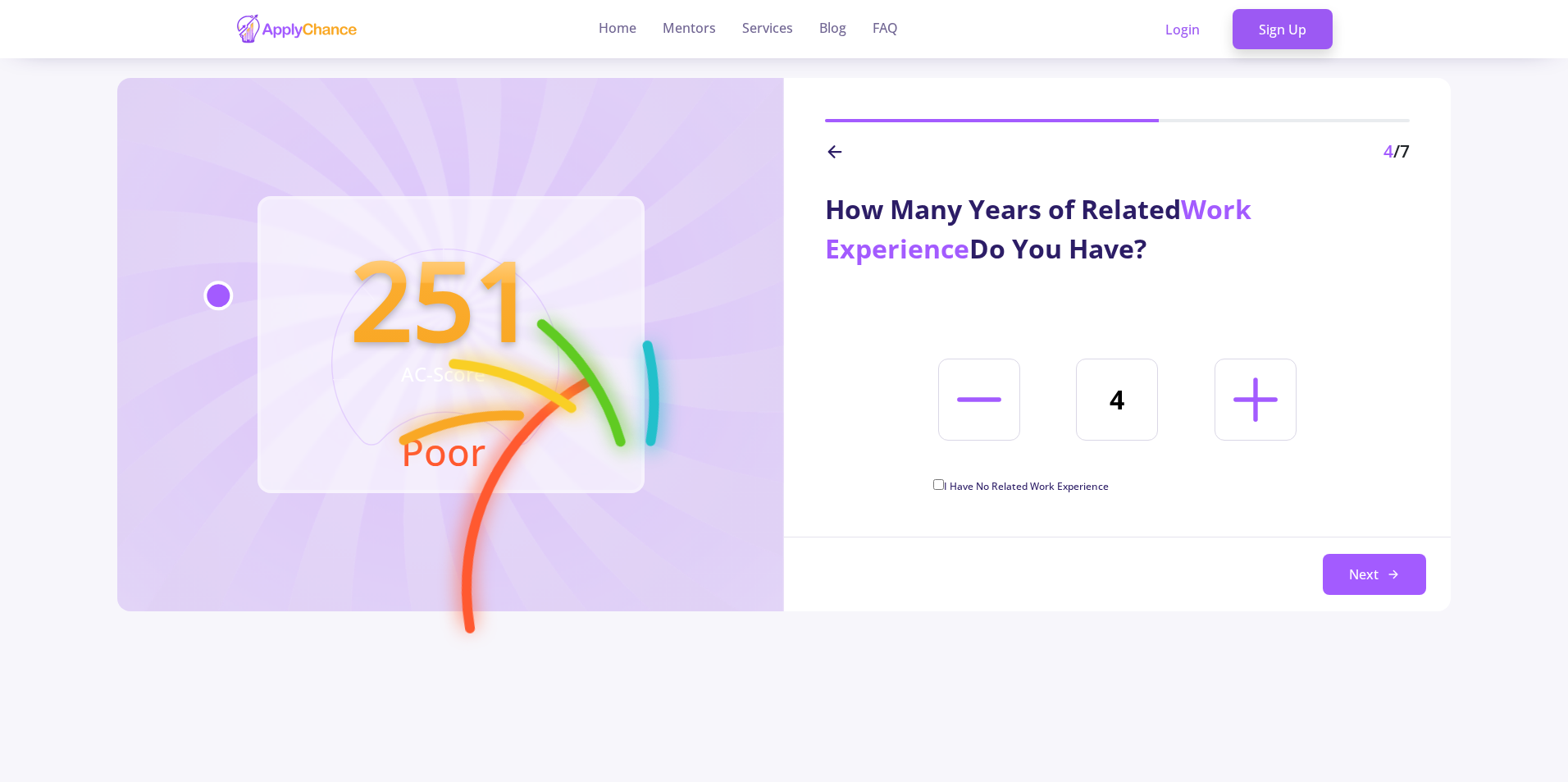
type input "5"
click at [1364, 566] on button "Next" at bounding box center [1375, 575] width 103 height 41
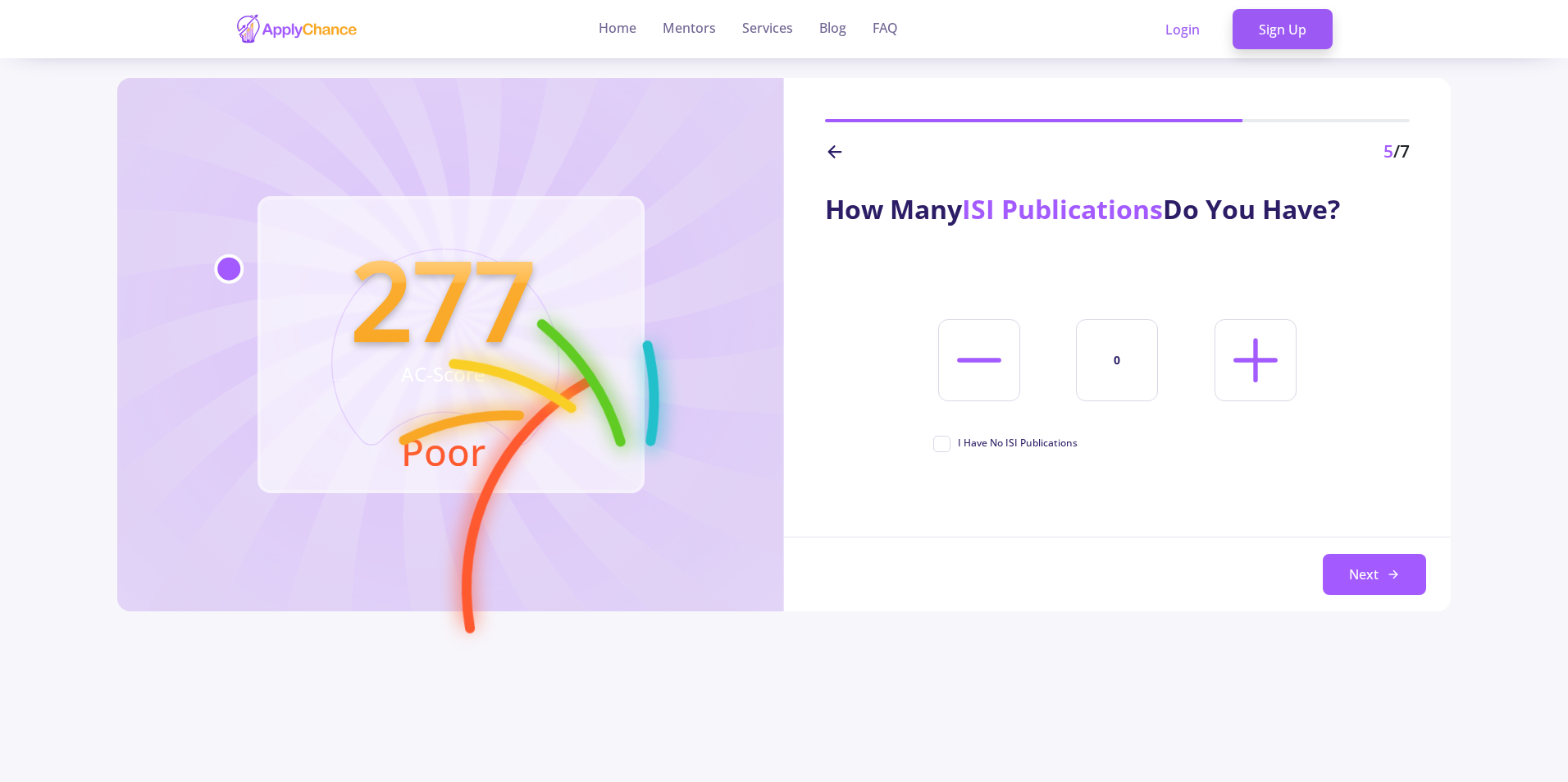
click at [1250, 375] on icon at bounding box center [1256, 359] width 71 height 71
click at [1251, 372] on icon at bounding box center [1256, 359] width 71 height 71
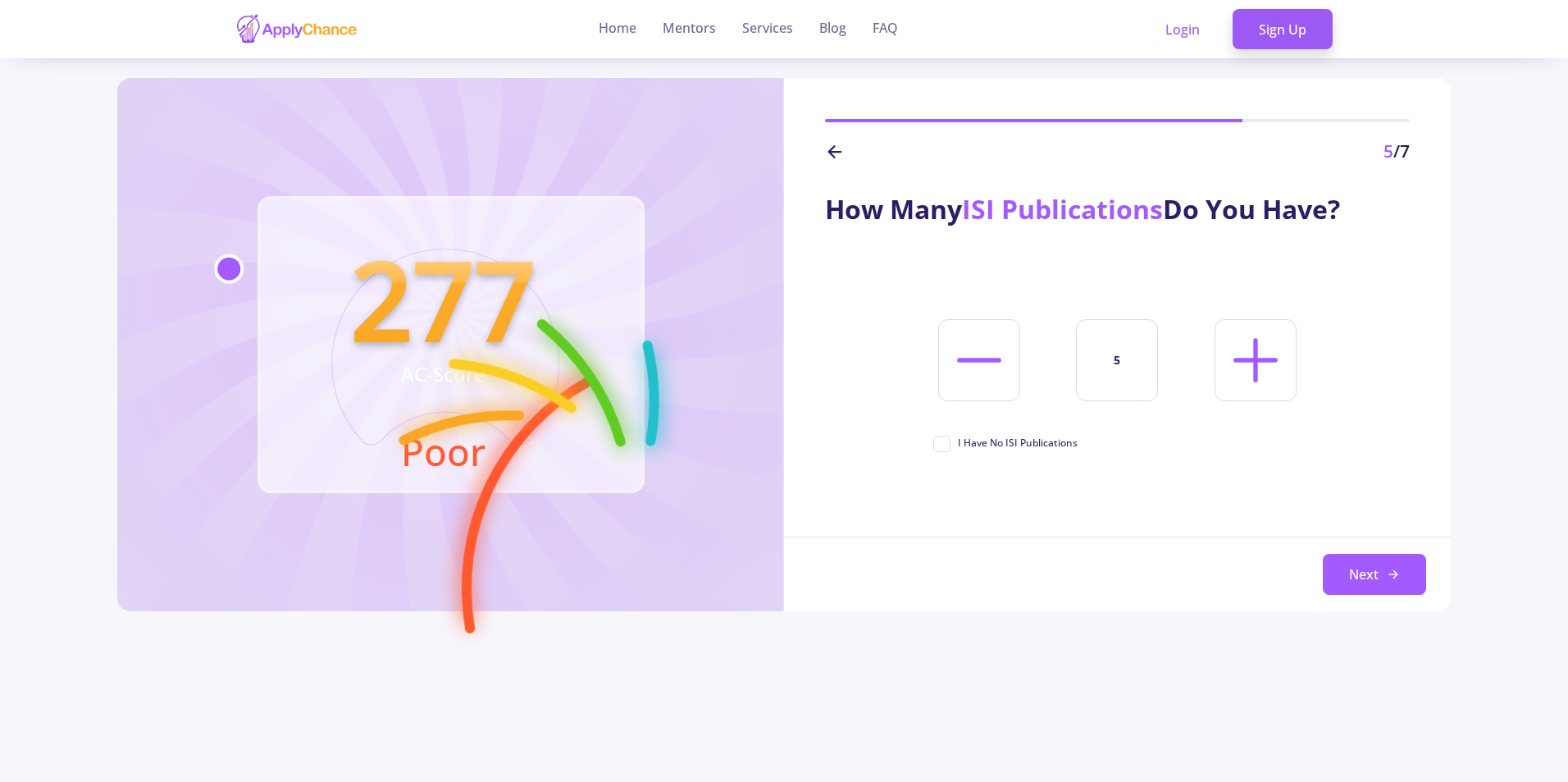
click at [1251, 372] on icon at bounding box center [1256, 359] width 71 height 71
click at [1252, 372] on icon at bounding box center [1256, 359] width 71 height 71
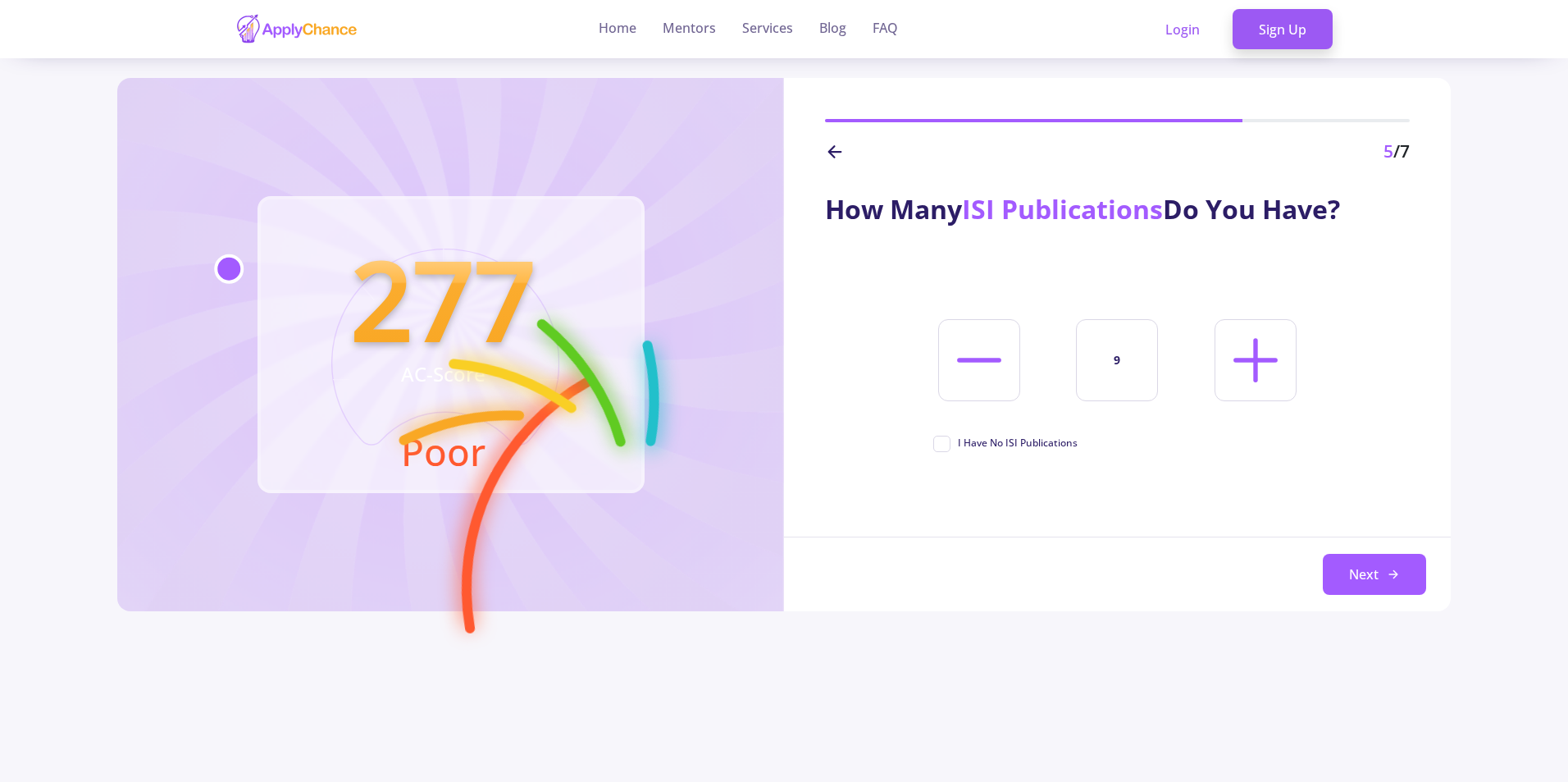
type input "10"
click at [1349, 564] on button "Next" at bounding box center [1375, 575] width 103 height 41
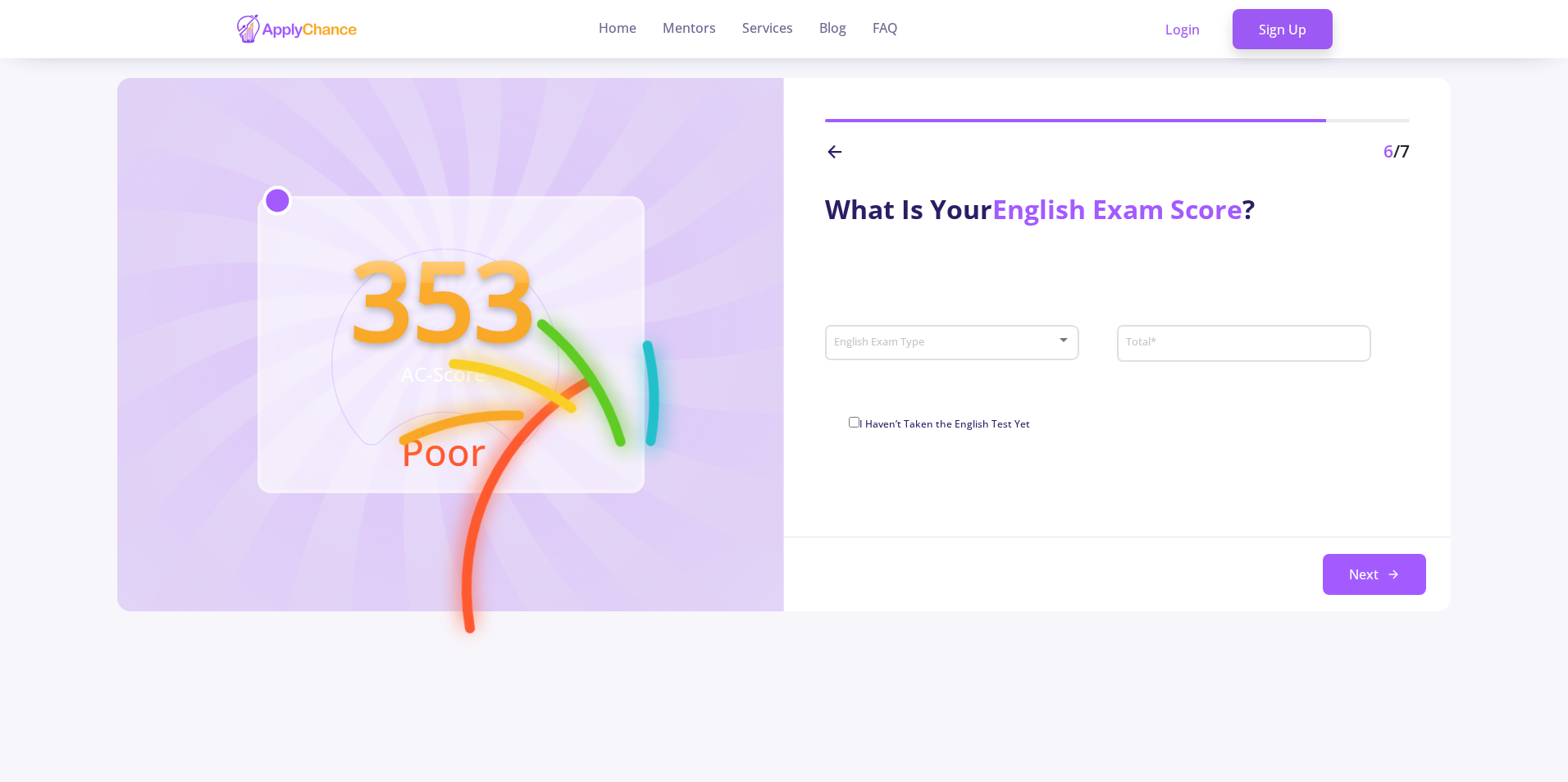
click at [1057, 342] on div at bounding box center [1064, 341] width 15 height 13
click at [917, 354] on span "IELTS" at bounding box center [954, 355] width 224 height 29
click at [1203, 350] on input "Total *" at bounding box center [1239, 344] width 229 height 15
click at [1201, 349] on input "Total *" at bounding box center [1239, 344] width 229 height 15
type input "6.5"
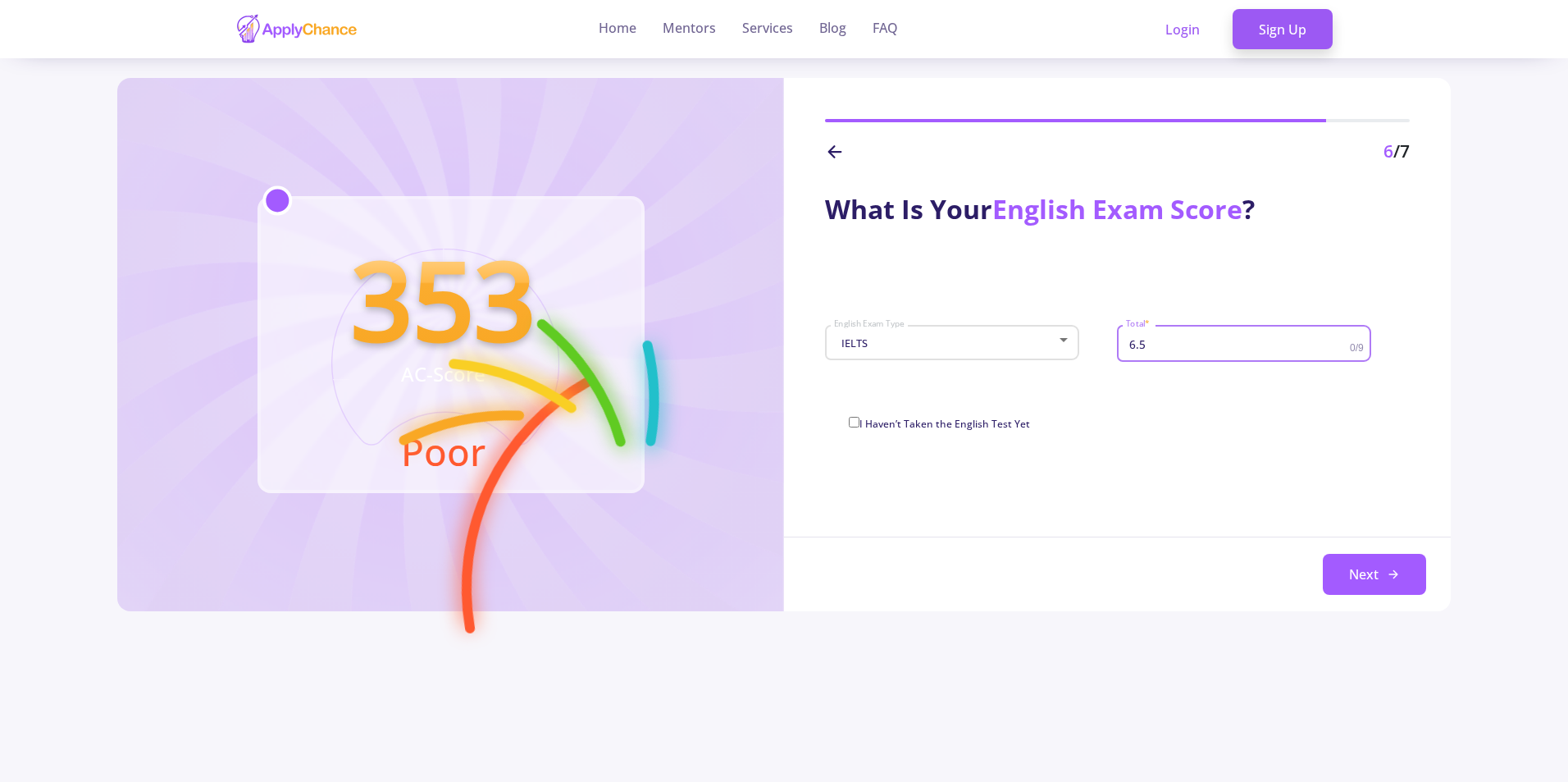
click at [1233, 488] on div "What Is Your English Exam Score ? IELTS English Exam Type 6.5 Total * 0/9 I Hav…" at bounding box center [1117, 388] width 667 height 447
click at [1387, 567] on button "Next" at bounding box center [1375, 575] width 103 height 41
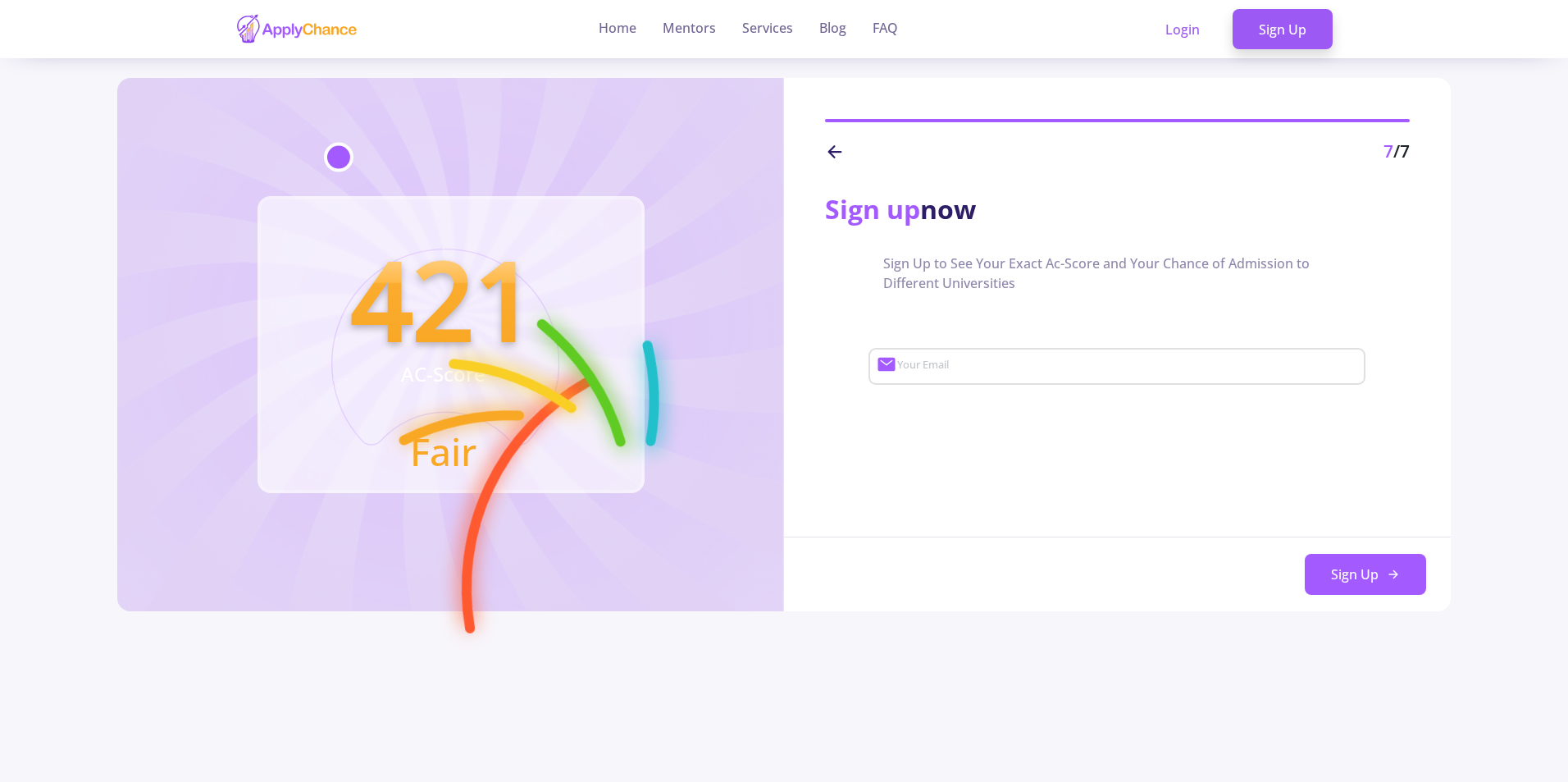
click at [1087, 366] on input "Your Email" at bounding box center [1129, 367] width 466 height 15
type input "C"
type input "rezabayat9617@gmail.com"
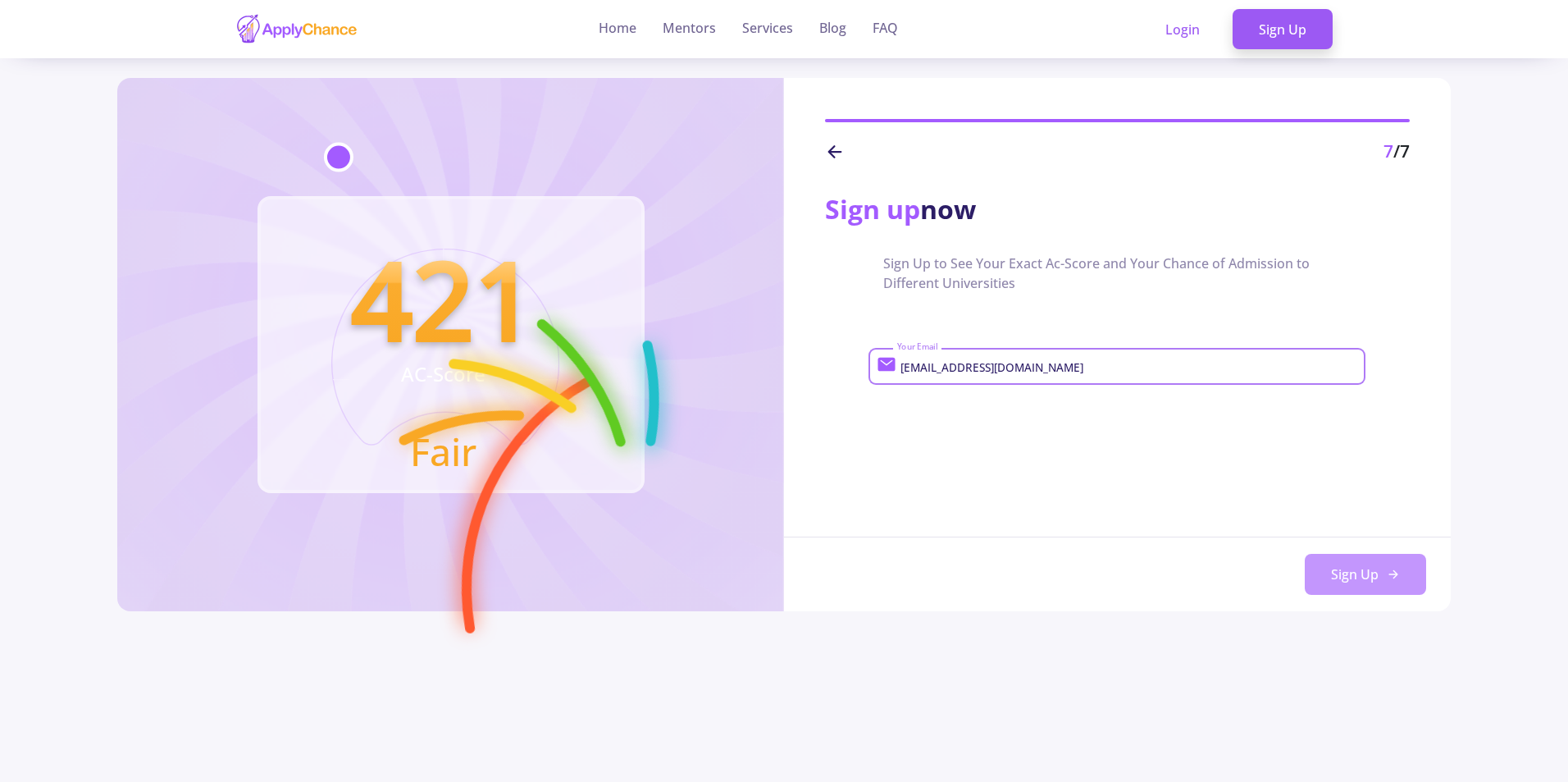
click at [1367, 567] on button "Sign Up" at bounding box center [1365, 575] width 121 height 41
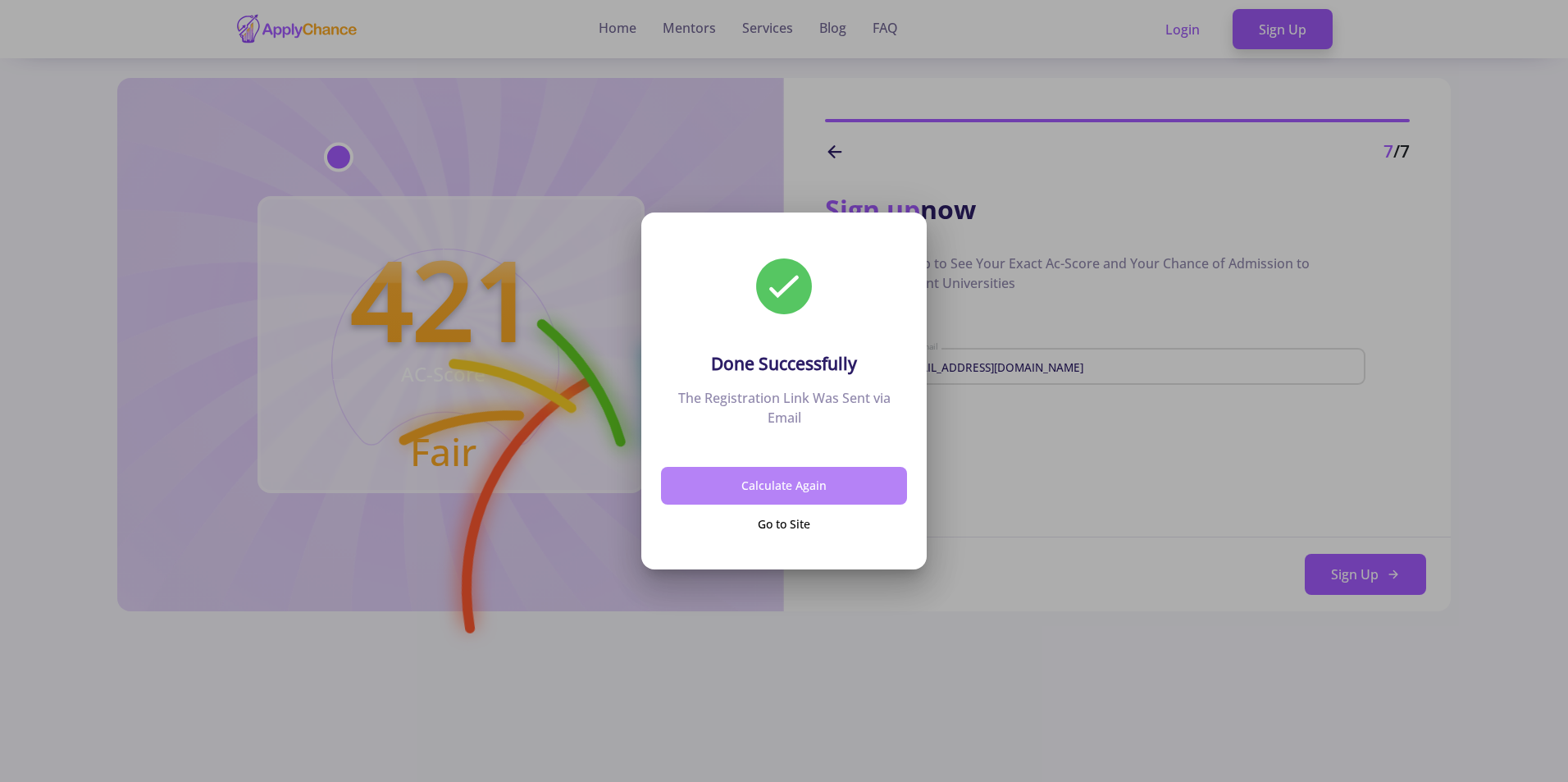
click at [782, 490] on button "Calculate Again" at bounding box center [784, 486] width 246 height 39
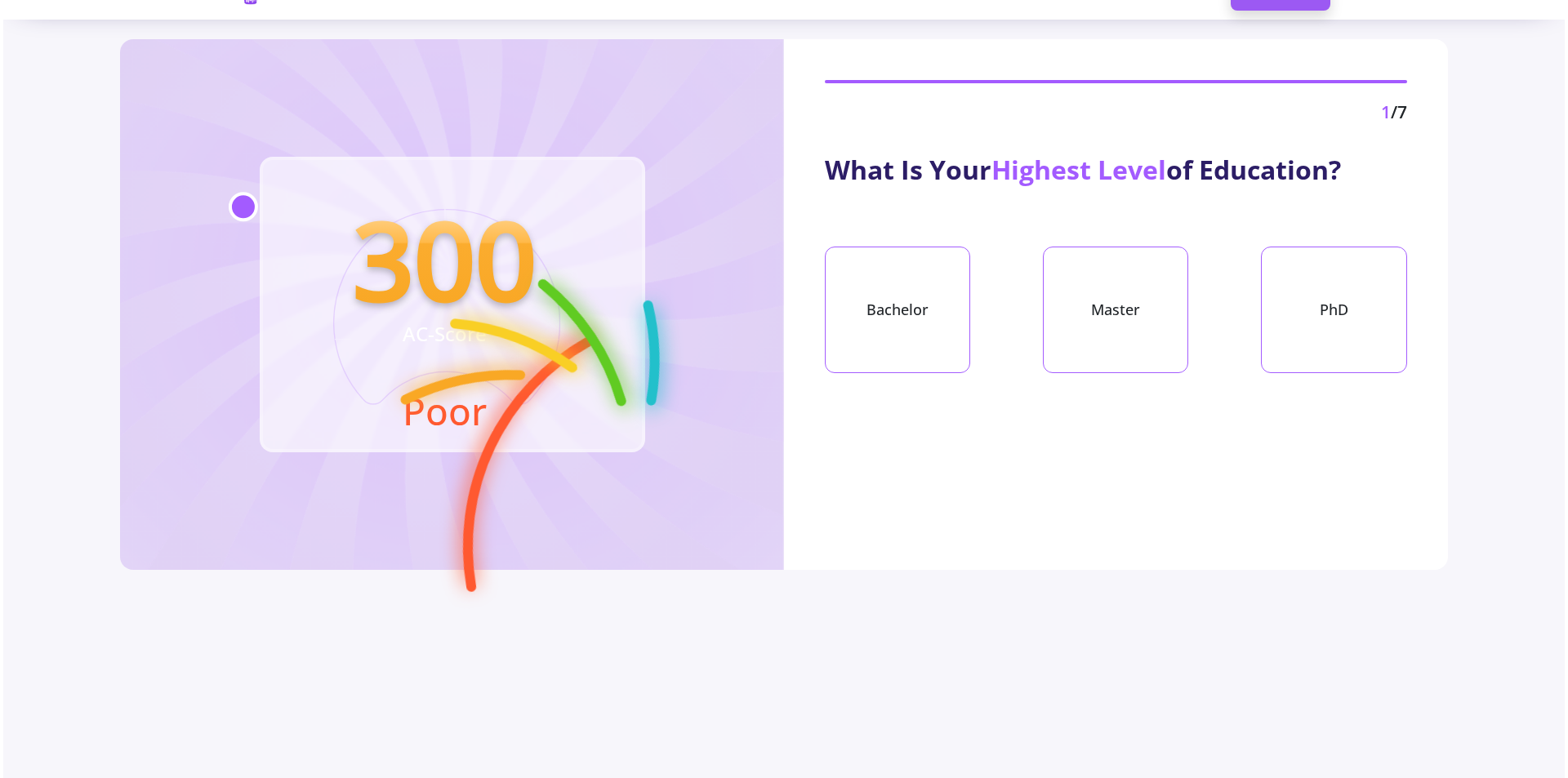
scroll to position [0, 0]
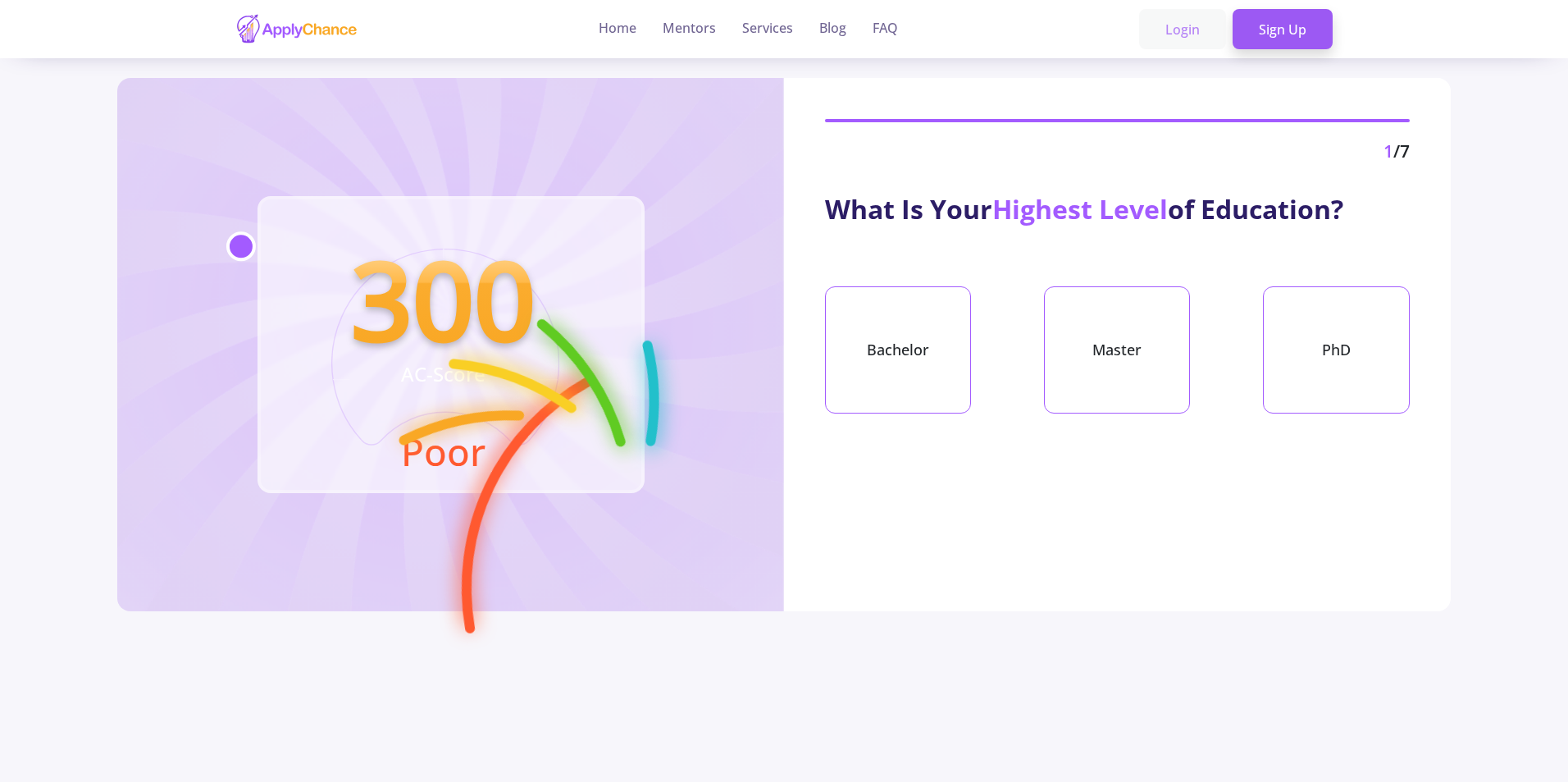
click at [1169, 33] on link "Login" at bounding box center [1182, 30] width 87 height 41
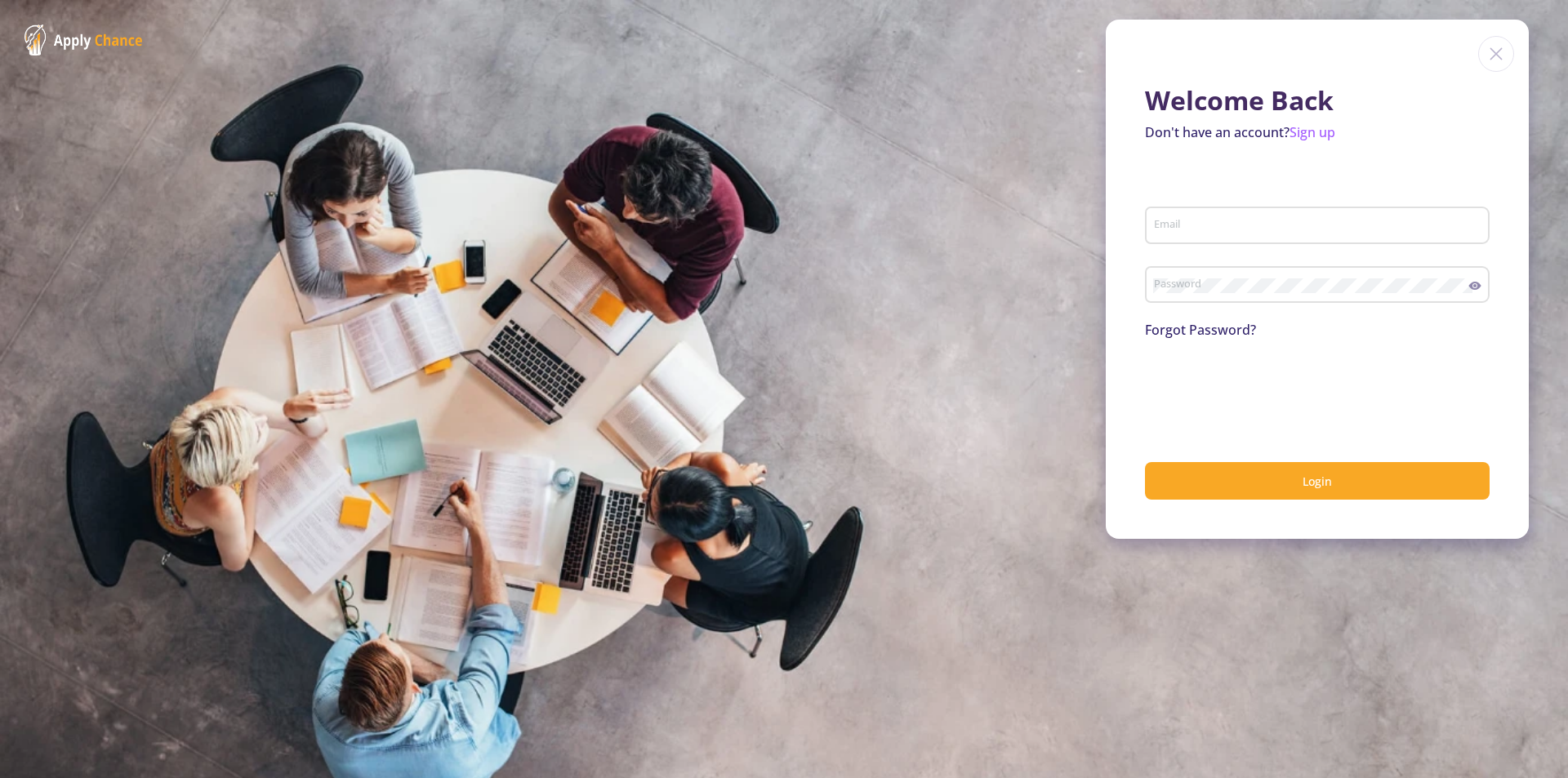
click at [1249, 226] on input "Email" at bounding box center [1320, 227] width 333 height 15
click at [1193, 239] on div "Email" at bounding box center [1317, 222] width 329 height 42
click at [1318, 123] on p "Don't have an account? Sign up" at bounding box center [1318, 132] width 345 height 20
click at [1313, 128] on link "Sign up" at bounding box center [1312, 132] width 46 height 18
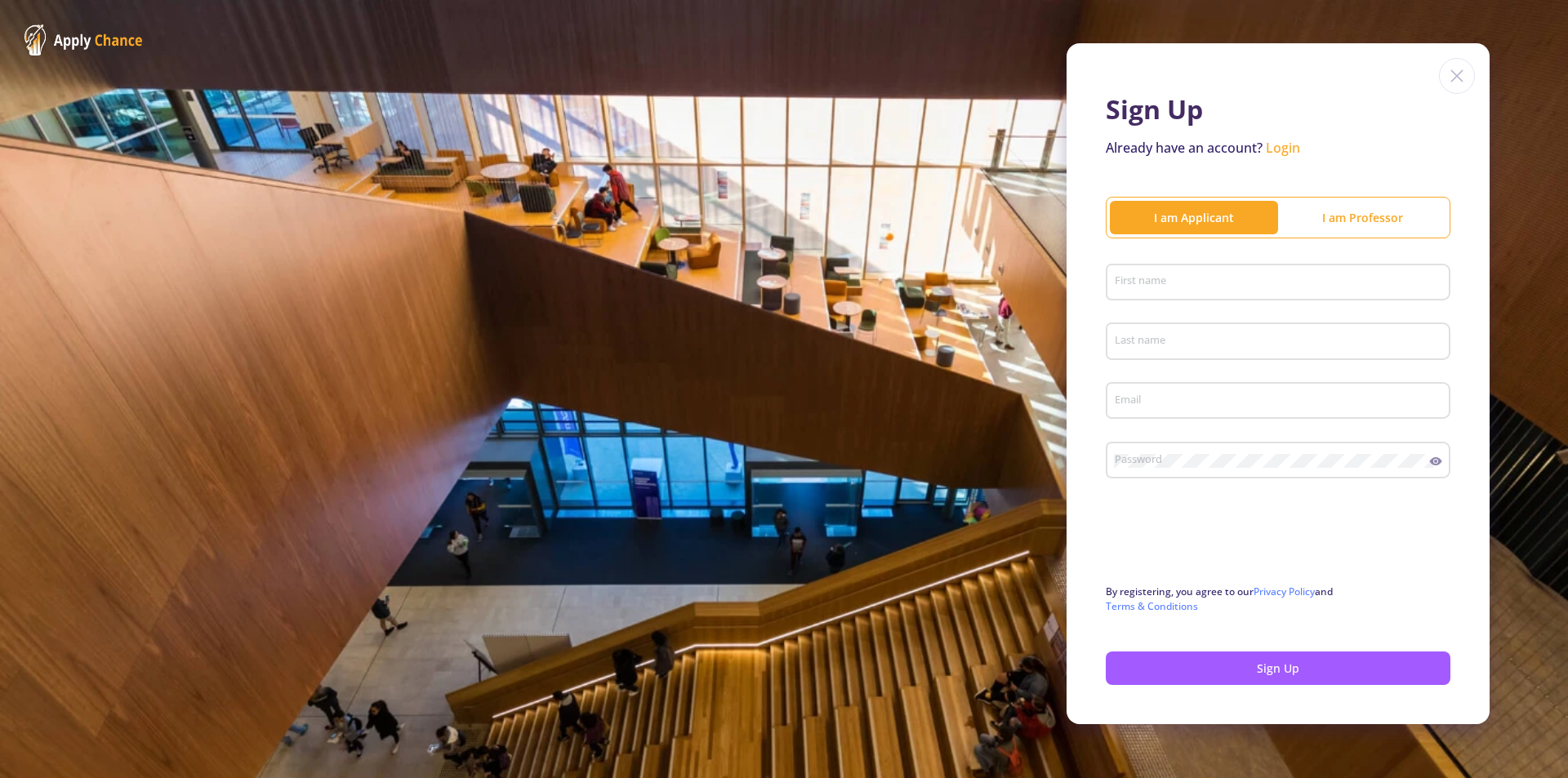
scroll to position [21, 0]
